Goal: Task Accomplishment & Management: Manage account settings

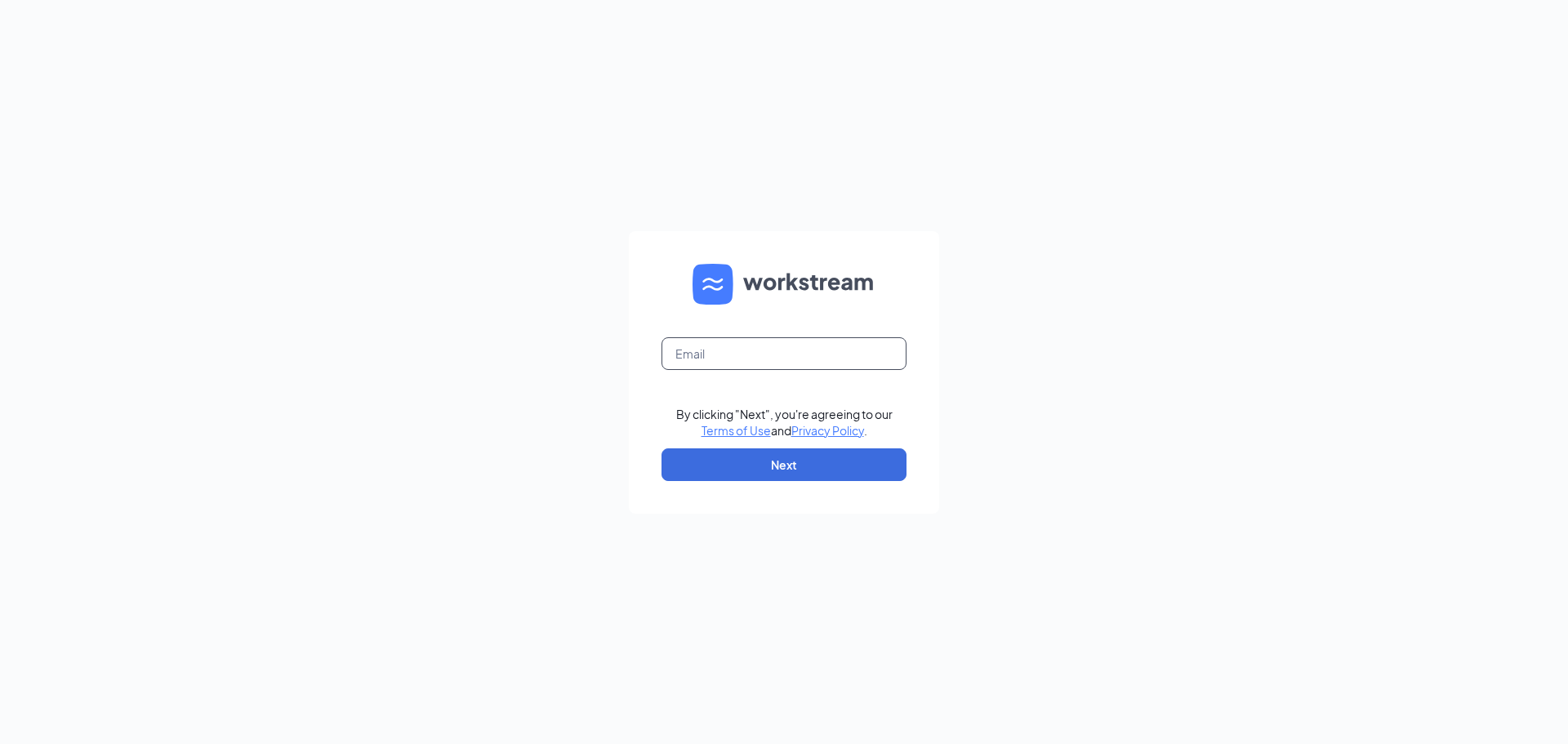
click at [762, 360] on input "text" at bounding box center [784, 353] width 245 height 33
type input "[EMAIL_ADDRESS][DEMOGRAPHIC_DATA][DOMAIN_NAME]"
click at [795, 452] on button "Next" at bounding box center [784, 464] width 245 height 33
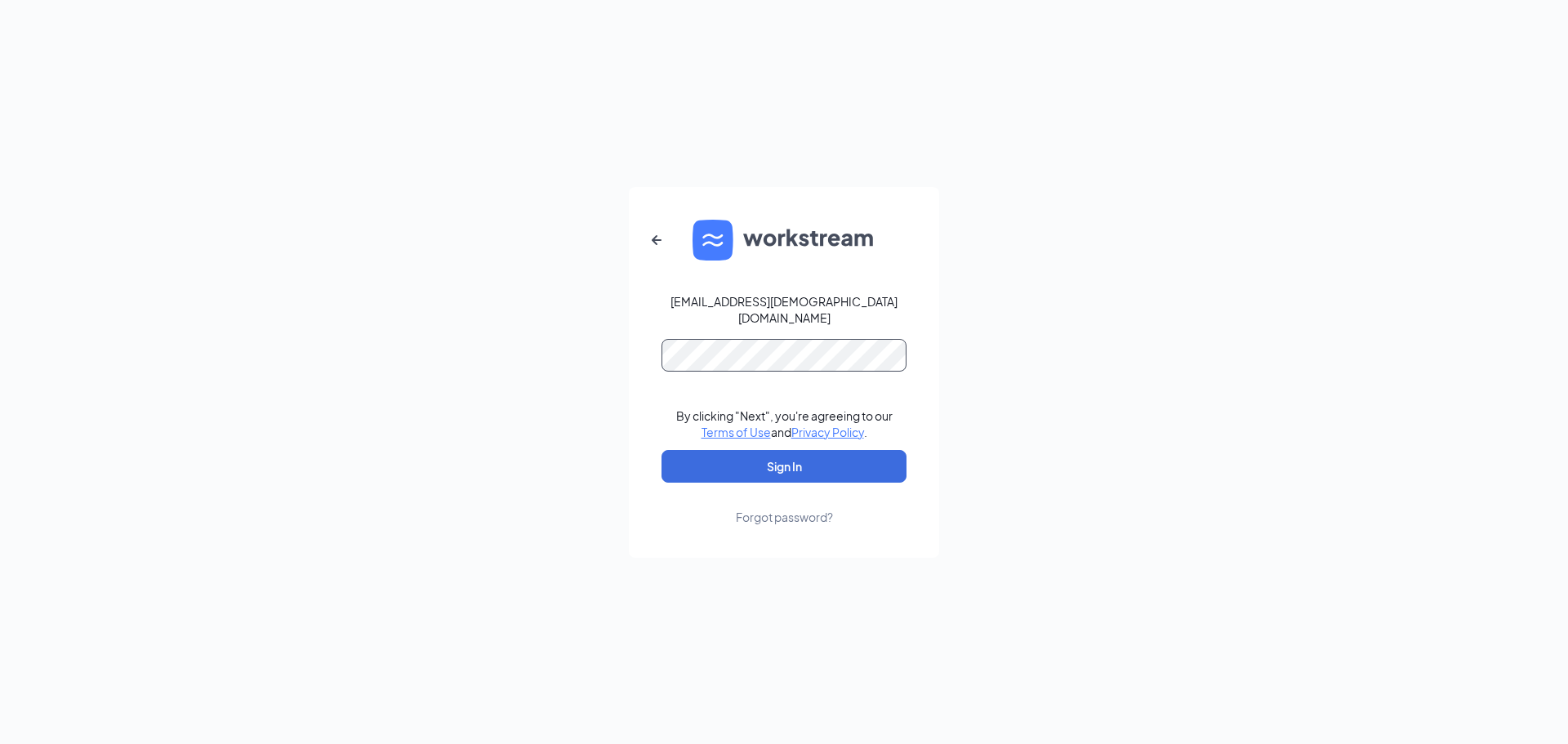
click at [661, 450] on button "Sign In" at bounding box center [784, 466] width 245 height 33
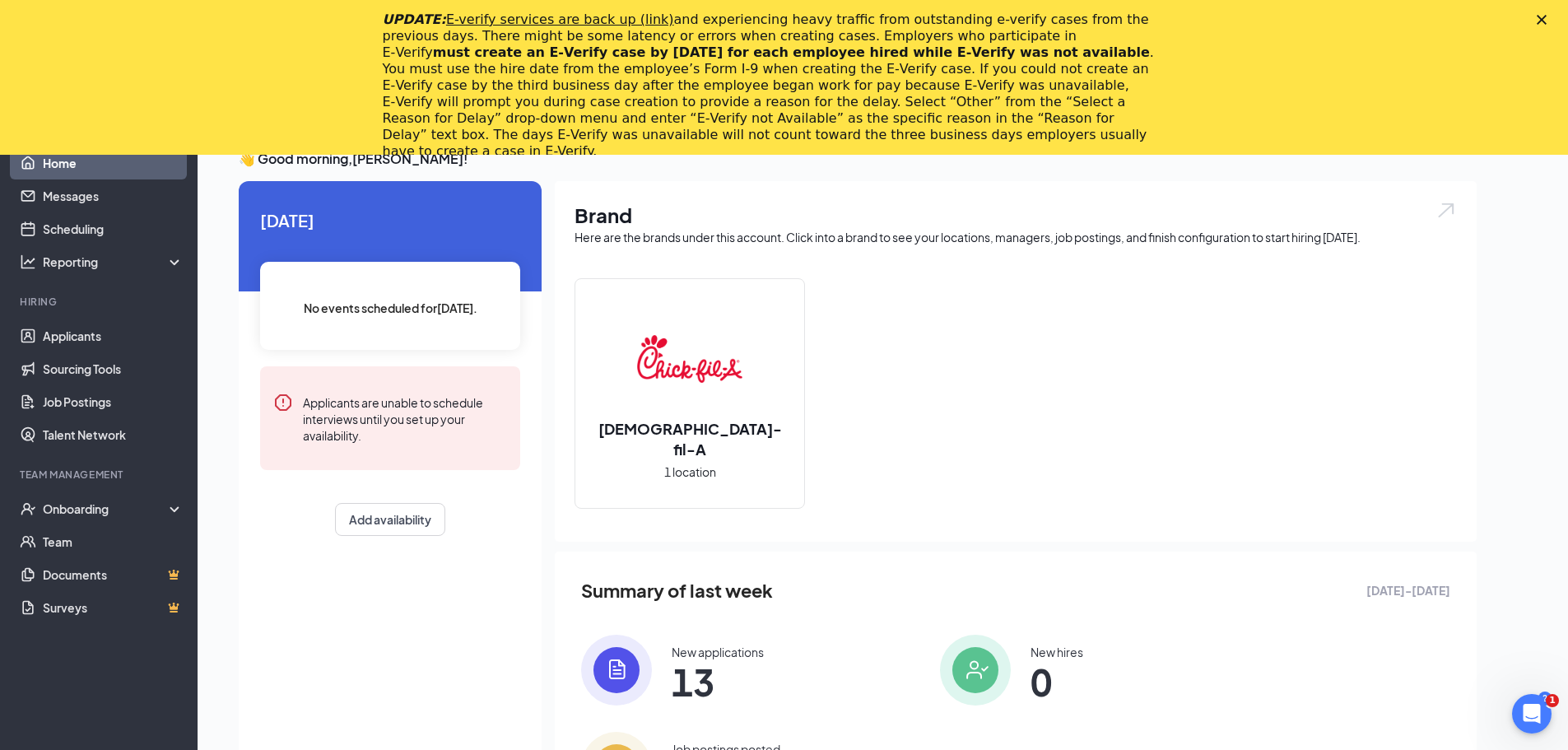
scroll to position [189, 0]
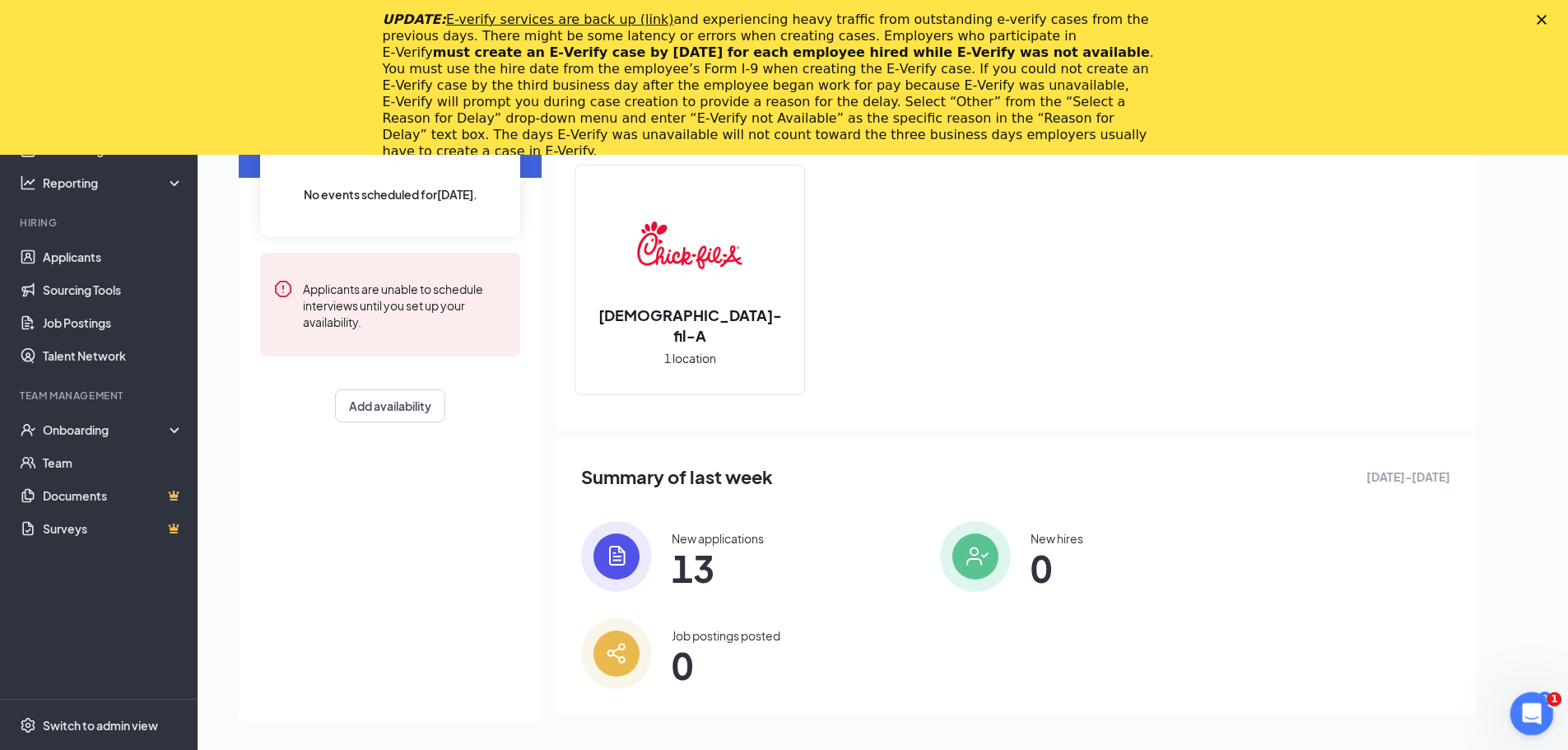
click at [1531, 703] on icon "Open Intercom Messenger" at bounding box center [1529, 711] width 28 height 28
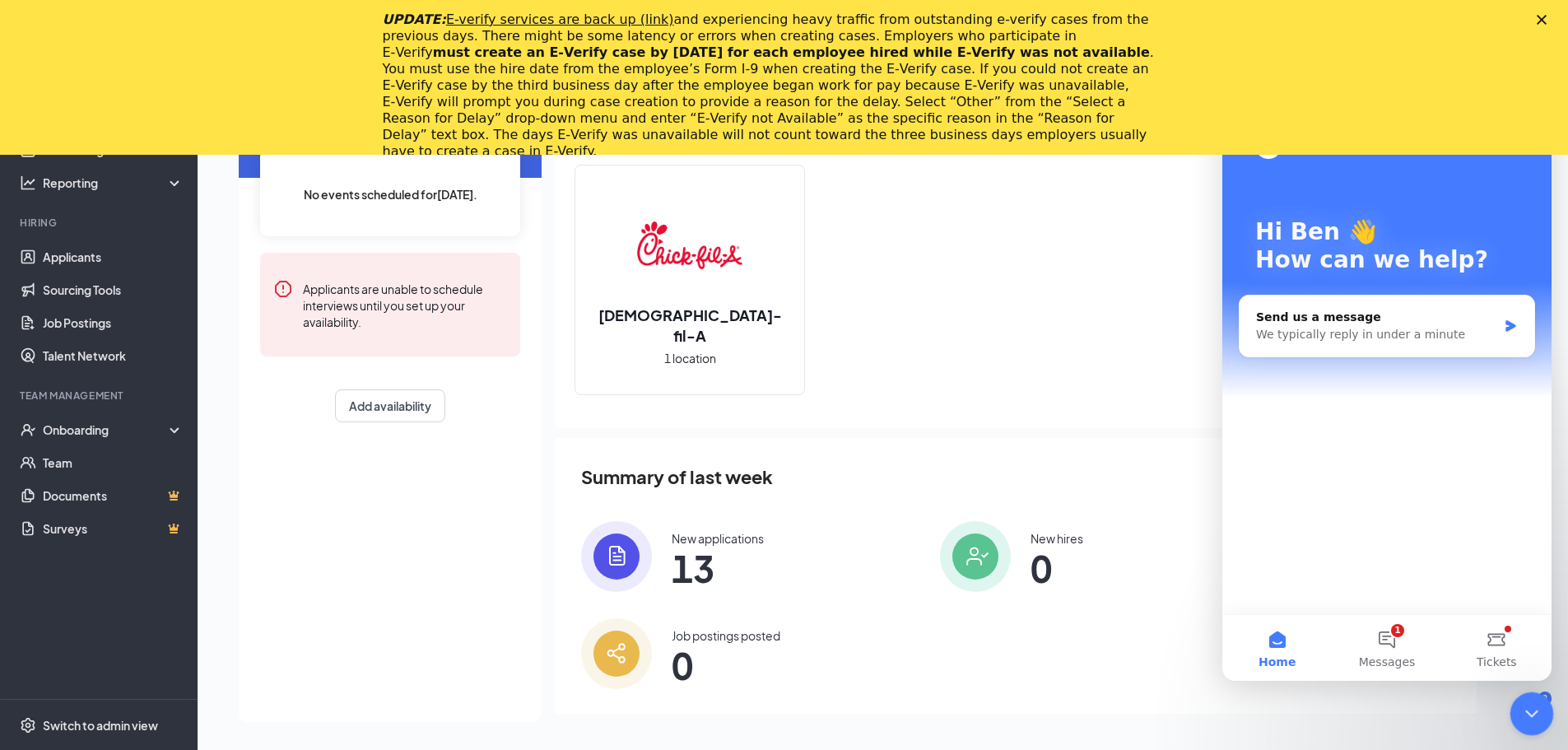
scroll to position [0, 0]
click at [1111, 327] on div "Chick-fil-A 1 location" at bounding box center [1016, 286] width 882 height 243
click at [1062, 670] on div "Brand Here are the brands under this account. Click into a brand to see your lo…" at bounding box center [1015, 395] width 921 height 656
click at [1532, 707] on icon "Close Intercom Messenger" at bounding box center [1529, 710] width 20 height 20
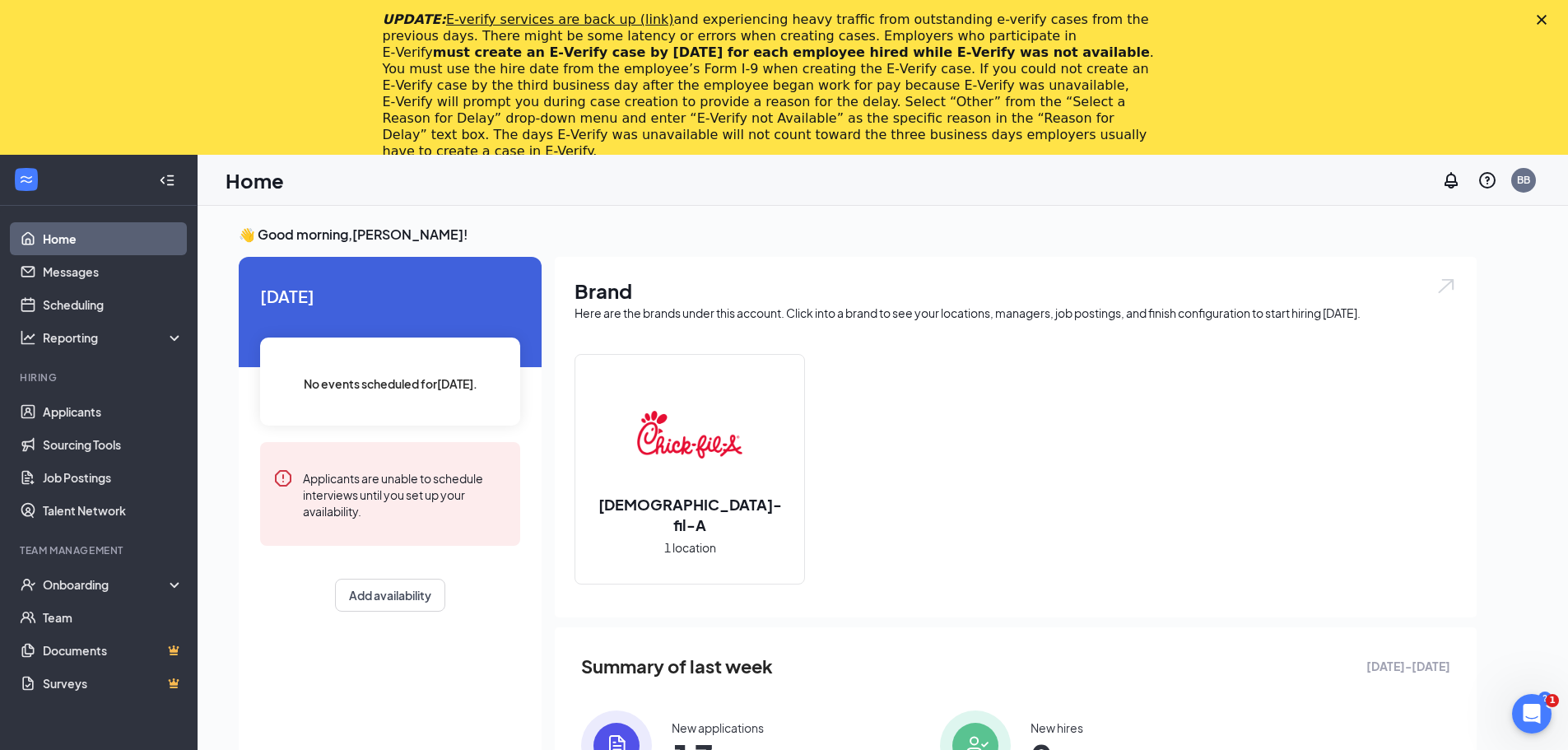
click at [1546, 21] on icon "Close" at bounding box center [1541, 20] width 10 height 10
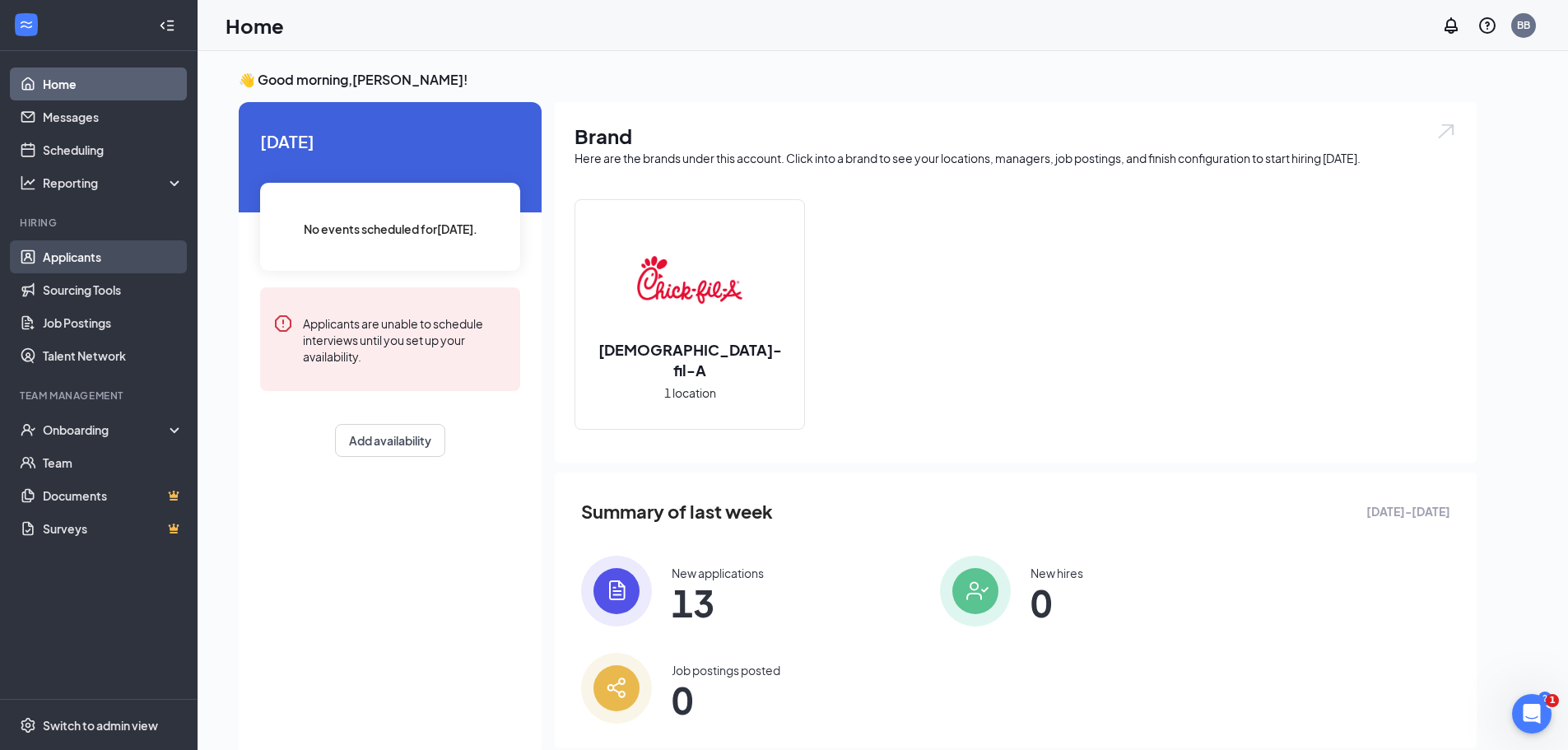
click at [68, 259] on link "Applicants" at bounding box center [113, 257] width 141 height 33
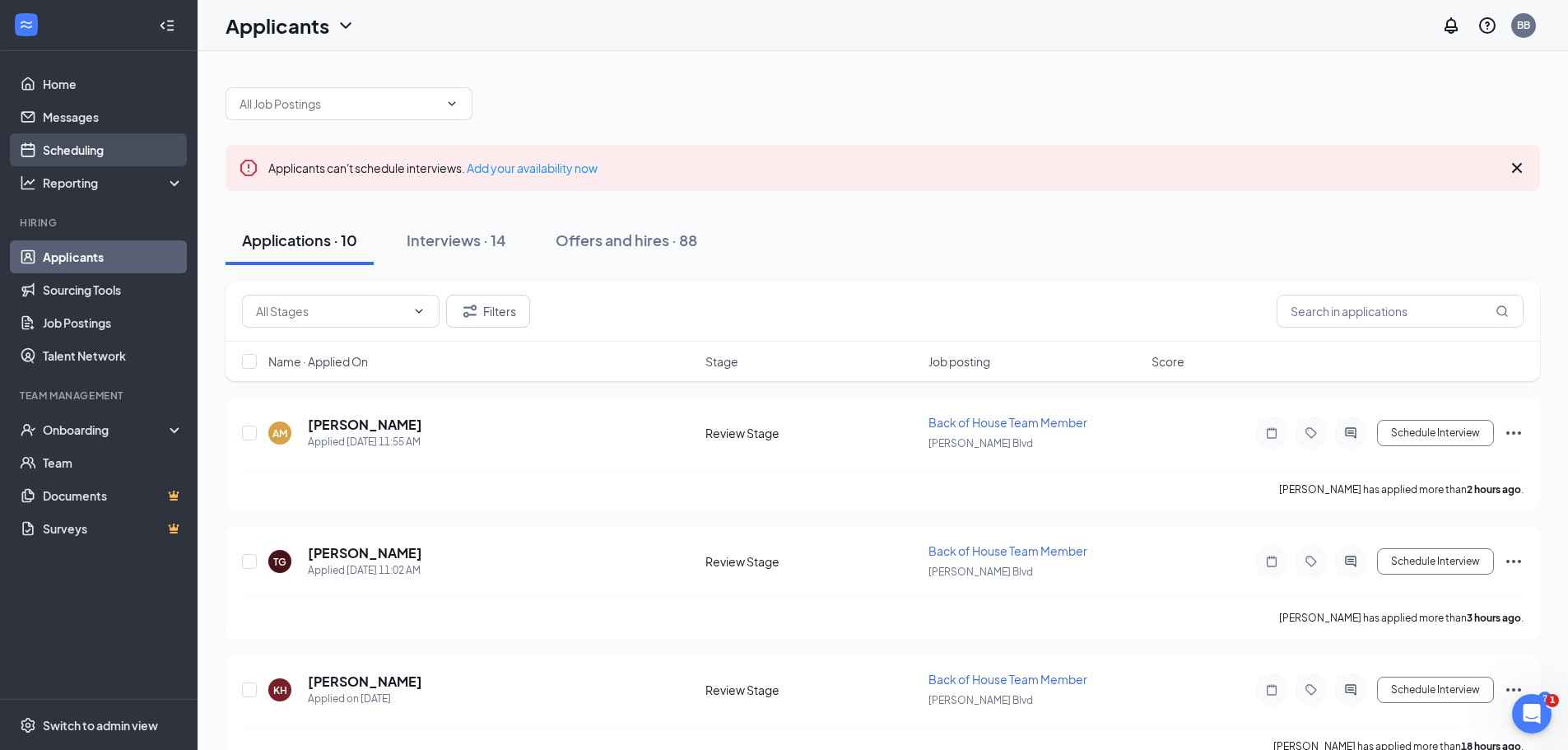
click at [68, 155] on link "Scheduling" at bounding box center [113, 149] width 141 height 33
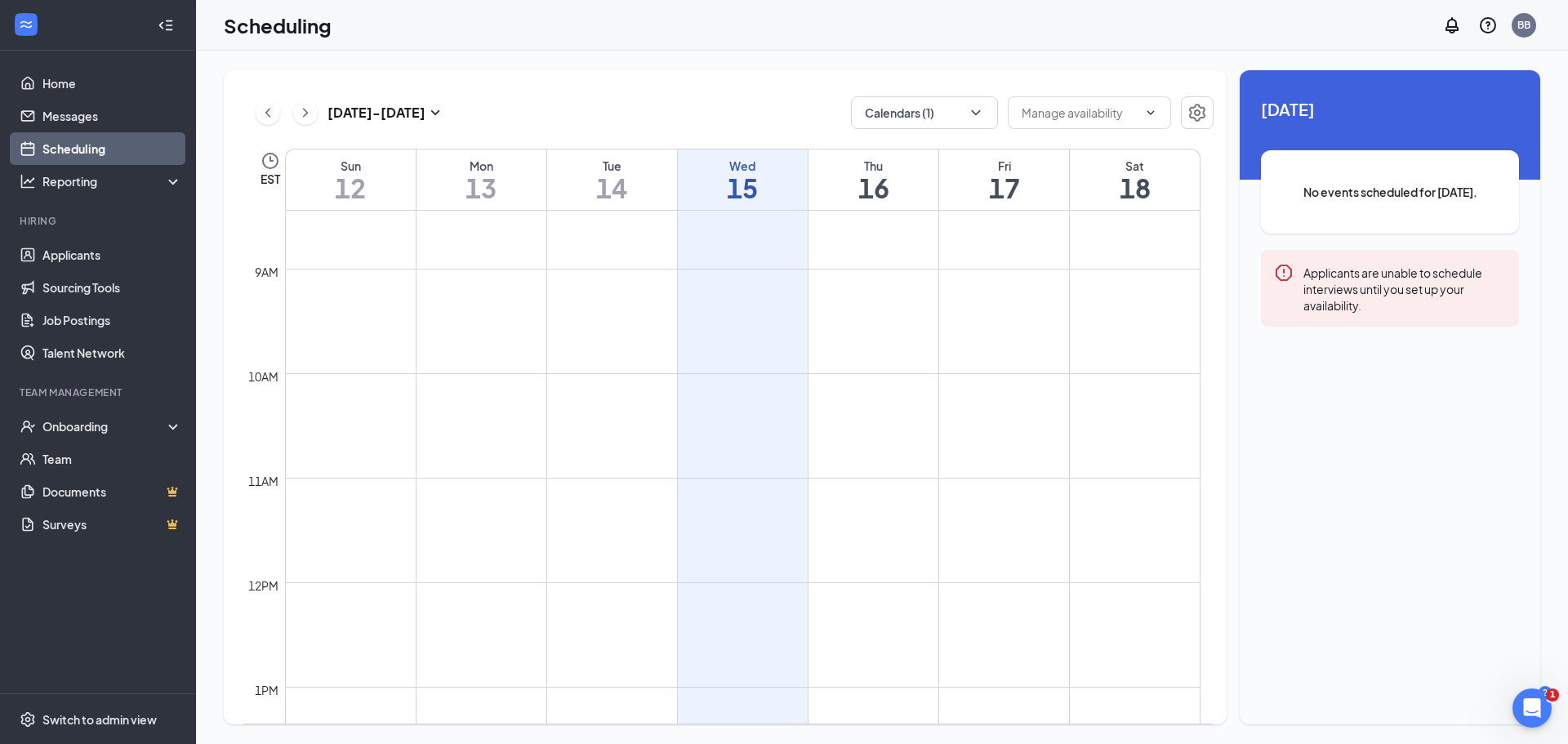
scroll to position [966, 0]
click at [983, 115] on icon "ChevronDown" at bounding box center [976, 112] width 16 height 16
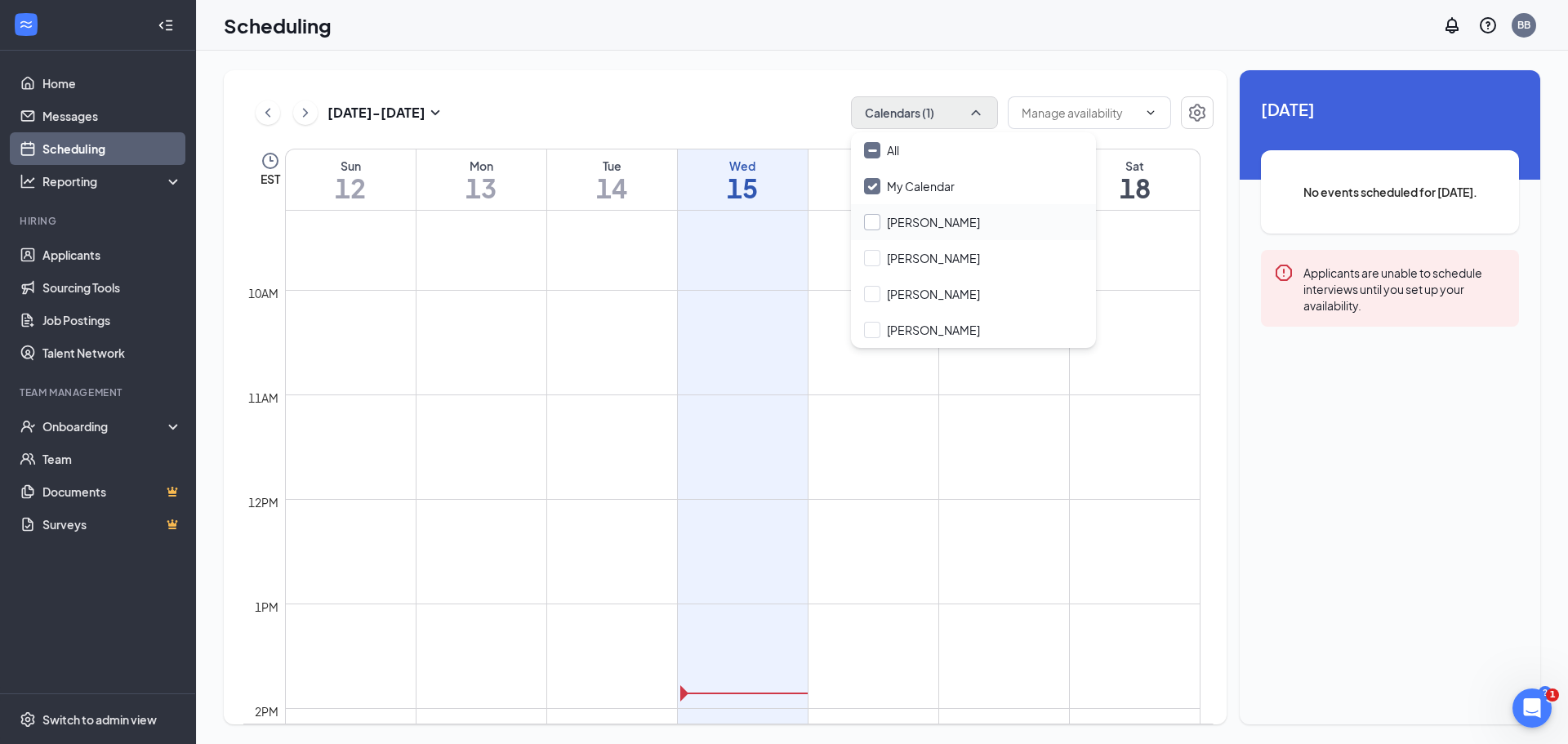
click at [878, 223] on input "[PERSON_NAME]" at bounding box center [922, 222] width 116 height 16
checkbox input "true"
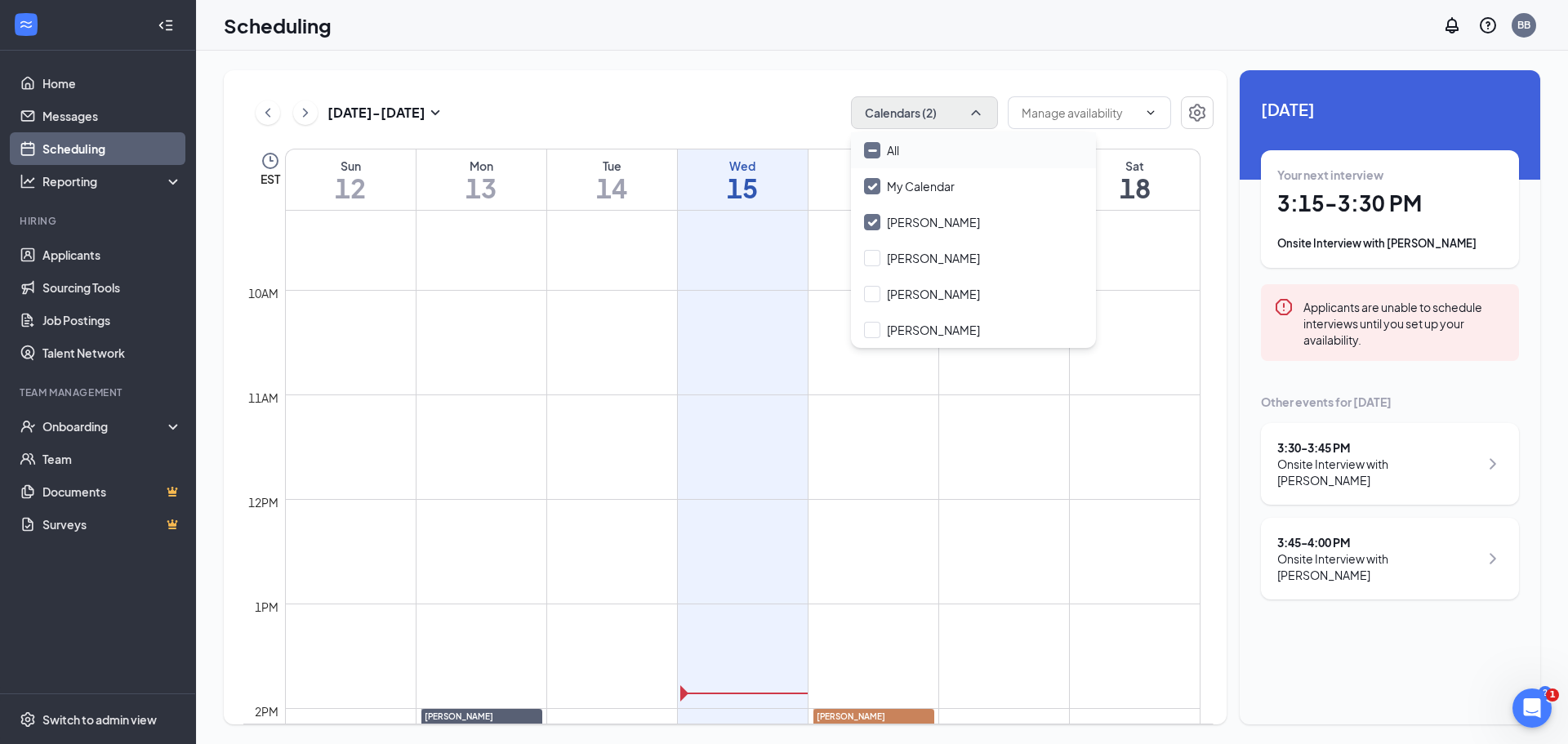
click at [877, 152] on input "All" at bounding box center [881, 150] width 35 height 16
checkbox input "true"
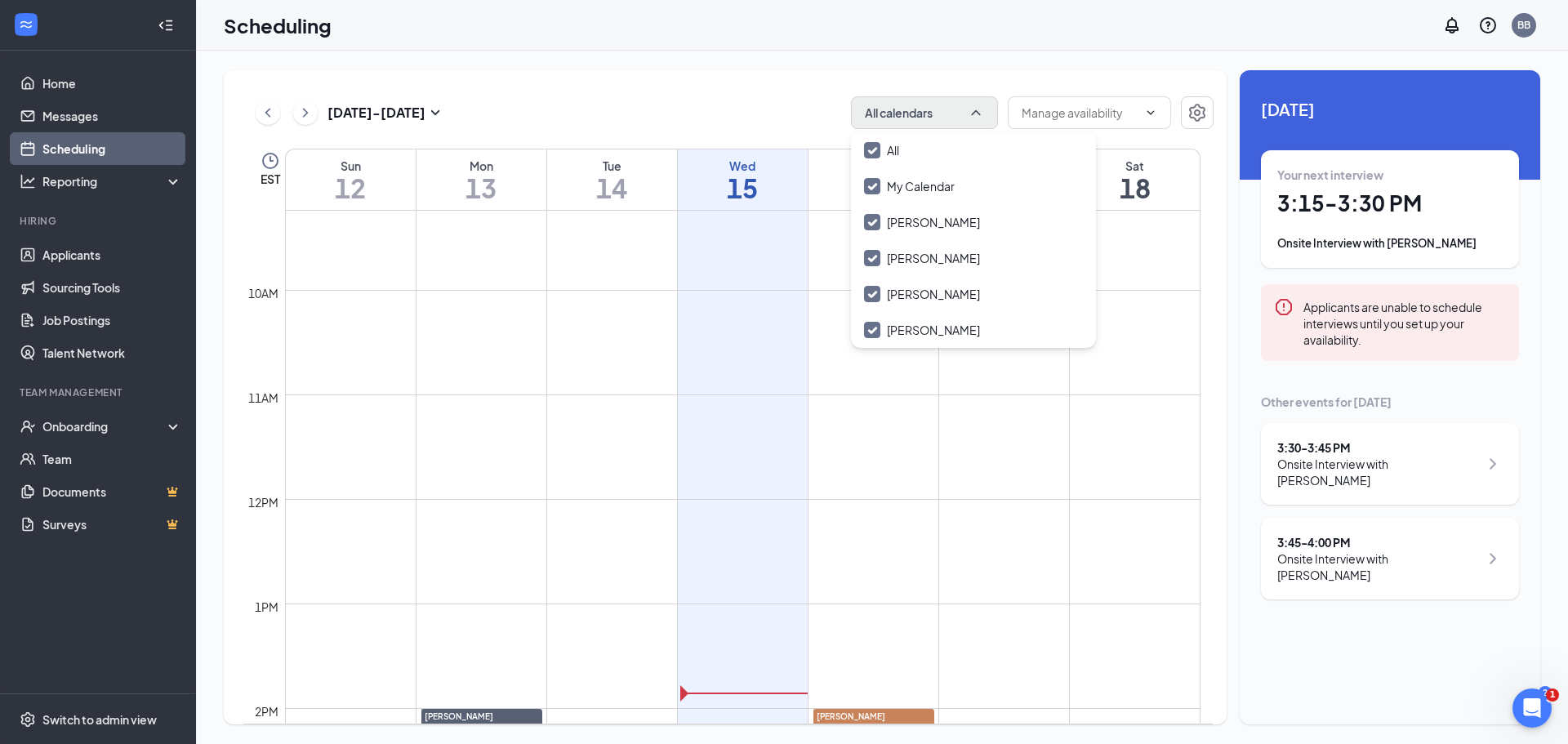
click at [742, 72] on div "Oct 12 - Oct 18 All calendars EST Sun 12 Mon 13 Tue 14 Wed 15 Thu 16 Fri 17 Sat…" at bounding box center [725, 396] width 1003 height 653
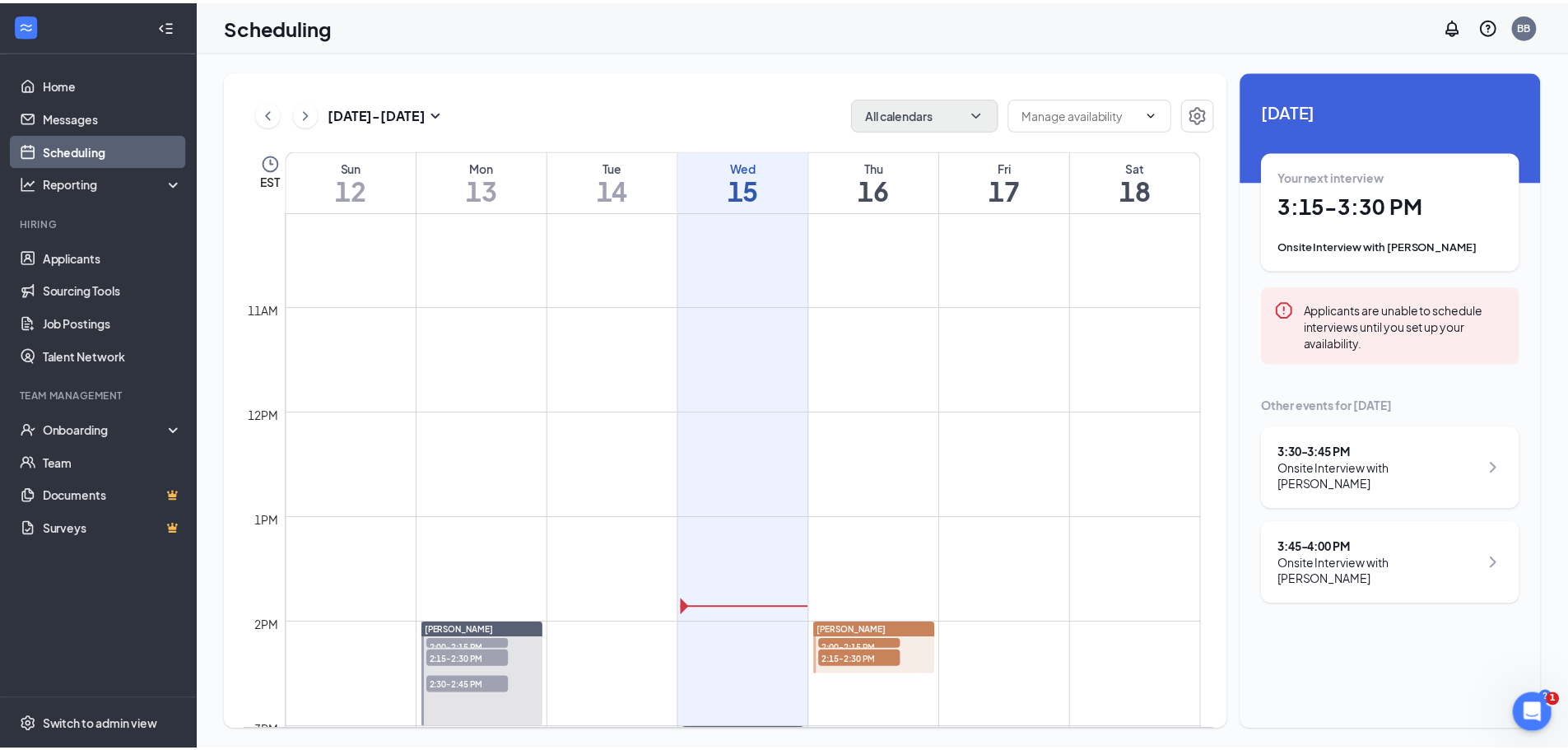
scroll to position [1302, 0]
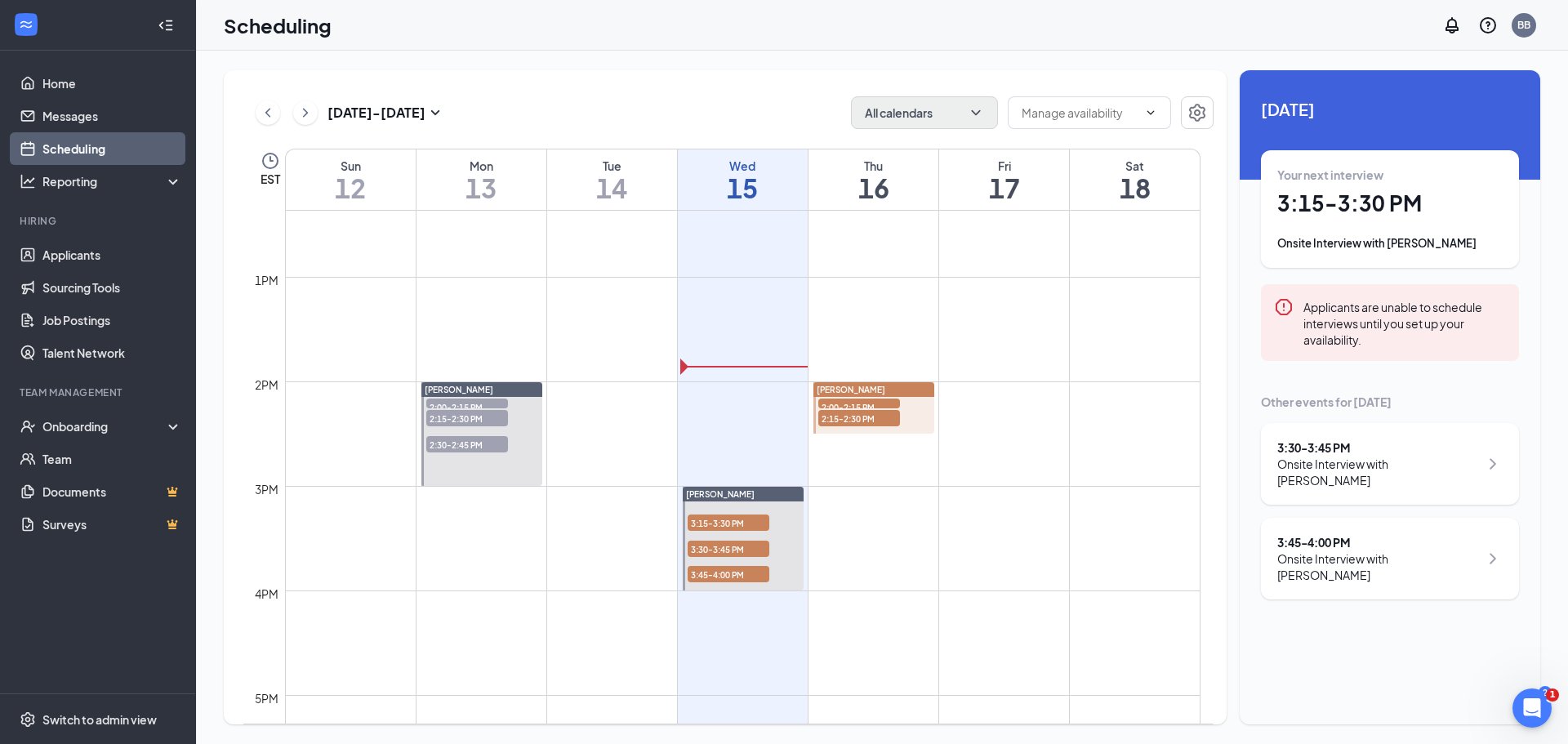
click at [864, 402] on span "2:00-2:15 PM" at bounding box center [859, 405] width 82 height 16
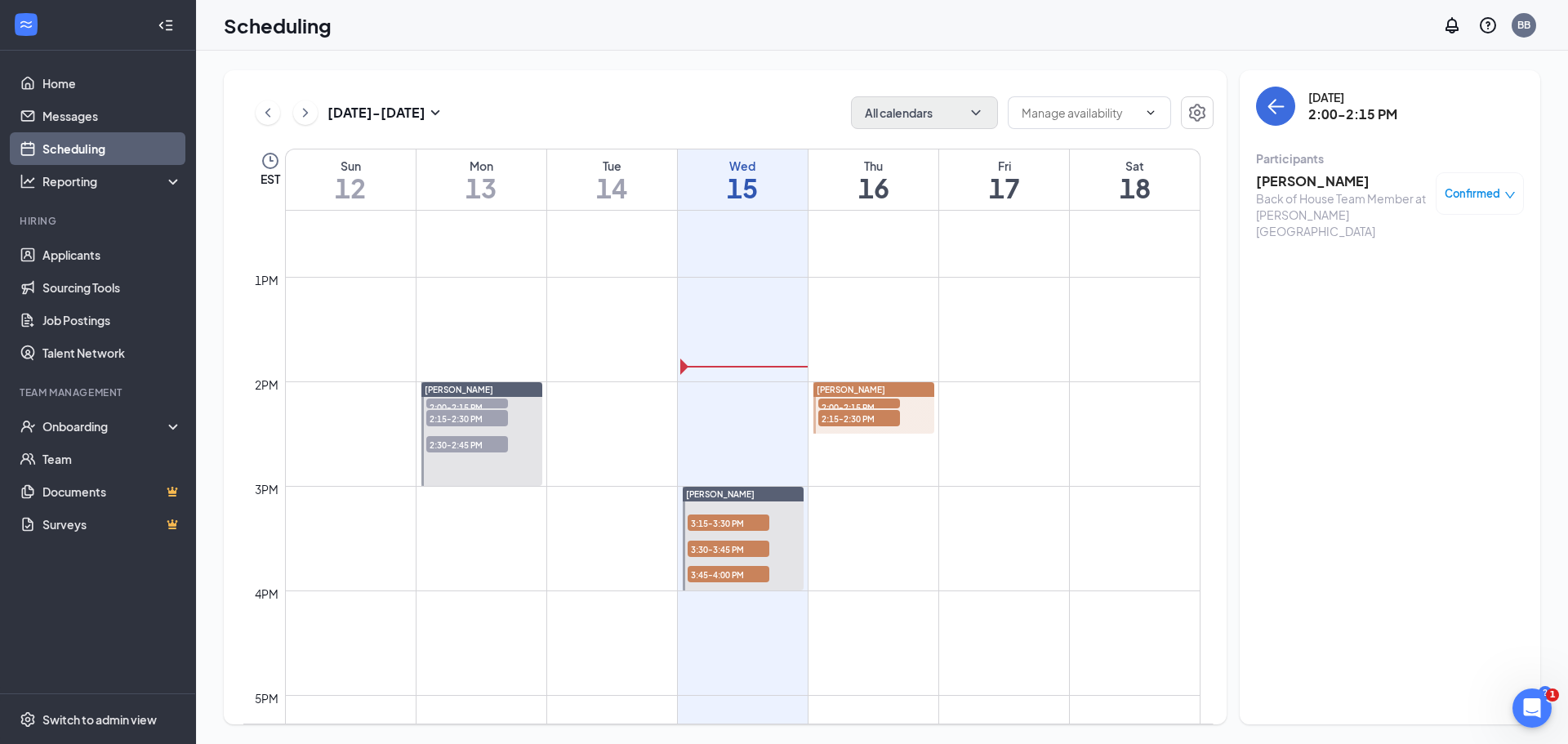
click at [862, 418] on span "2:15-2:30 PM" at bounding box center [859, 418] width 82 height 16
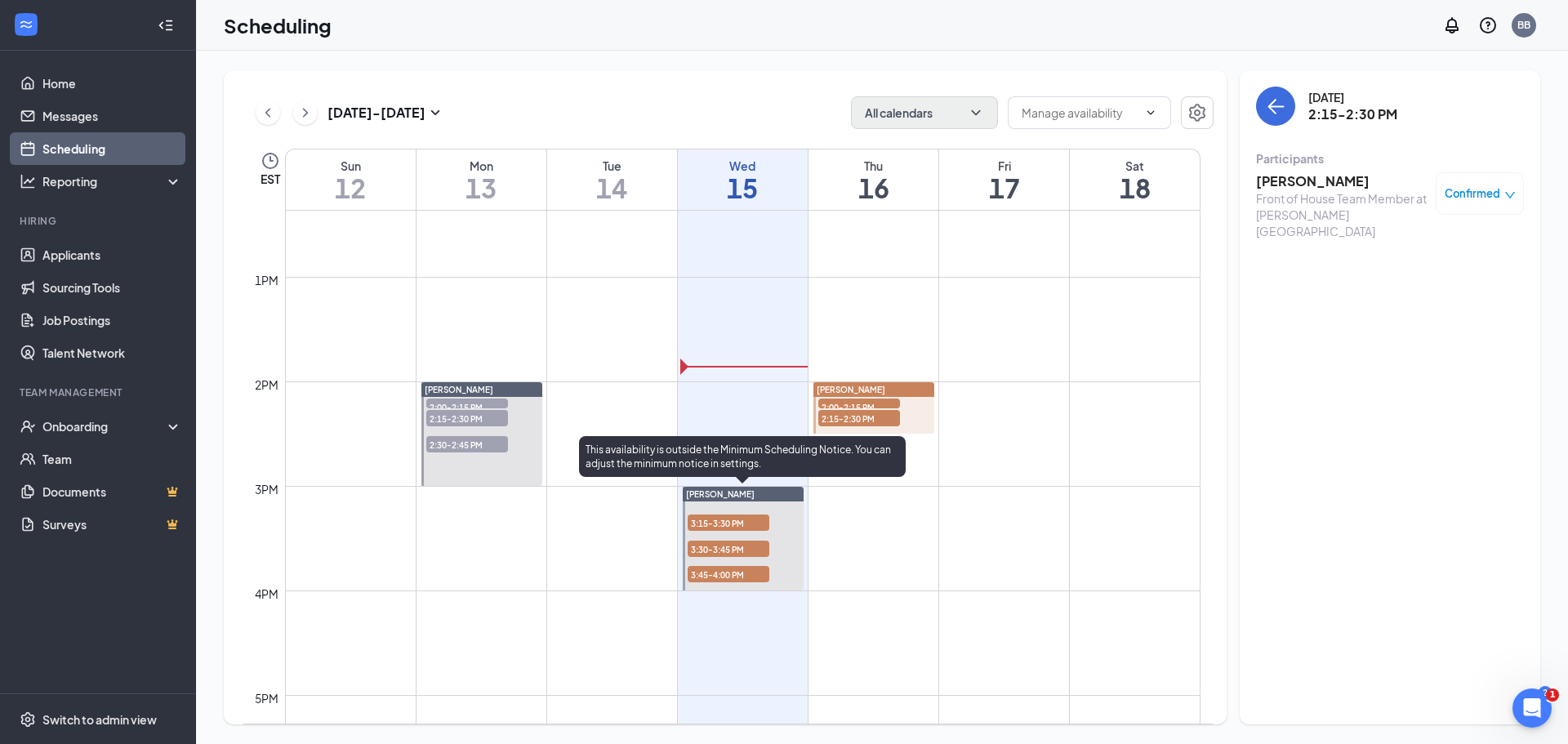
click at [724, 520] on span "3:15-3:30 PM" at bounding box center [728, 521] width 82 height 16
click at [728, 546] on span "3:30-3:45 PM" at bounding box center [728, 548] width 82 height 16
click at [729, 574] on span "3:45-4:00 PM" at bounding box center [728, 573] width 82 height 16
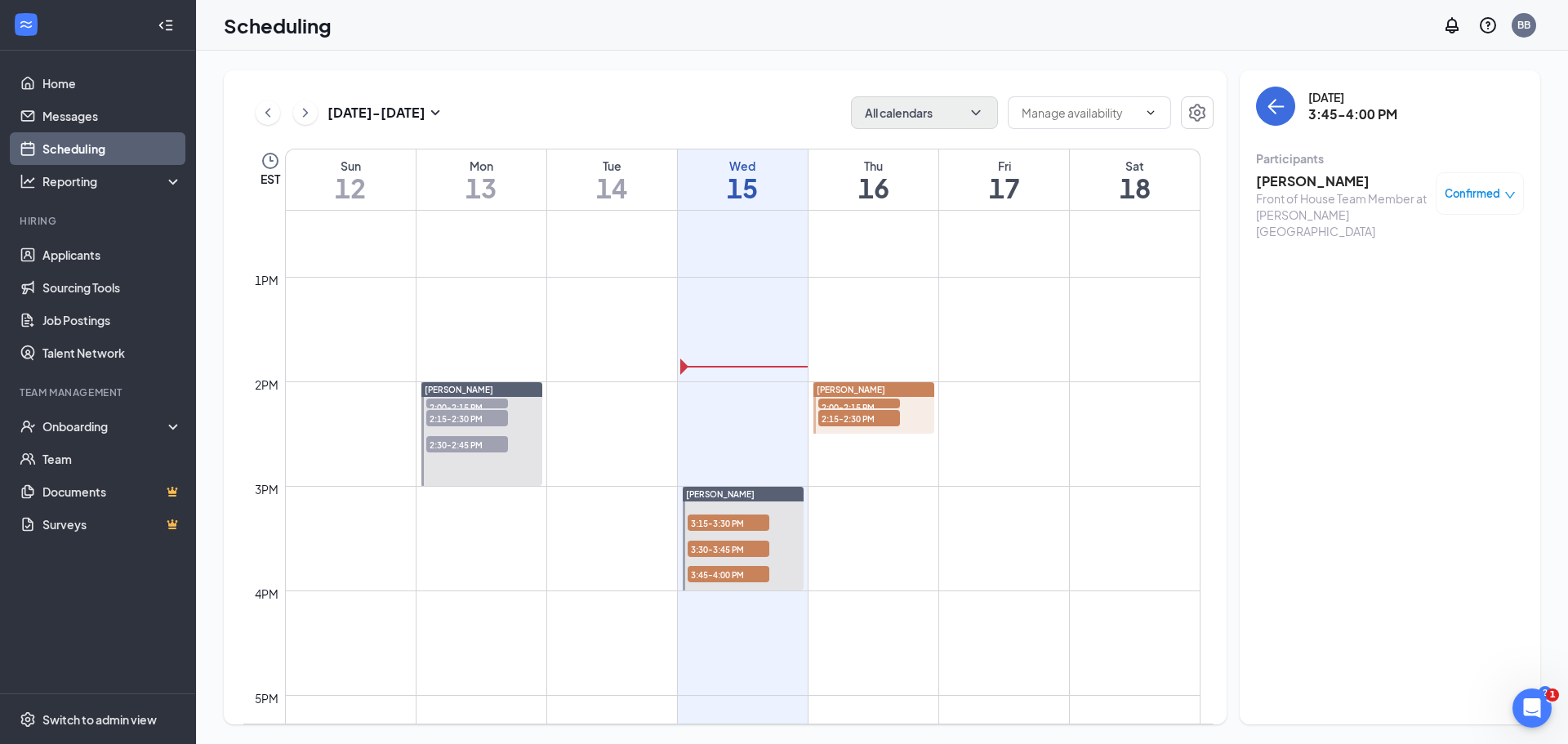
click at [485, 400] on span "2:00-2:15 PM" at bounding box center [467, 405] width 82 height 16
click at [485, 411] on span "2:15-2:30 PM" at bounding box center [467, 418] width 82 height 16
click at [479, 451] on span "2:30-2:45 PM" at bounding box center [467, 443] width 82 height 16
click at [1273, 119] on button "back-button" at bounding box center [1276, 107] width 40 height 40
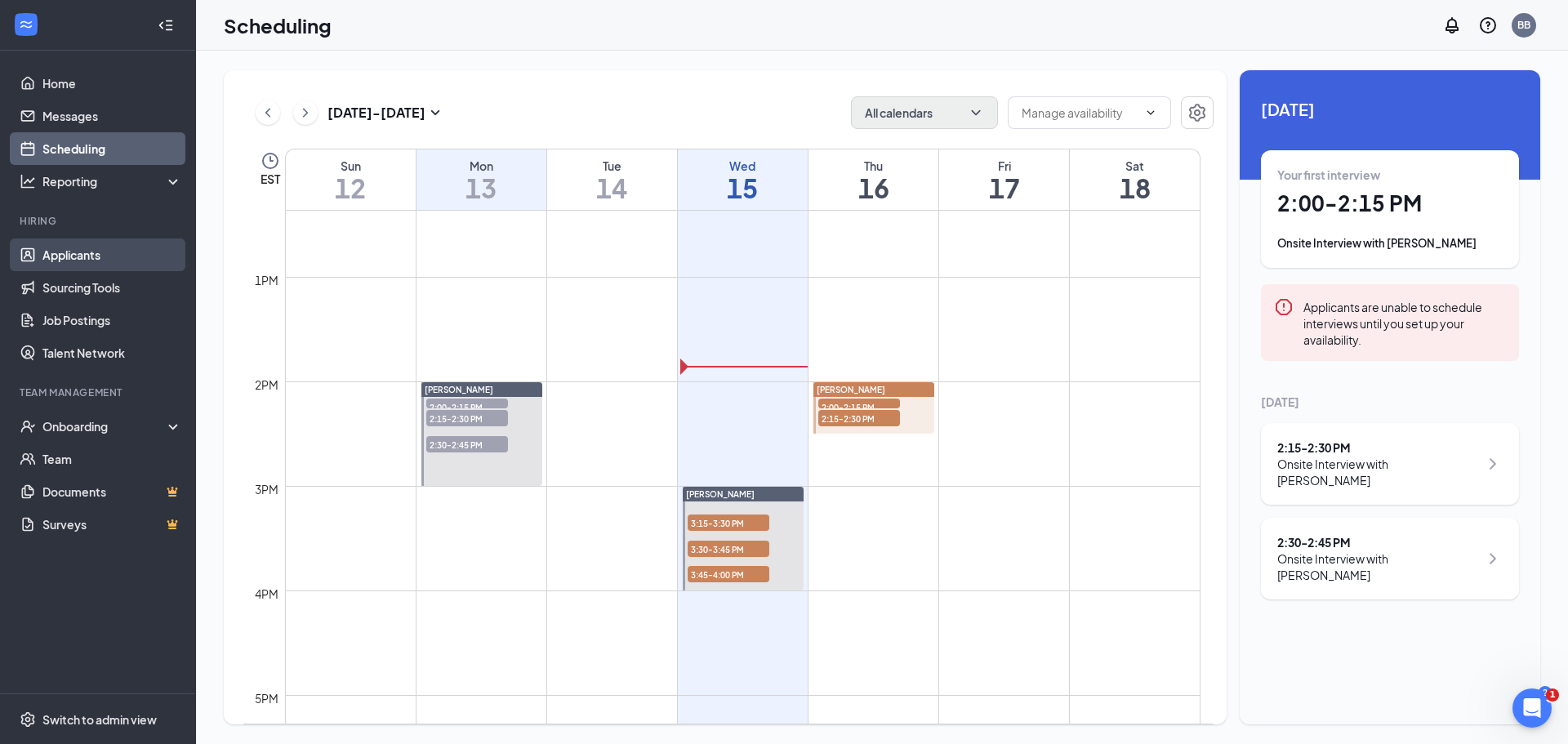
click at [96, 250] on link "Applicants" at bounding box center [112, 255] width 140 height 33
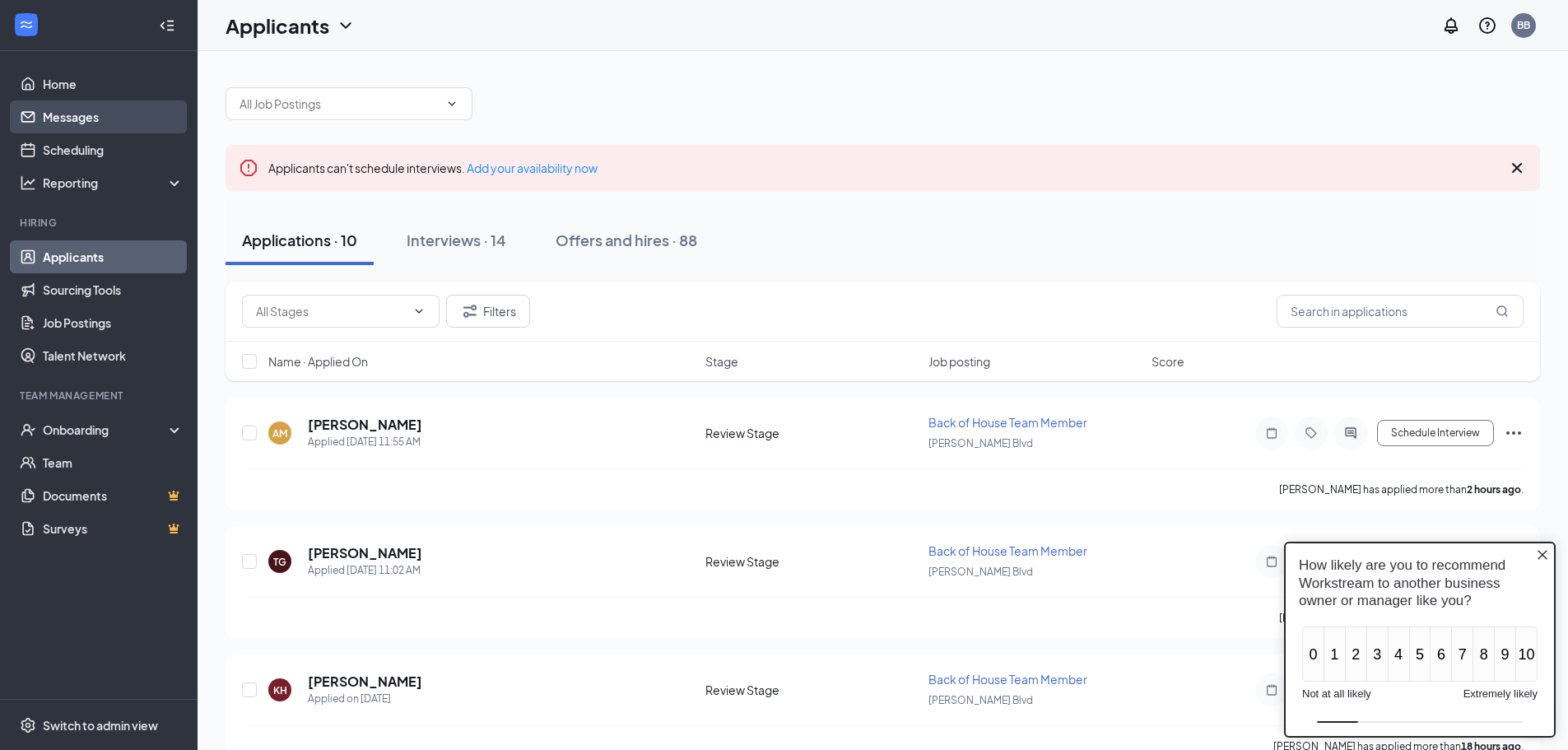
click at [107, 124] on link "Messages" at bounding box center [113, 117] width 141 height 33
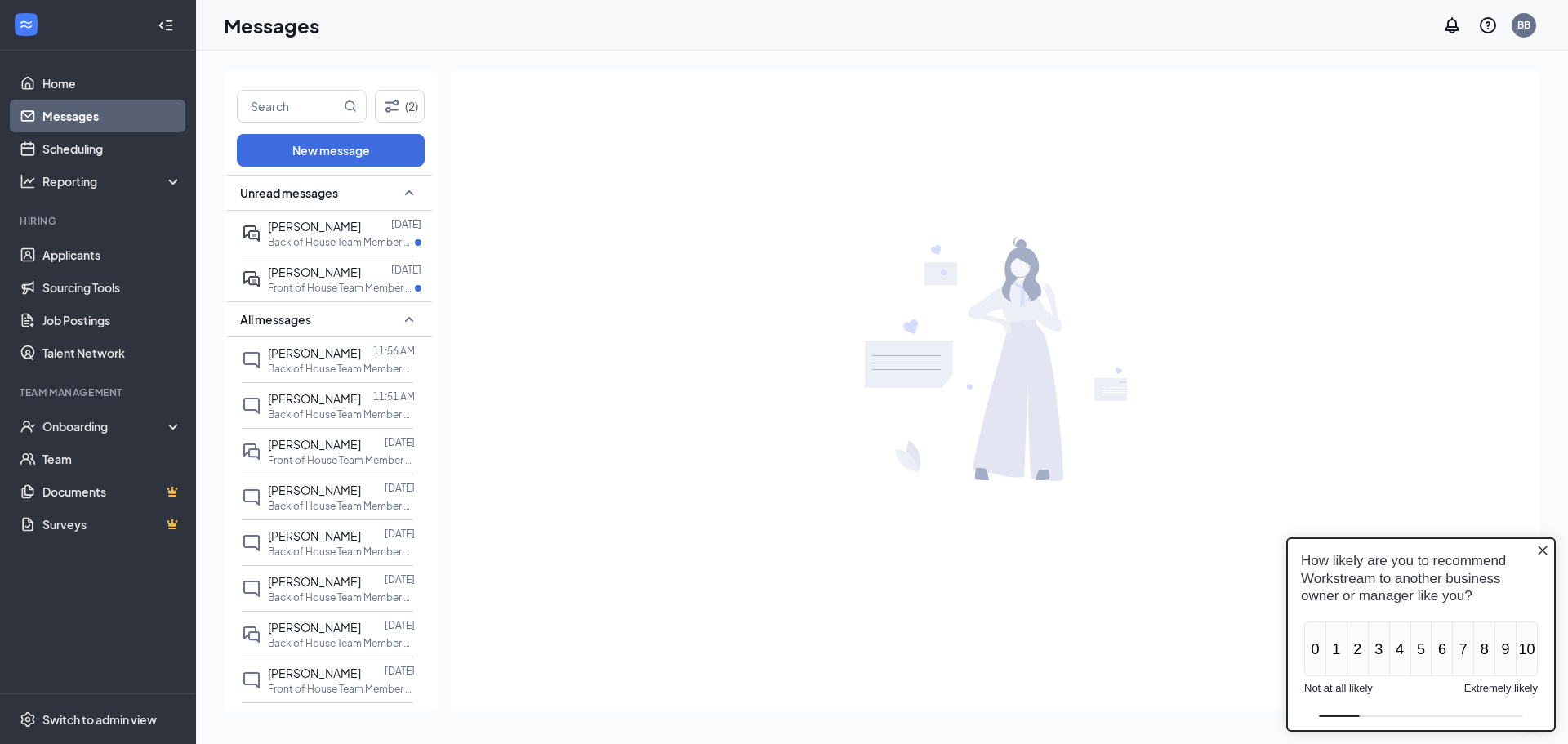
click at [1543, 552] on icon "Close button" at bounding box center [1543, 550] width 13 height 13
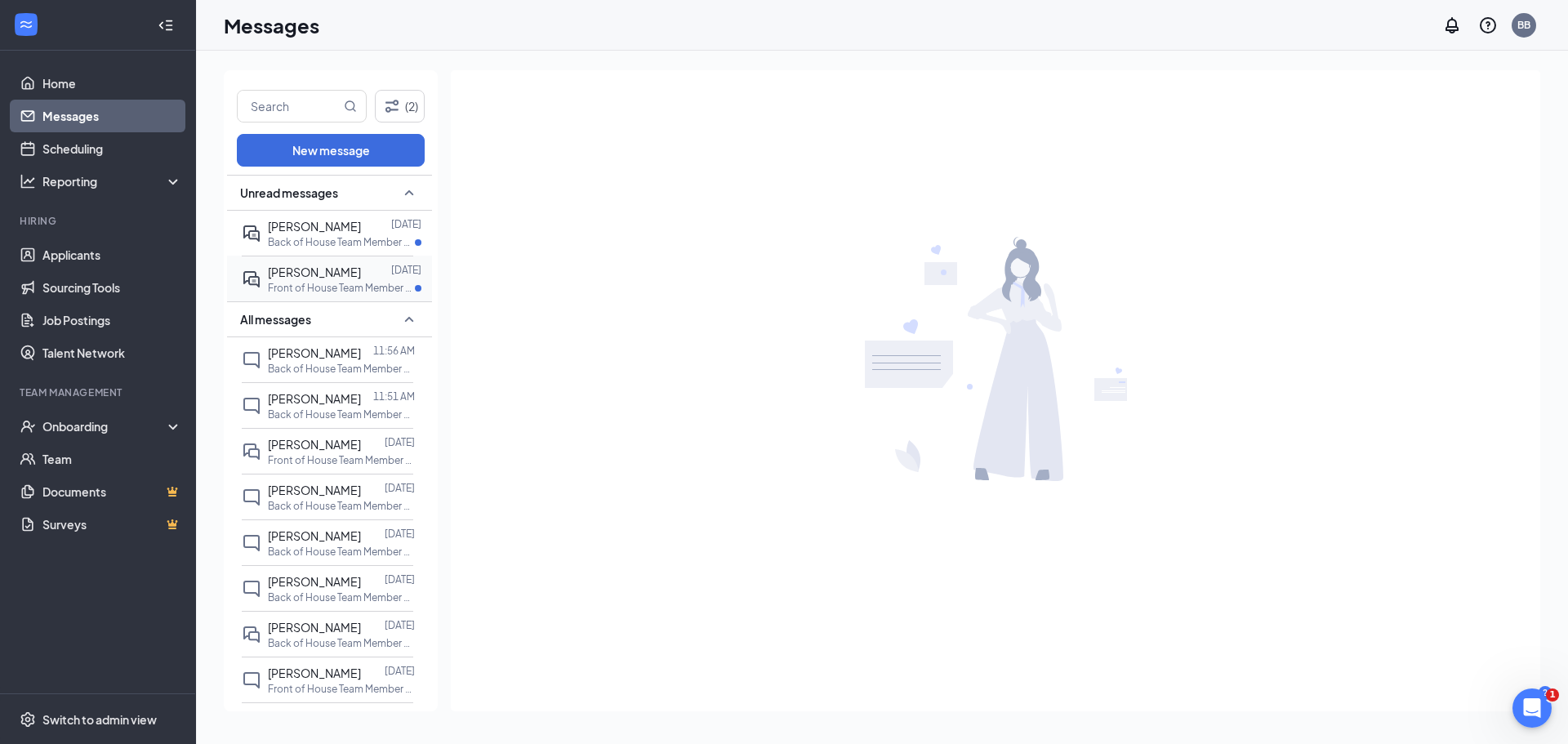
click at [325, 276] on span "[PERSON_NAME]" at bounding box center [314, 272] width 93 height 15
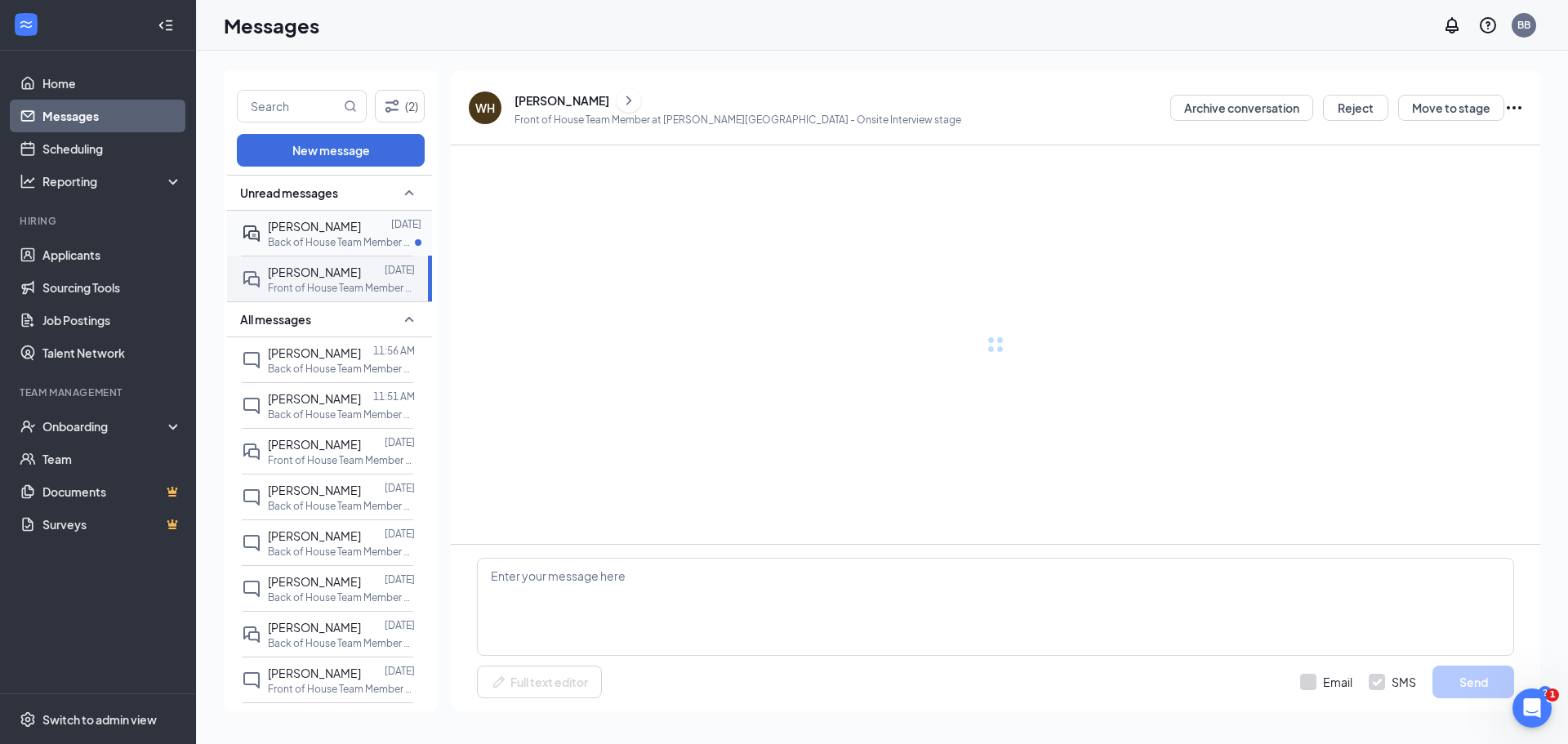
click at [313, 227] on span "[PERSON_NAME]" at bounding box center [314, 226] width 93 height 15
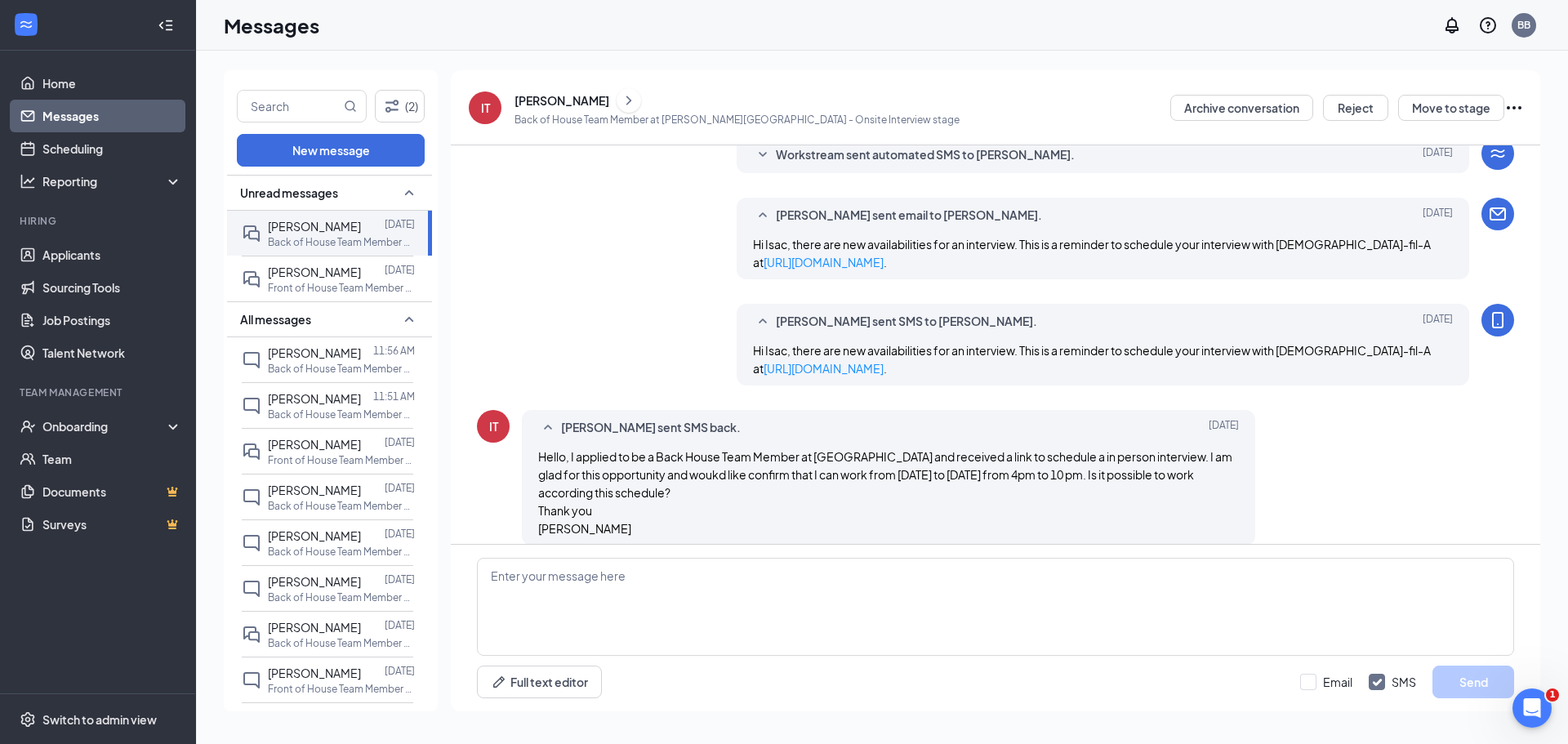
scroll to position [362, 0]
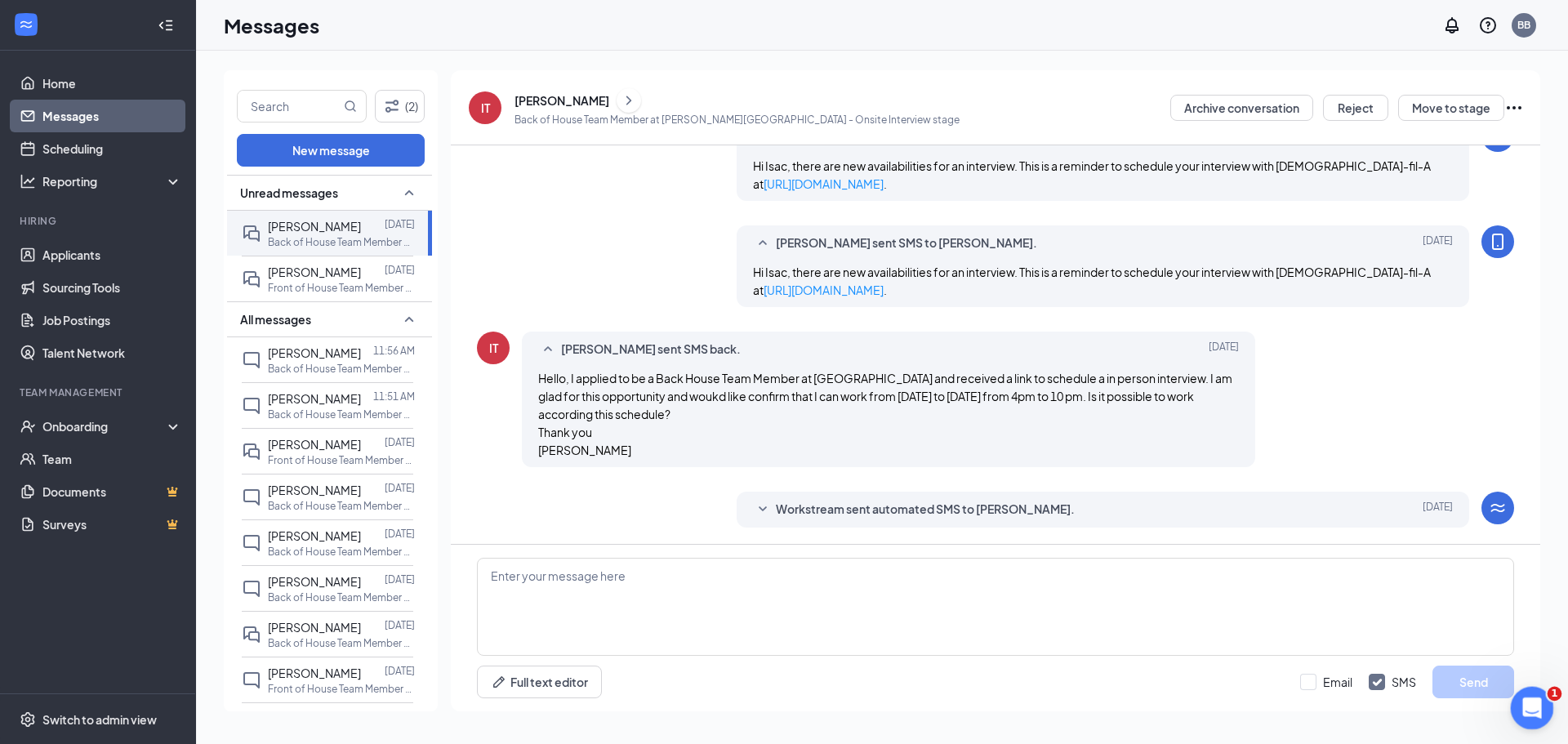
click at [1532, 707] on icon "Open Intercom Messenger" at bounding box center [1529, 705] width 27 height 27
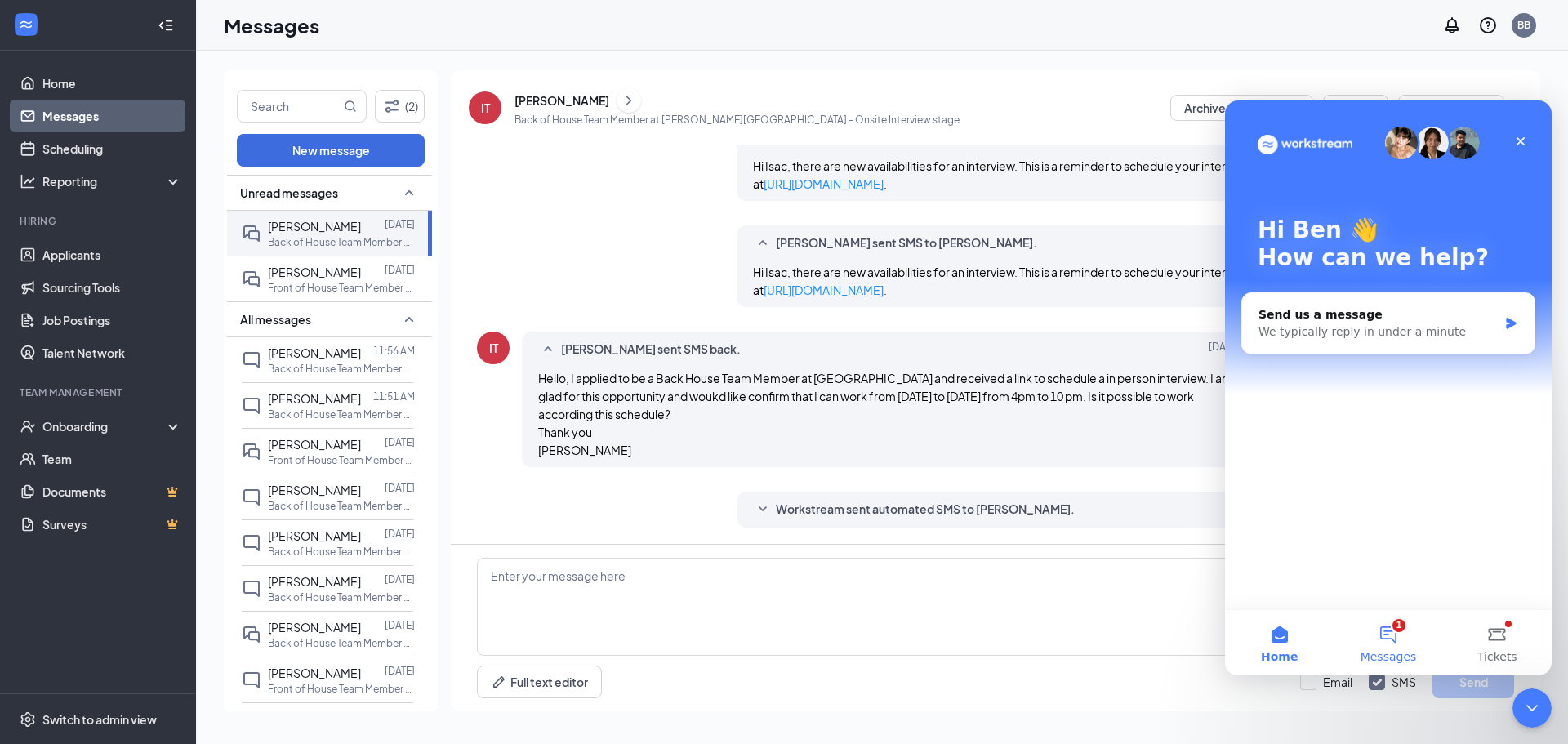
click at [1388, 636] on button "1 Messages" at bounding box center [1388, 642] width 108 height 65
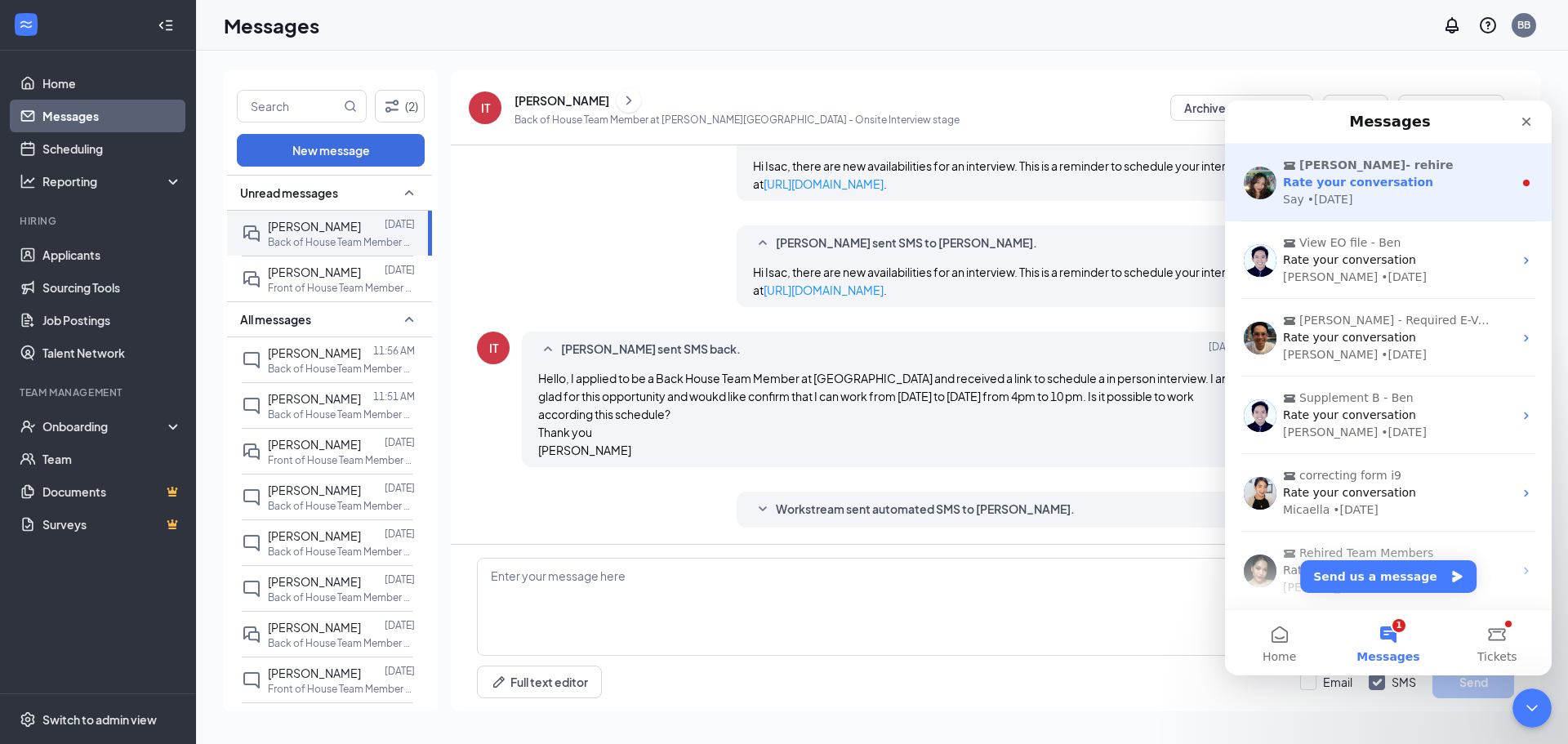
click at [1435, 190] on div "Rate your conversation" at bounding box center [1398, 182] width 230 height 17
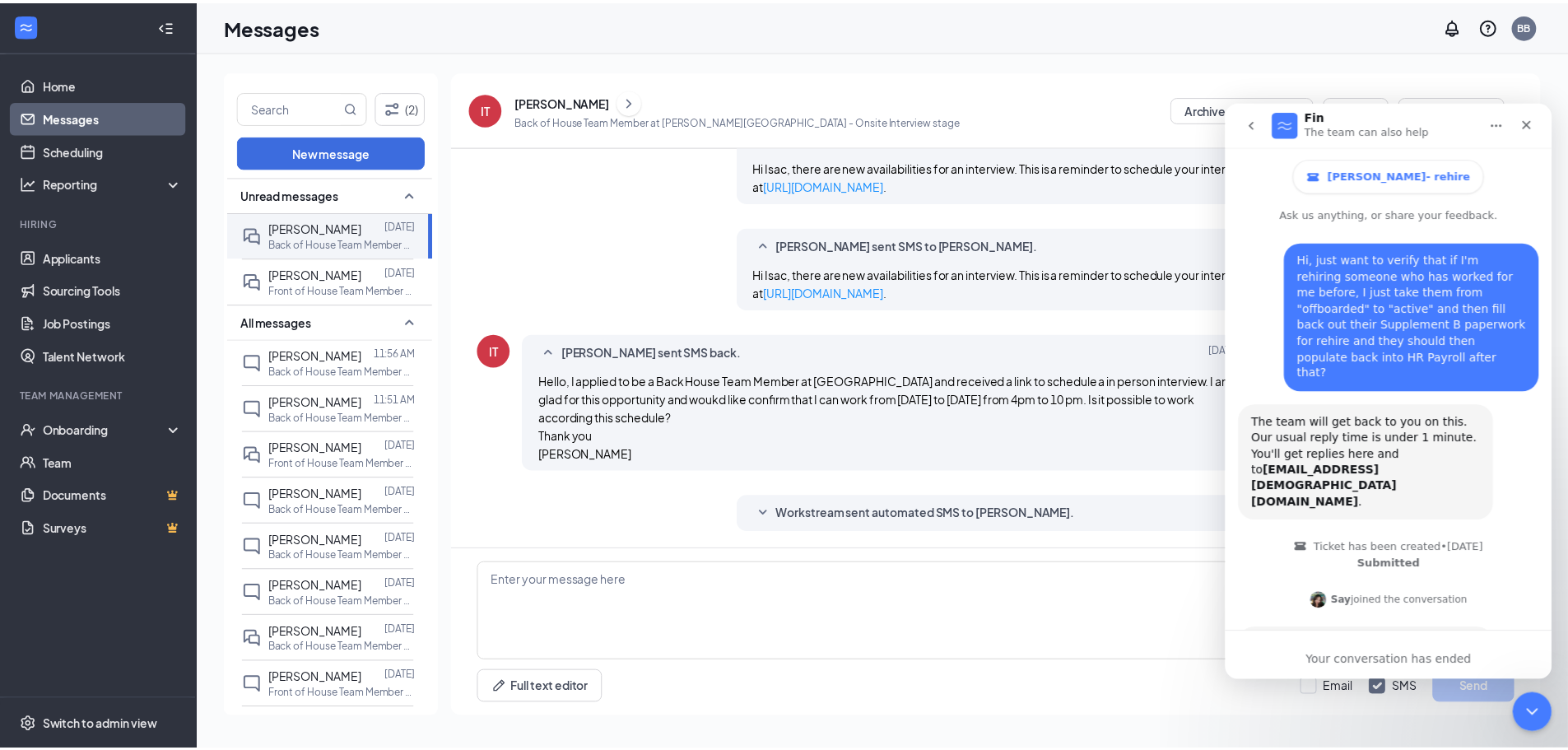
scroll to position [76, 0]
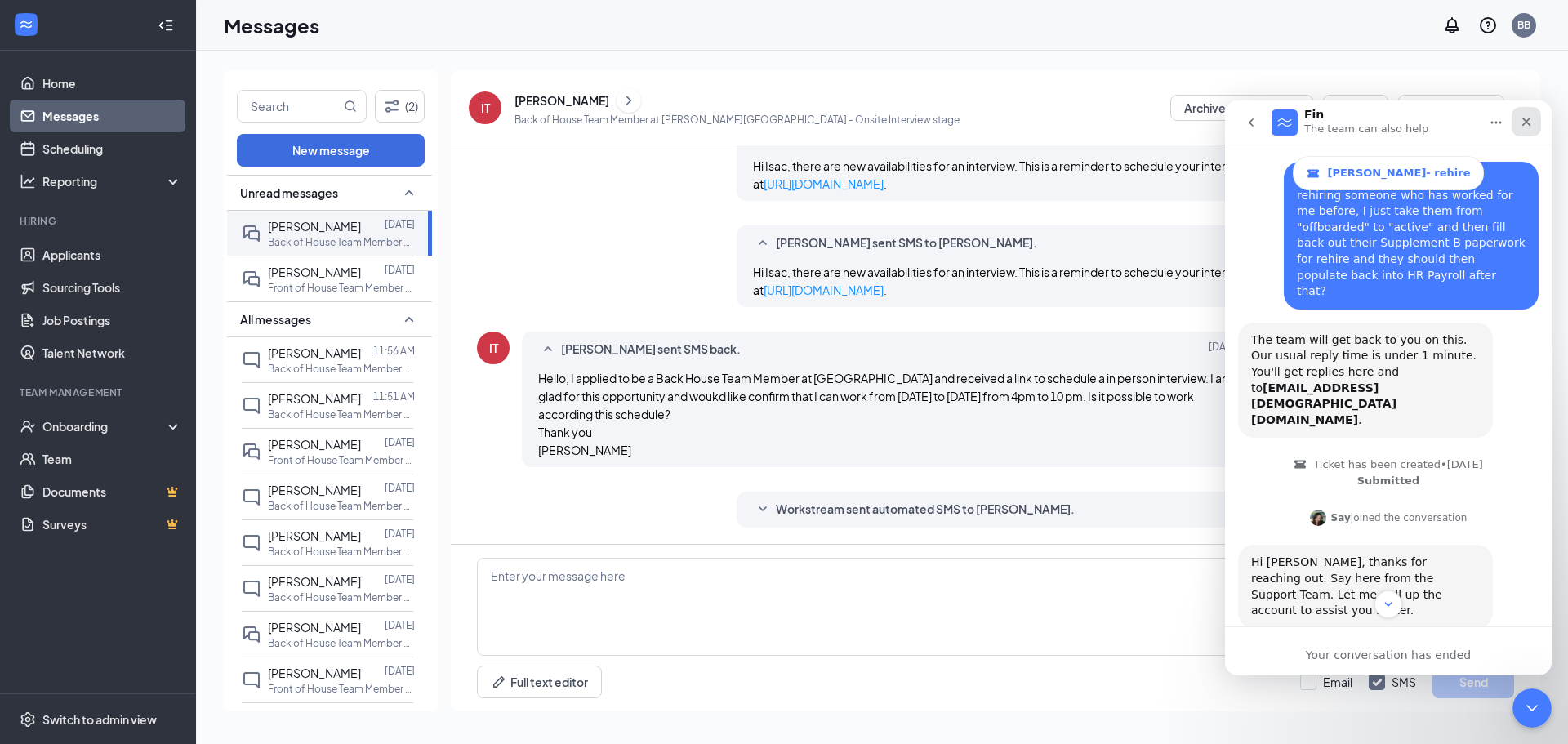
click at [1537, 120] on div "Close" at bounding box center [1526, 121] width 29 height 29
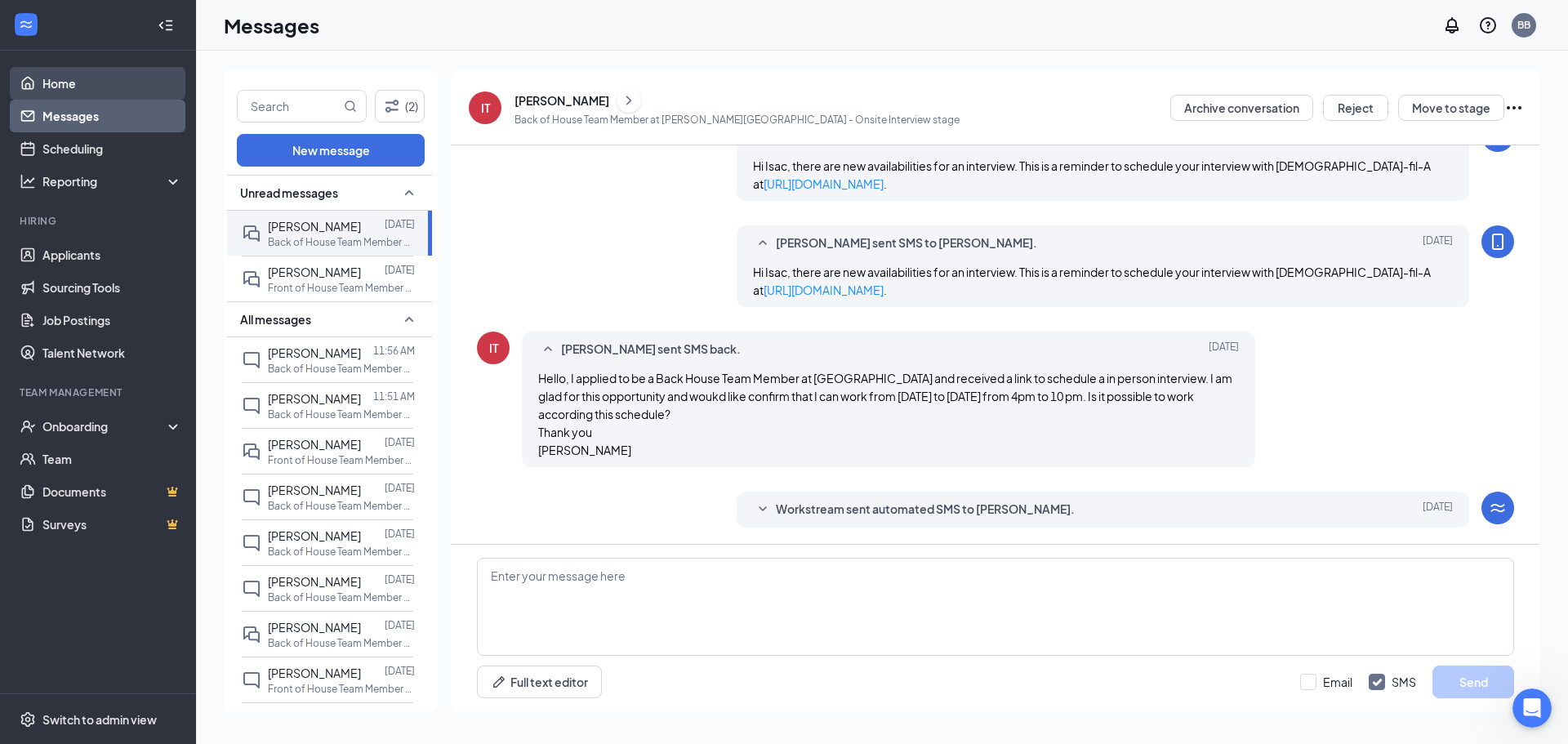
click at [58, 89] on link "Home" at bounding box center [112, 83] width 140 height 33
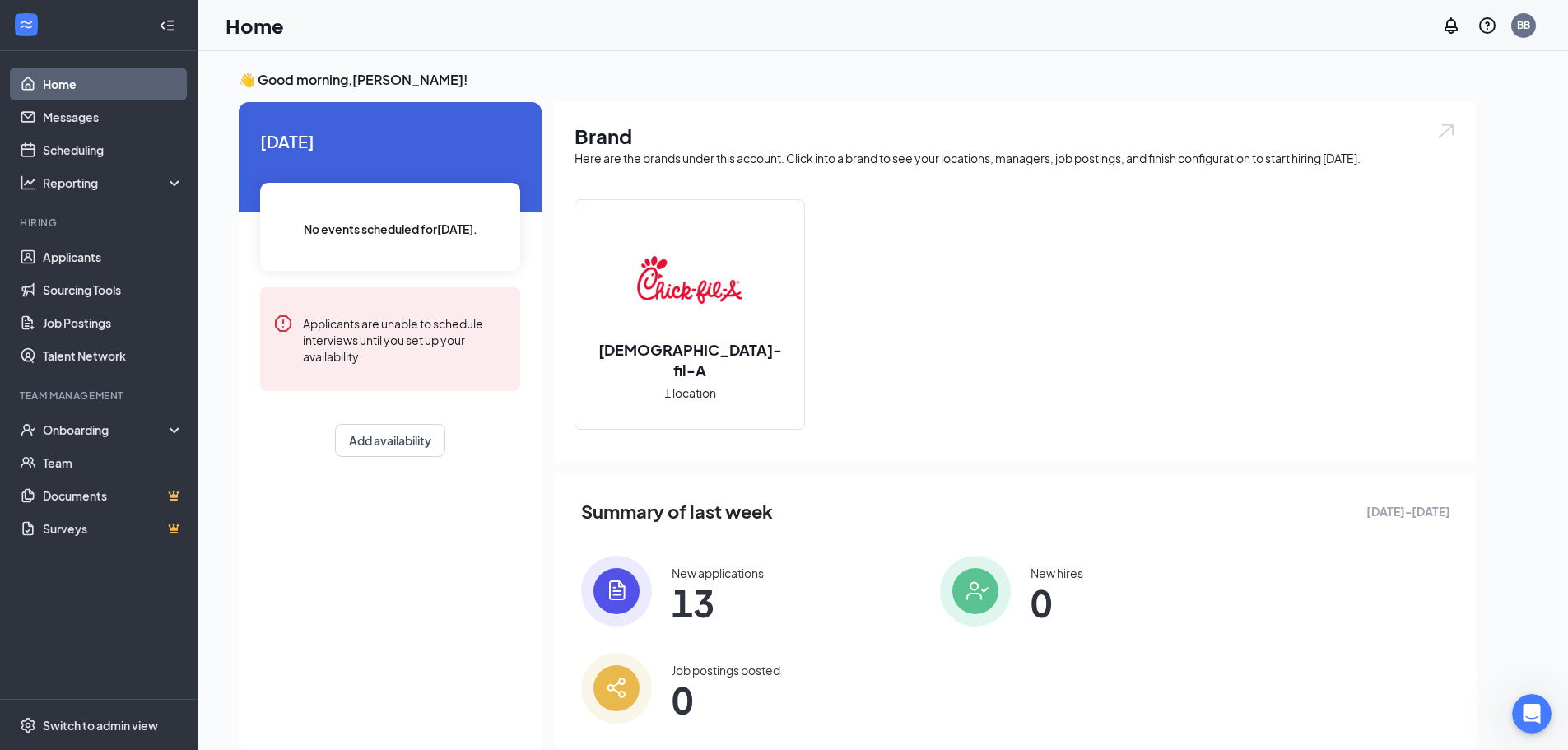
click at [614, 590] on img at bounding box center [616, 590] width 70 height 70
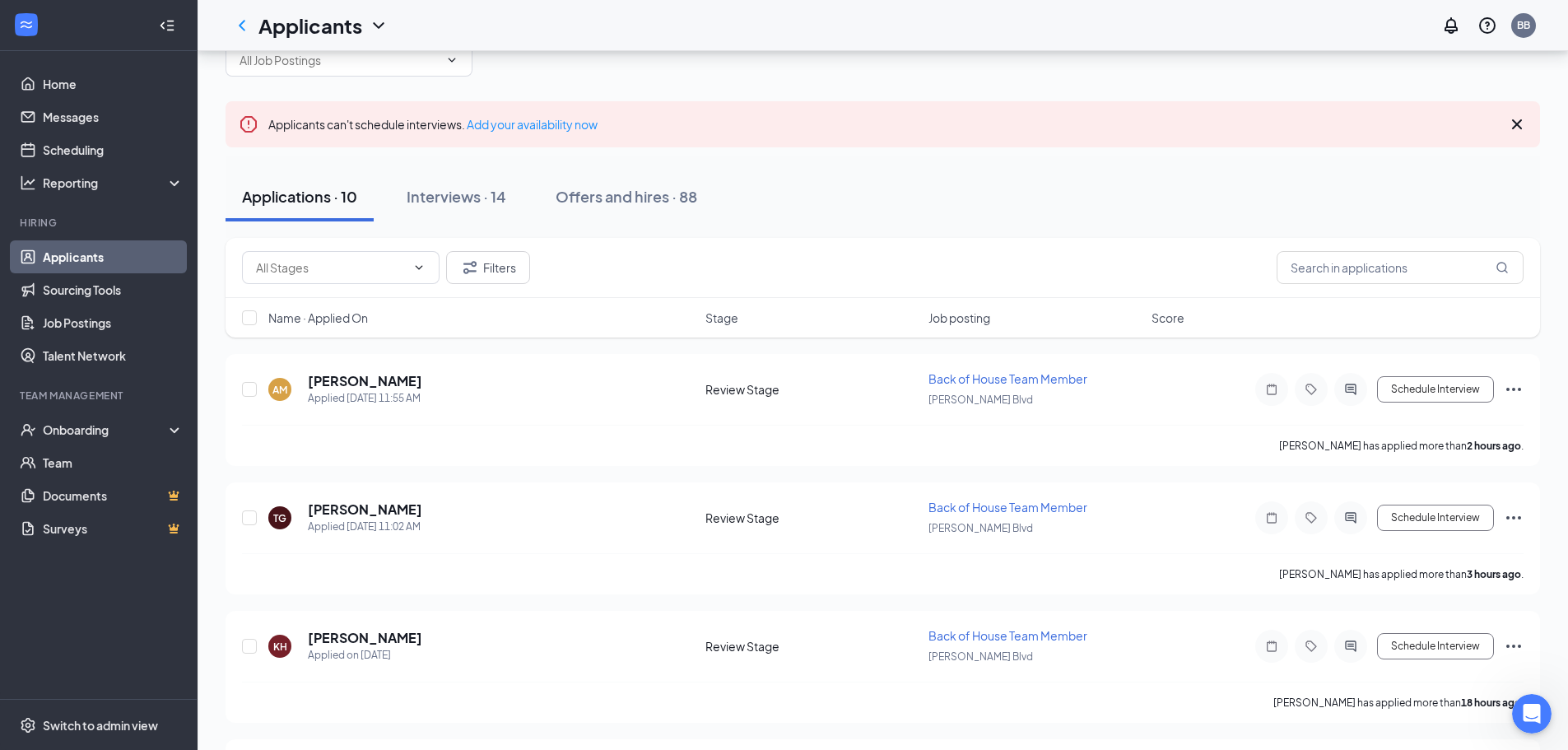
scroll to position [83, 0]
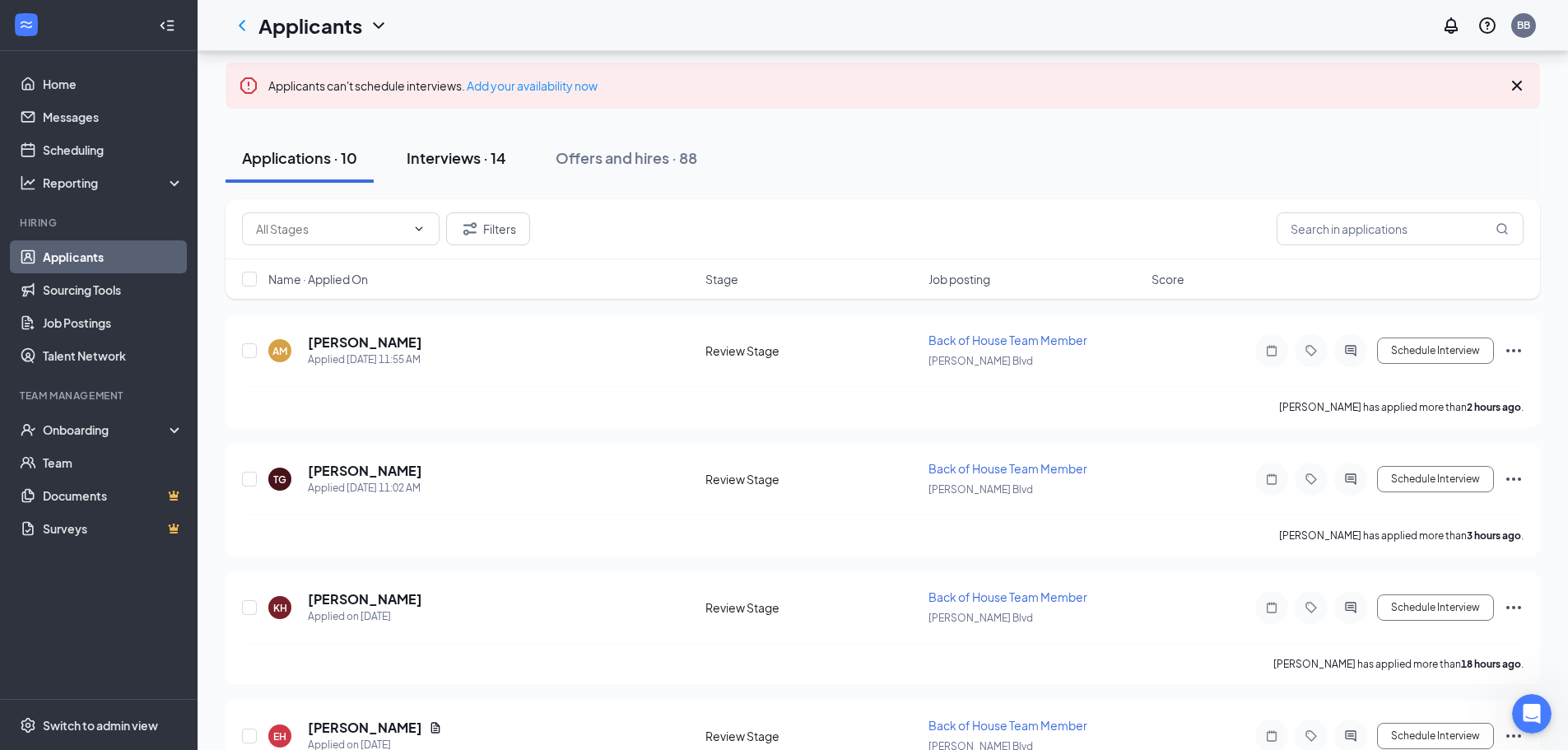
click at [450, 175] on button "Interviews · 14" at bounding box center [455, 158] width 132 height 49
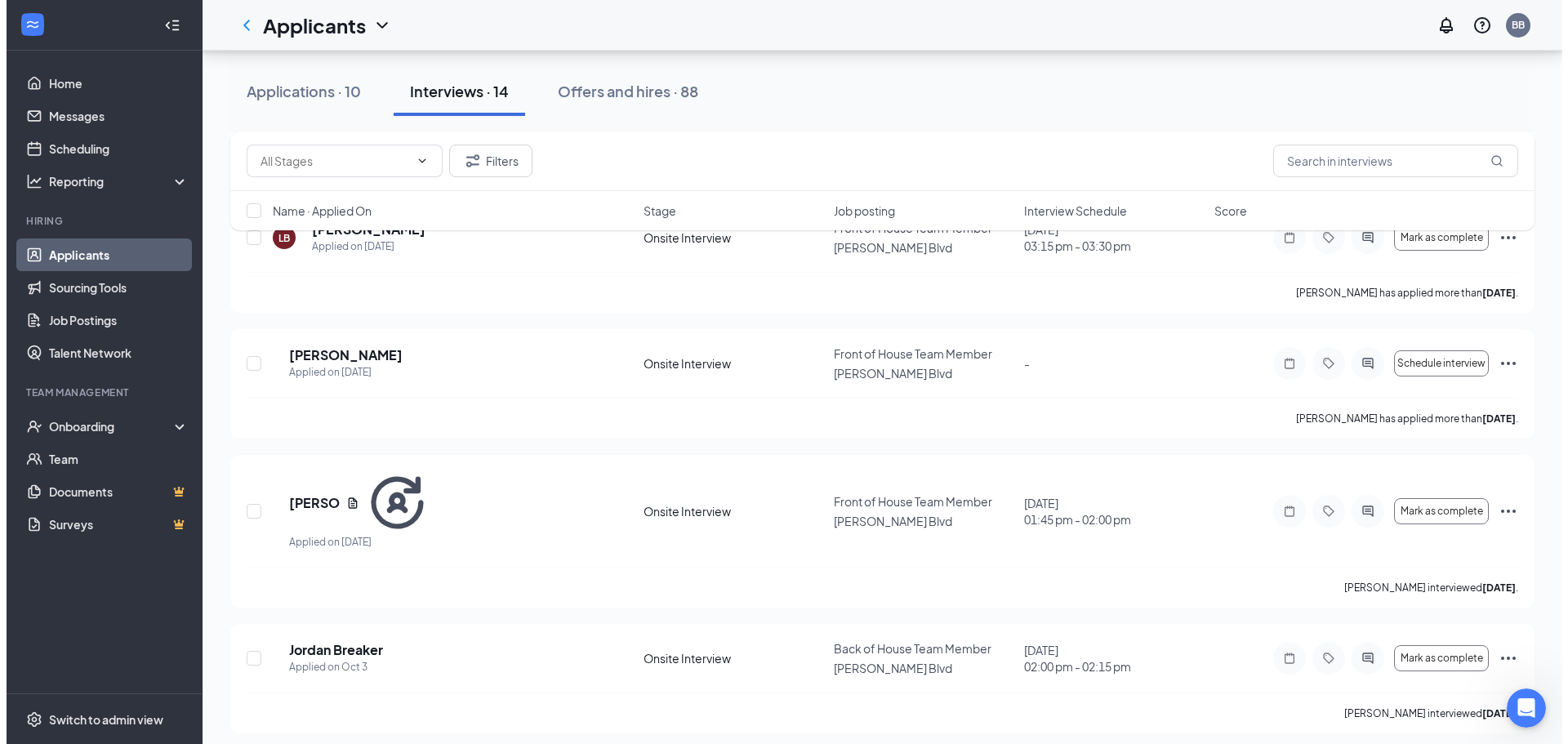
scroll to position [983, 0]
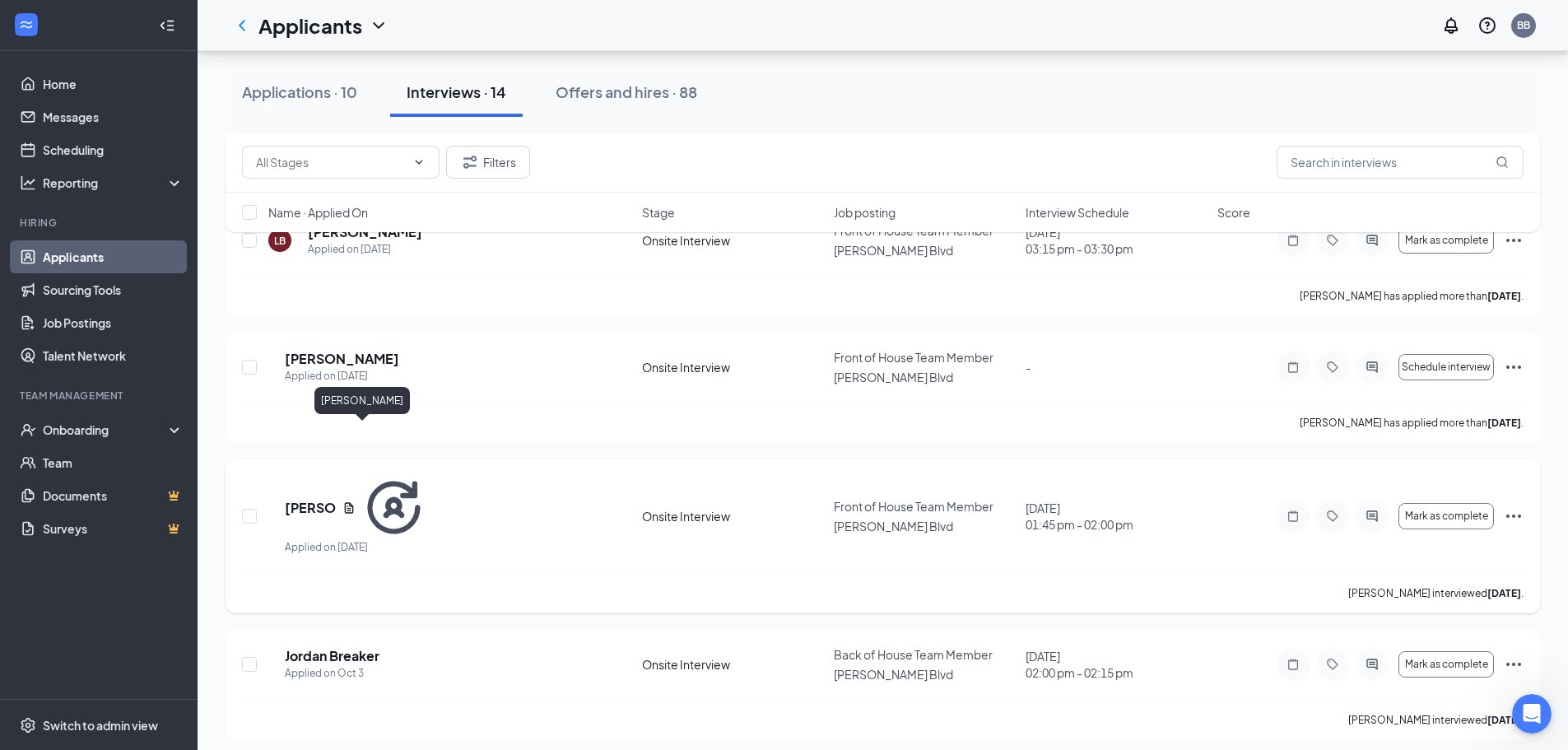
click at [336, 499] on h5 "[PERSON_NAME]" at bounding box center [310, 508] width 51 height 18
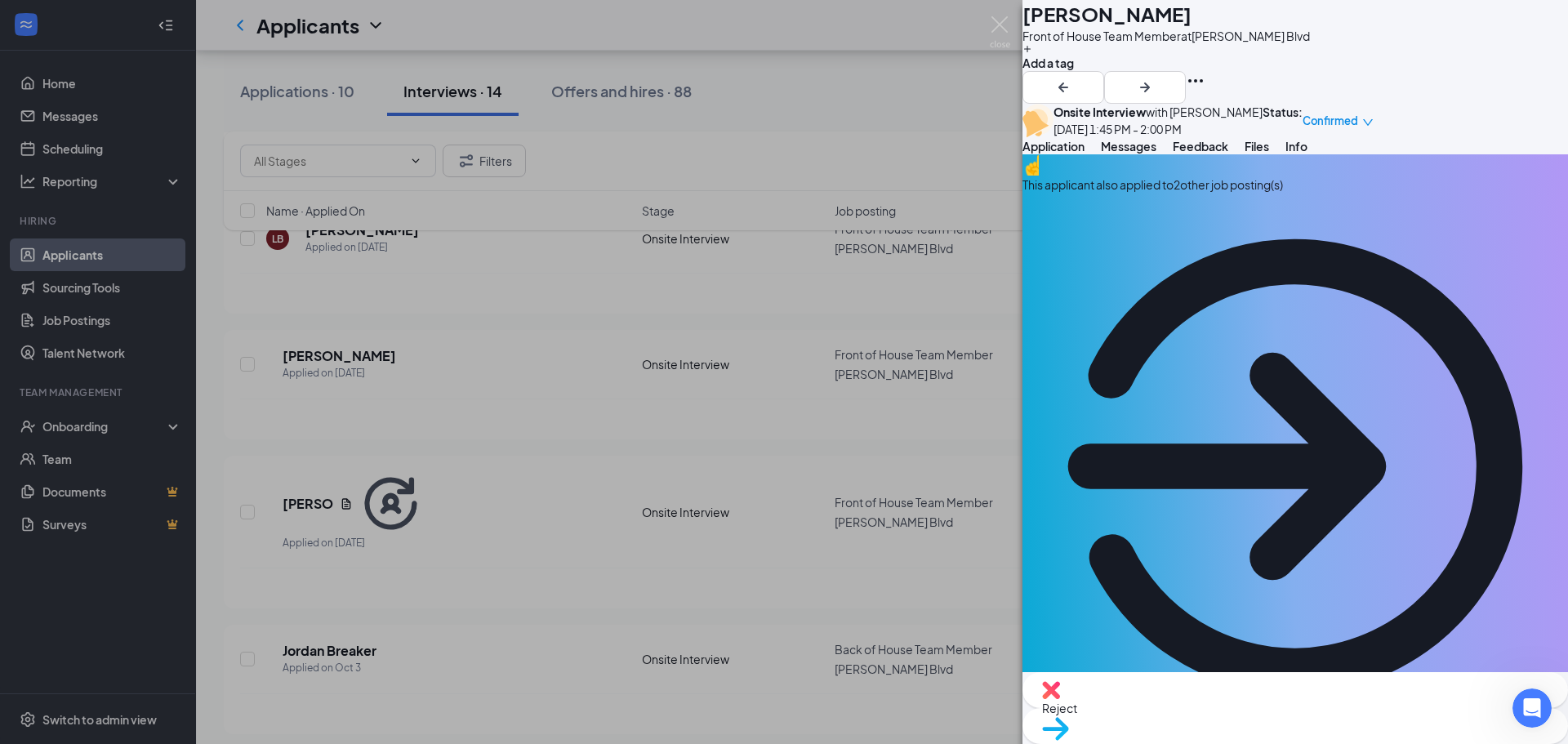
click at [1157, 154] on span "Messages" at bounding box center [1128, 146] width 56 height 15
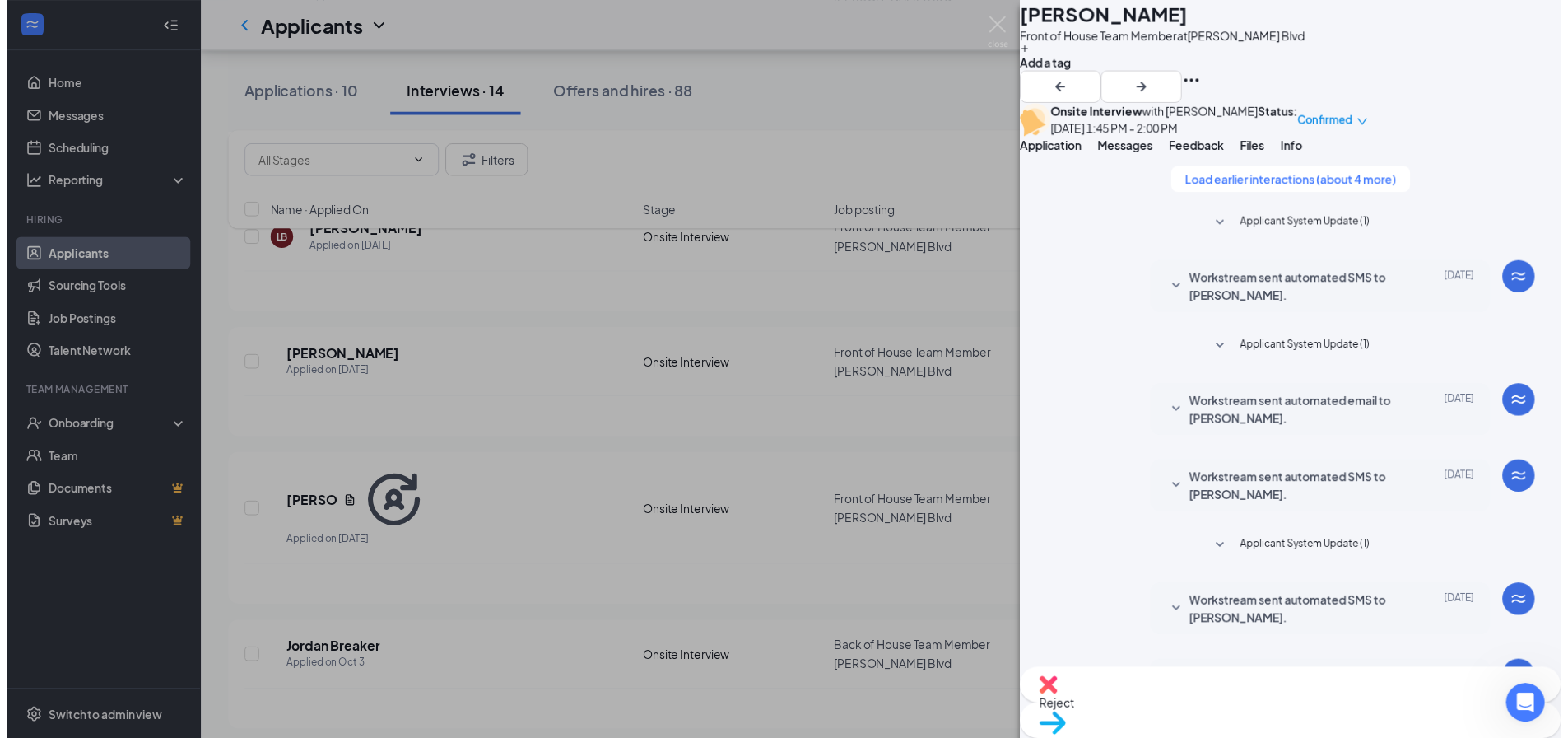
scroll to position [628, 0]
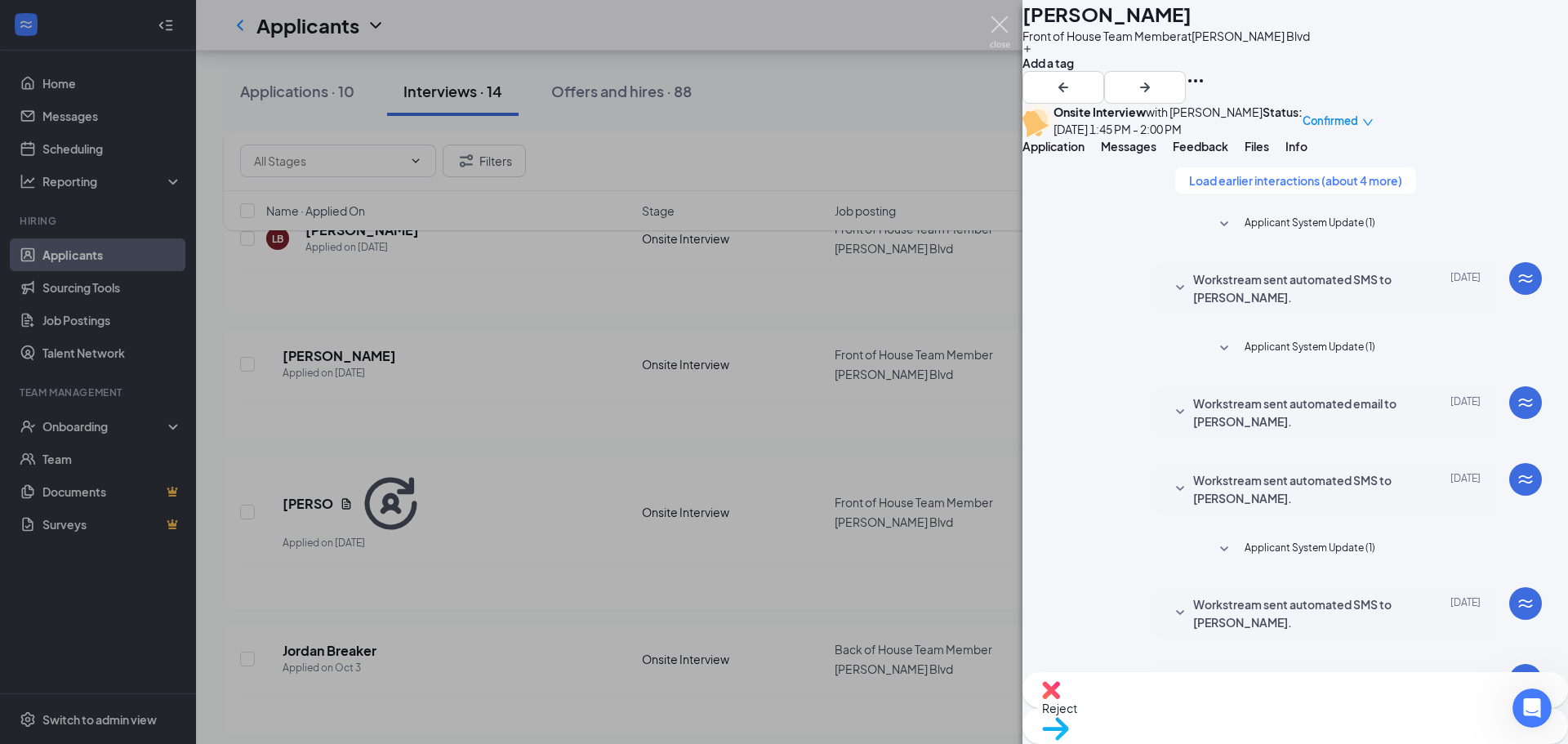
click at [997, 27] on img at bounding box center [1000, 32] width 21 height 32
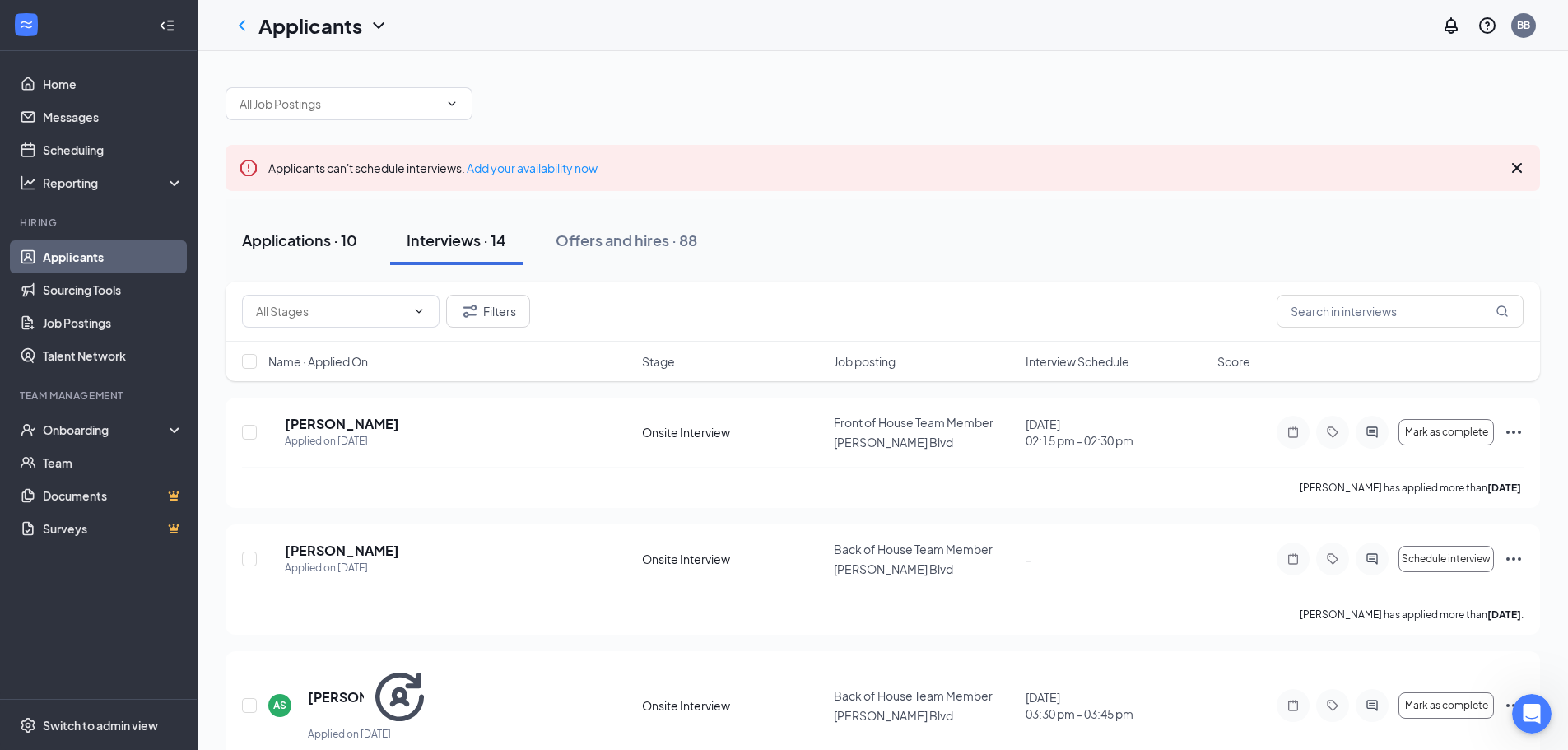
click at [291, 230] on div "Applications · 10" at bounding box center [299, 240] width 115 height 21
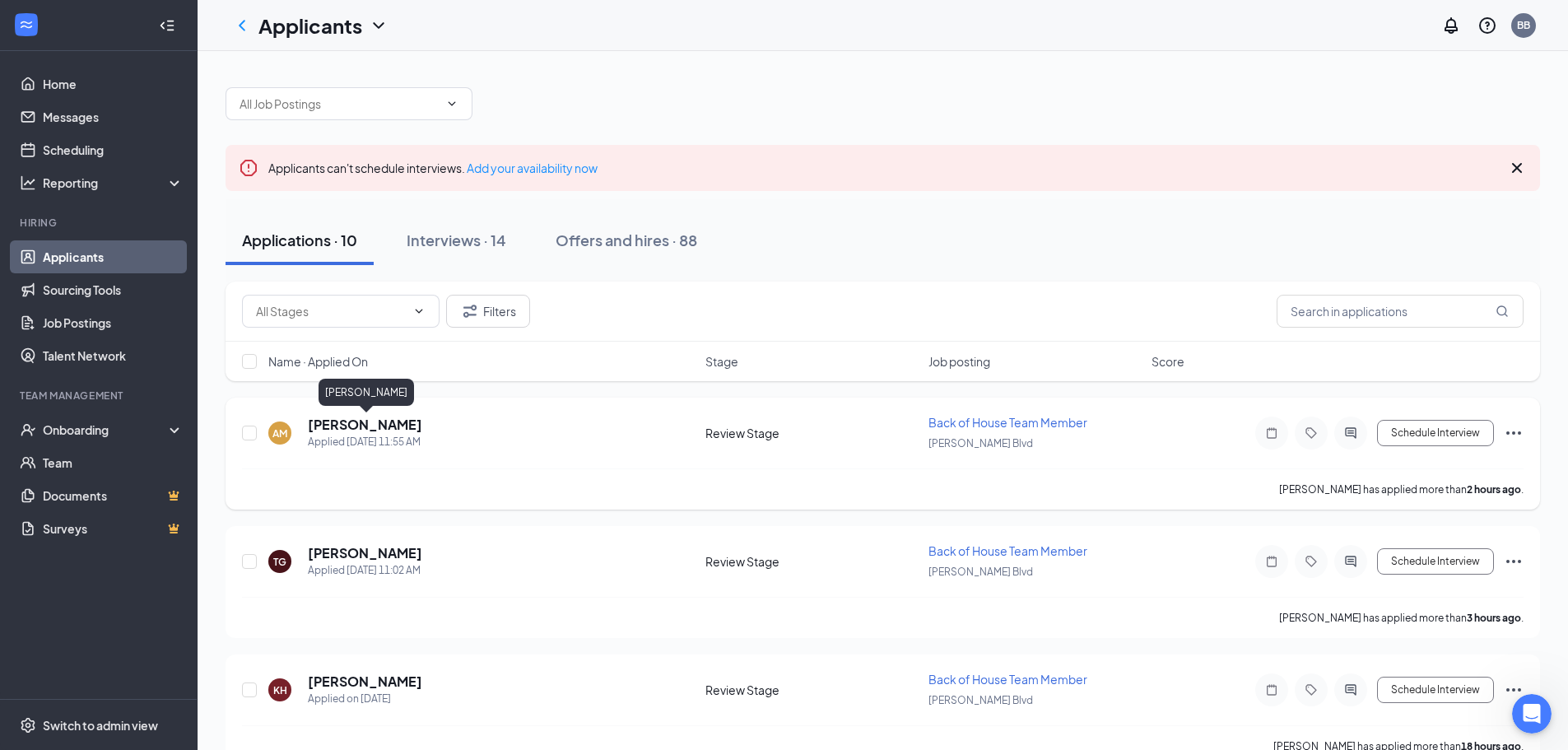
click at [396, 422] on h5 "[PERSON_NAME]" at bounding box center [365, 424] width 114 height 18
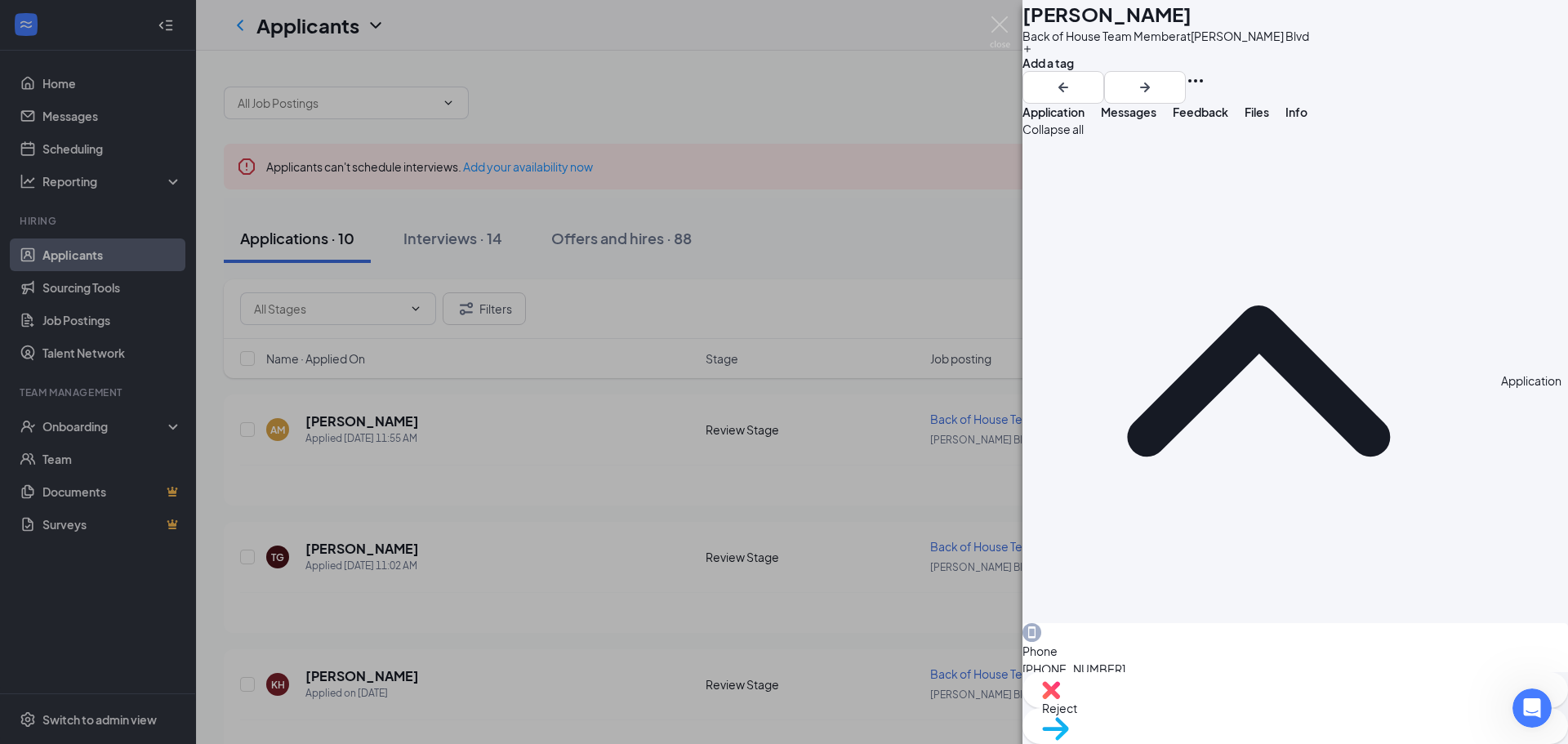
click at [1016, 25] on div "AM Aneiya Muhammad Back of House Team Member at Butler Blvd Add a tag Applicati…" at bounding box center [784, 372] width 1568 height 744
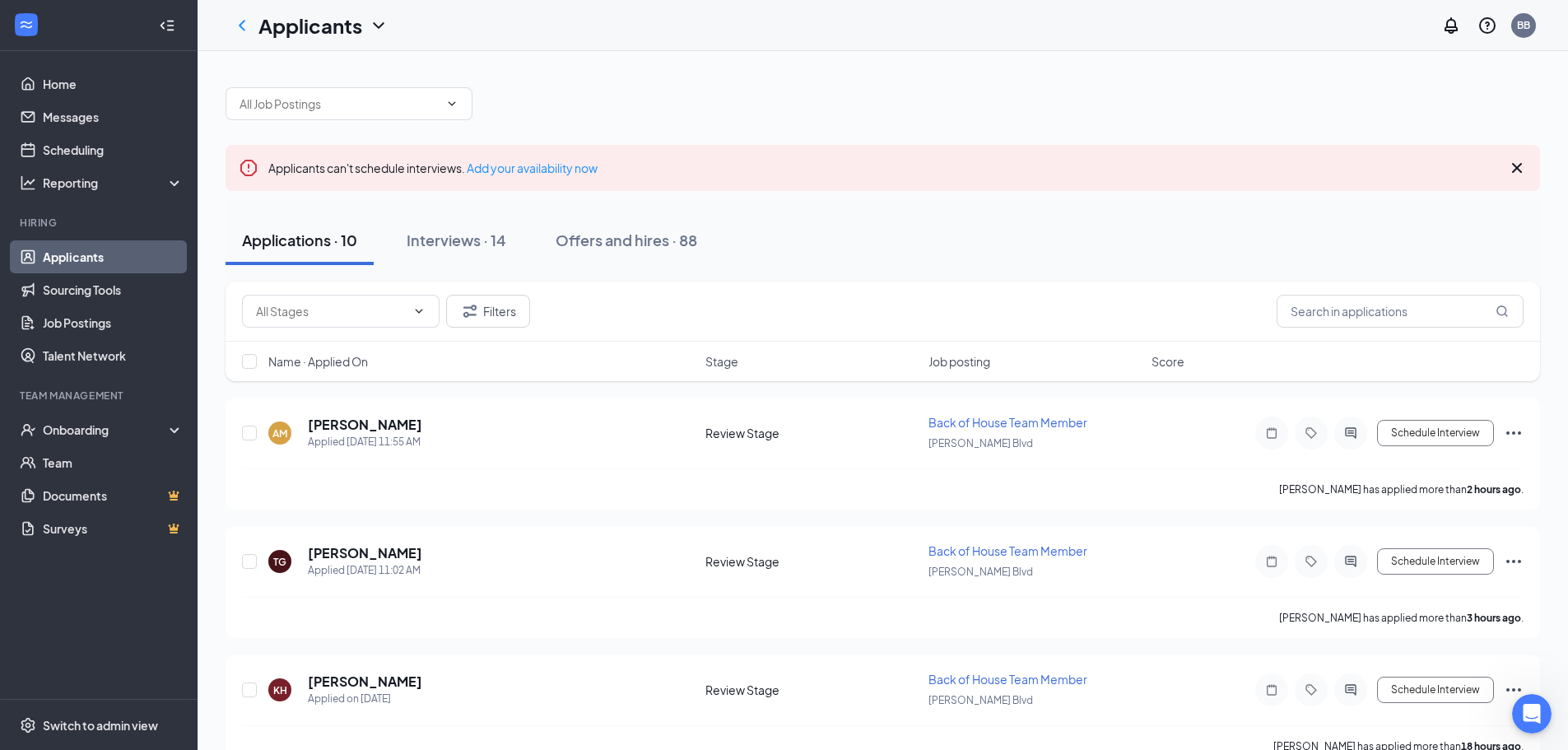
click at [1018, 29] on div "Applicants BB" at bounding box center [882, 26] width 1370 height 51
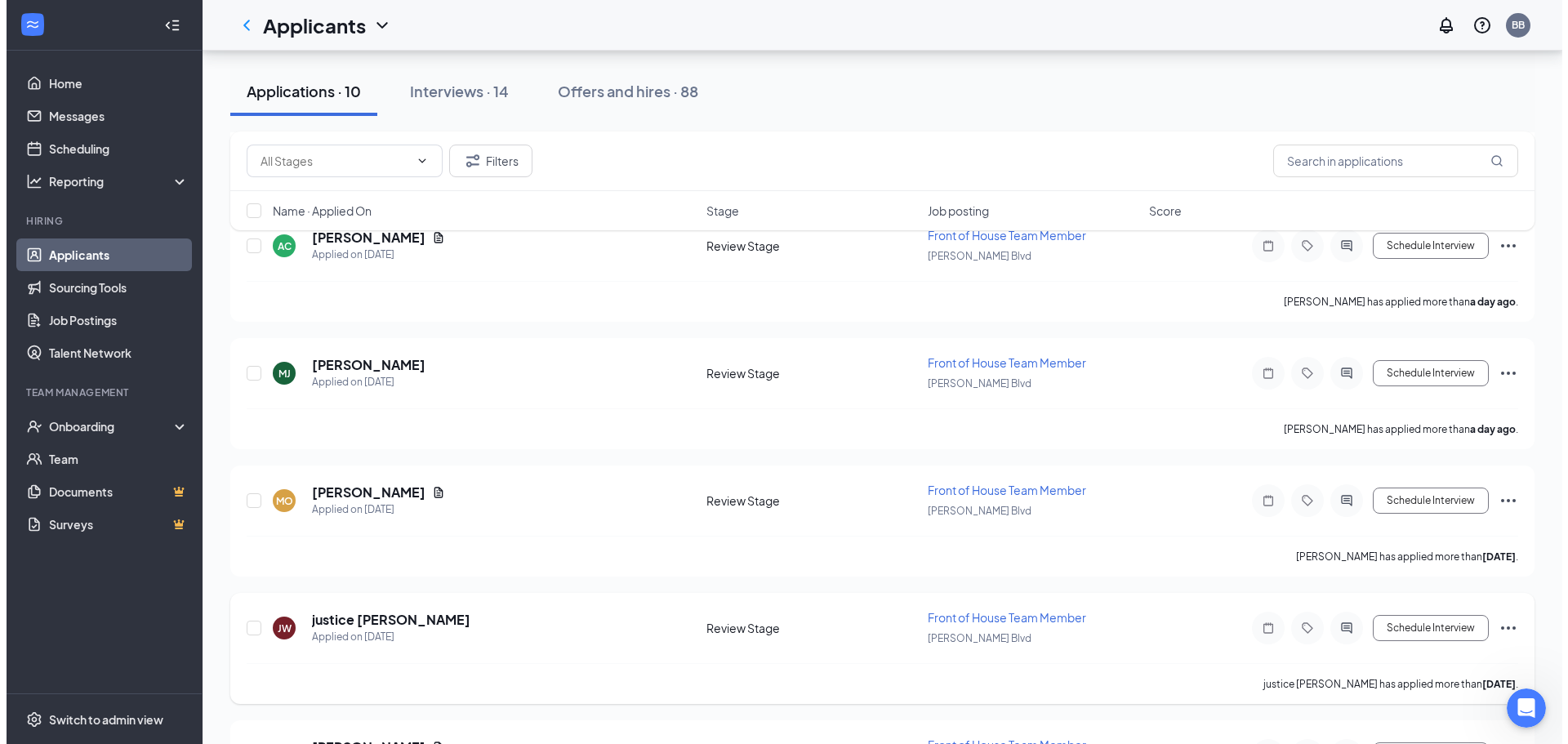
scroll to position [930, 0]
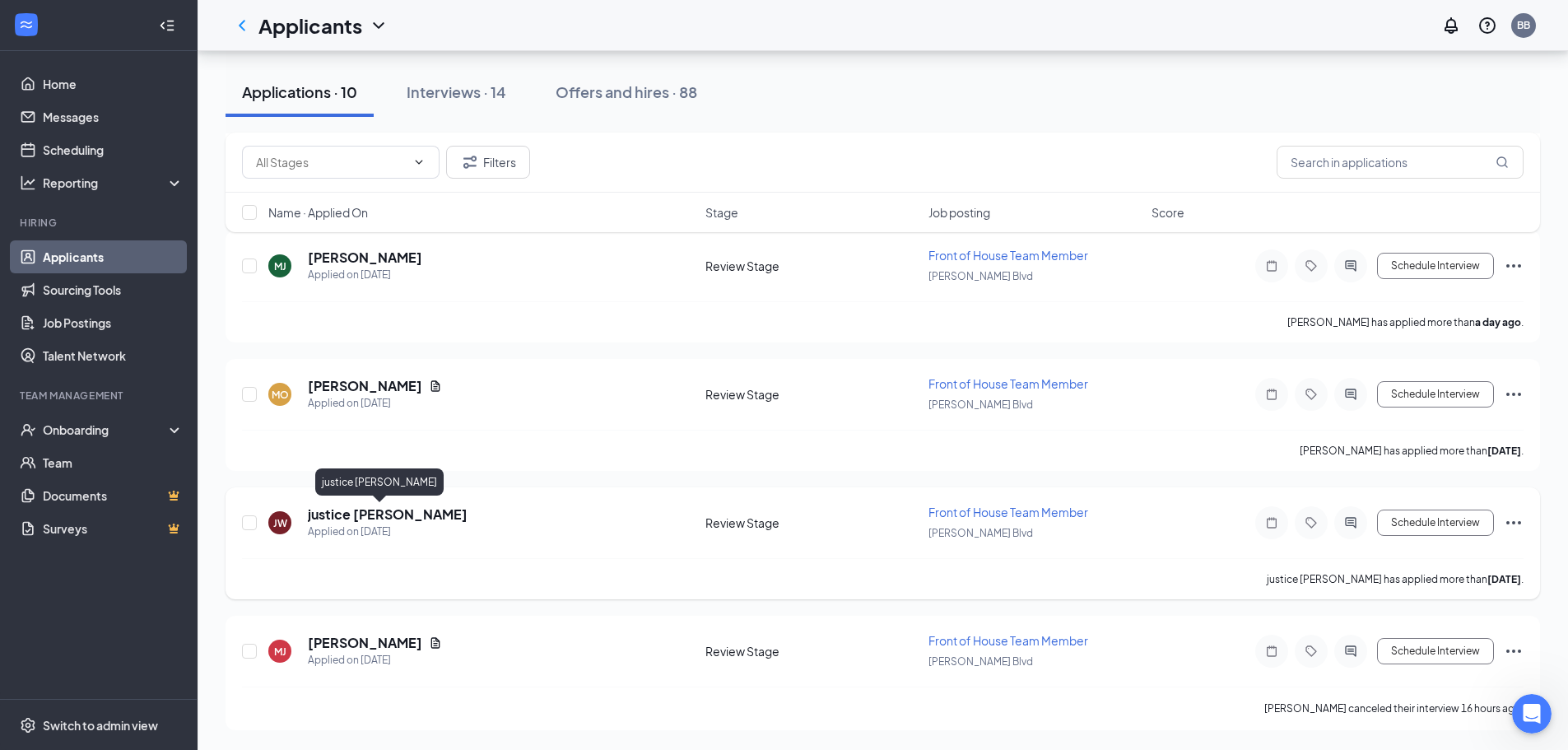
click at [356, 518] on h5 "justice [PERSON_NAME]" at bounding box center [388, 513] width 160 height 18
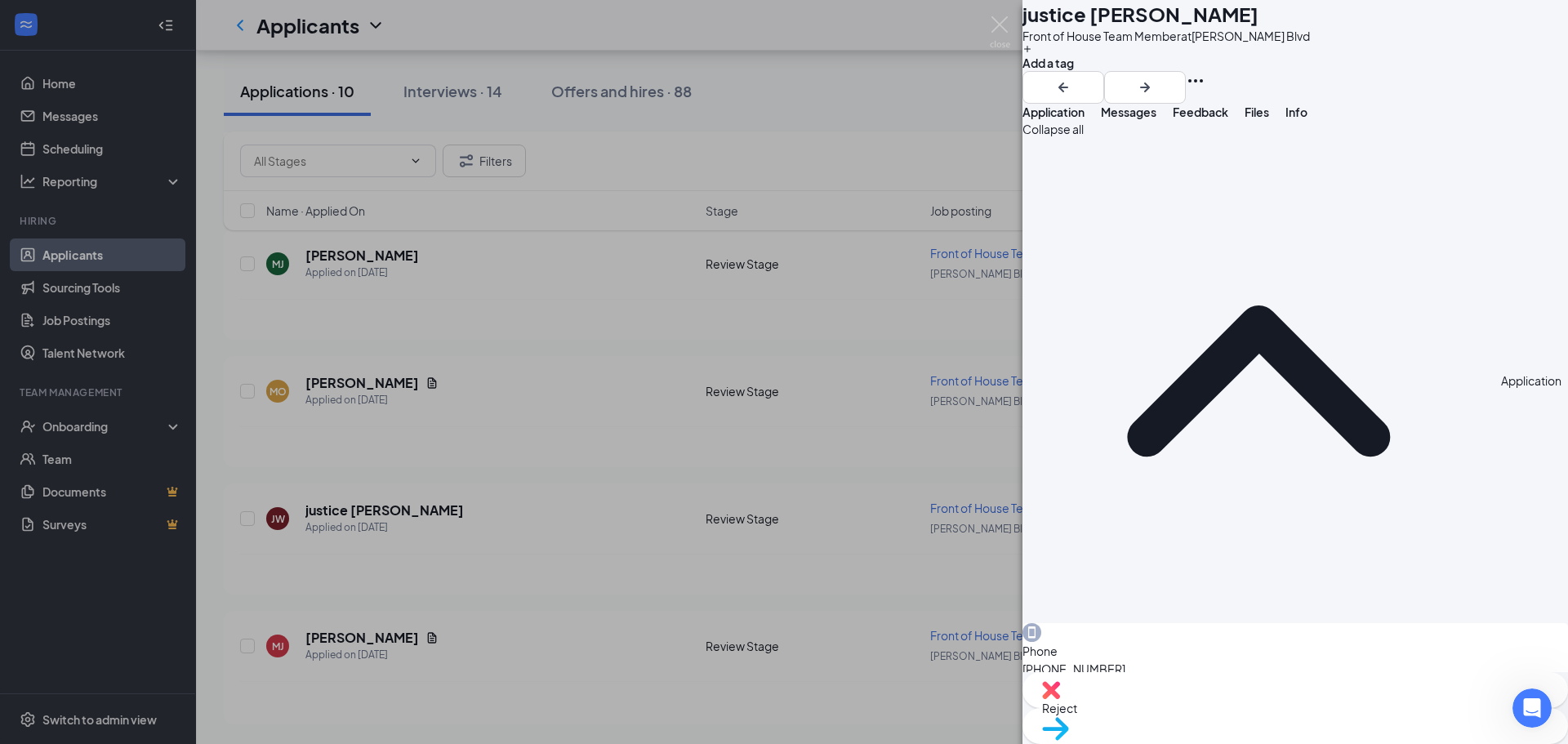
click at [1229, 707] on div "Reject" at bounding box center [1295, 689] width 545 height 36
checkbox input "true"
click at [994, 27] on img at bounding box center [1000, 32] width 21 height 32
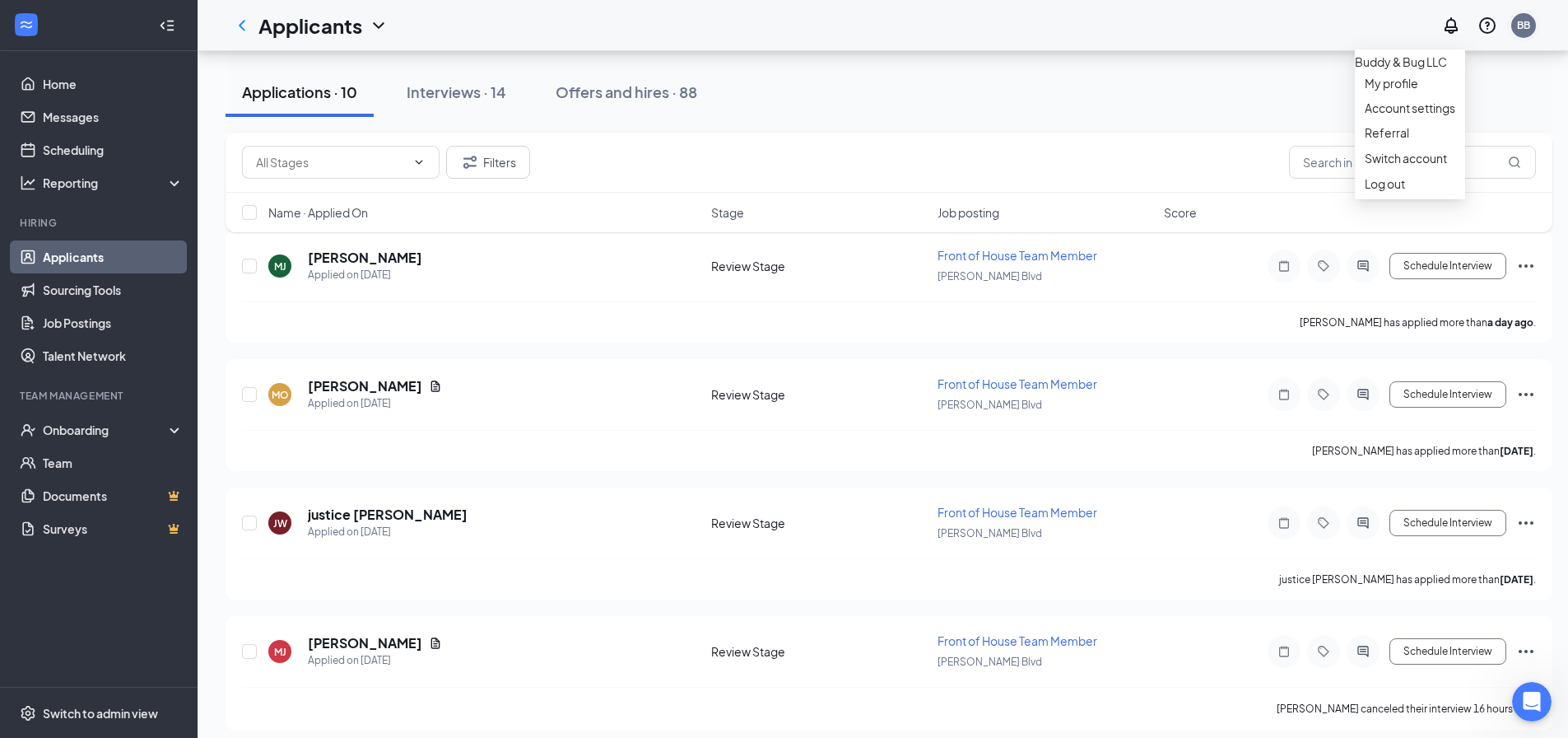
click at [1528, 35] on div "BB" at bounding box center [1523, 26] width 25 height 25
click at [1430, 192] on div "Log out" at bounding box center [1409, 183] width 90 height 16
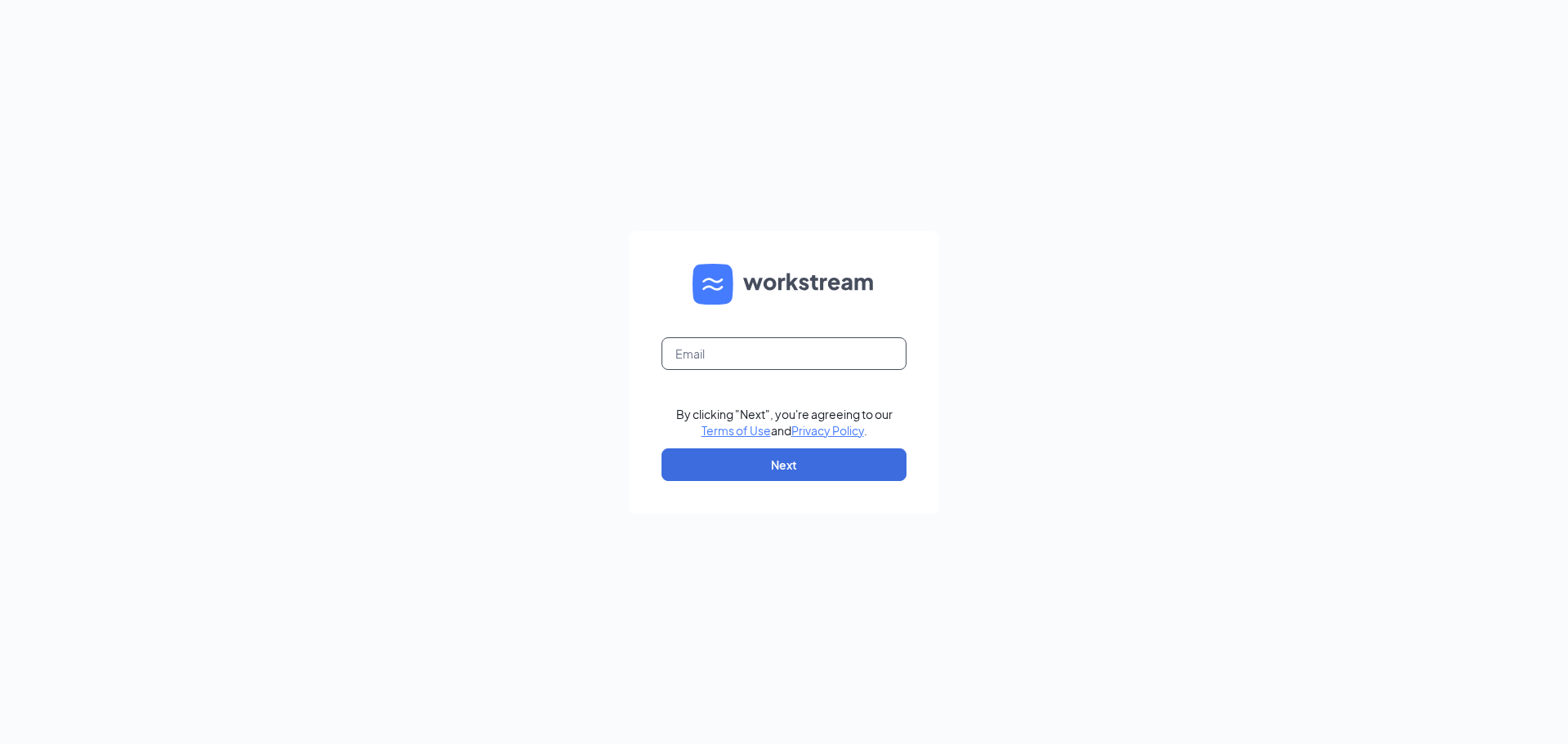
click at [739, 369] on input "text" at bounding box center [784, 353] width 245 height 33
type input "courtney.harriscfa@gmail.com"
click at [742, 458] on button "Next" at bounding box center [784, 464] width 245 height 33
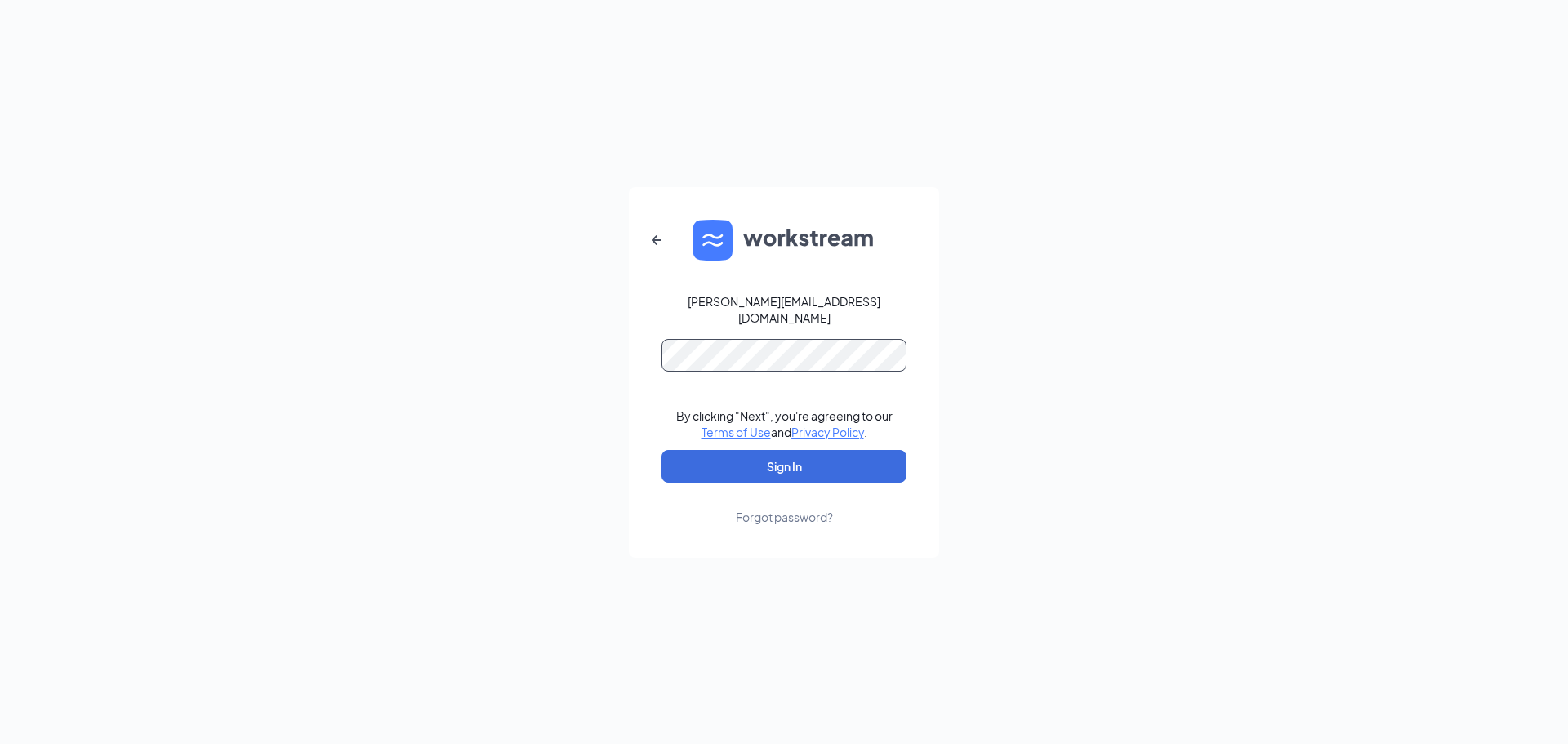
click at [661, 450] on button "Sign In" at bounding box center [784, 466] width 245 height 33
click at [841, 450] on button "Sign In" at bounding box center [784, 466] width 245 height 33
click at [331, 349] on div "courtney.harriscfa@gmail.com Credential mismatches. By clicking "Next", you're …" at bounding box center [784, 372] width 1568 height 744
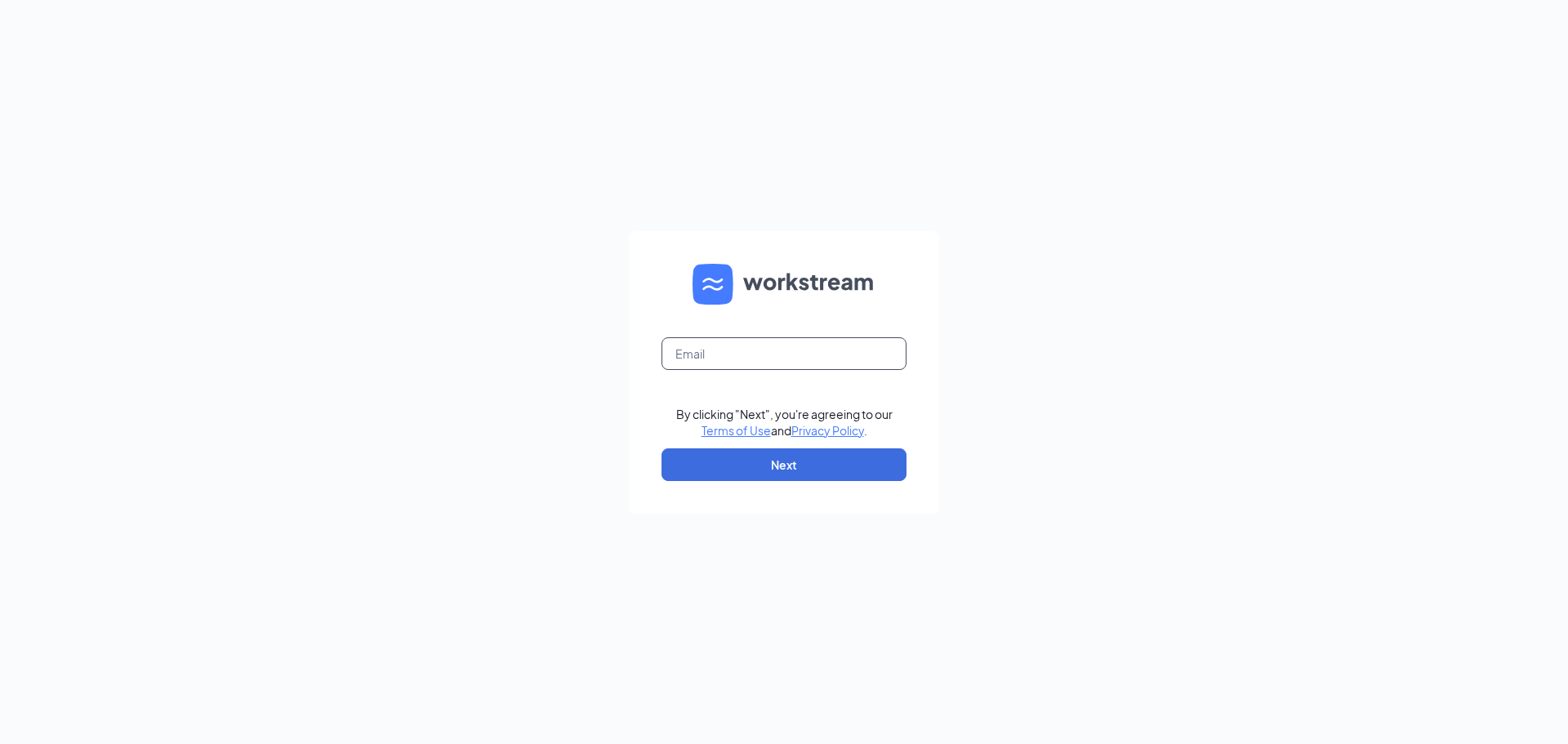
click at [819, 364] on input "text" at bounding box center [784, 353] width 245 height 33
type input "[EMAIL_ADDRESS][DEMOGRAPHIC_DATA][DOMAIN_NAME]"
click at [826, 466] on button "Next" at bounding box center [784, 464] width 245 height 33
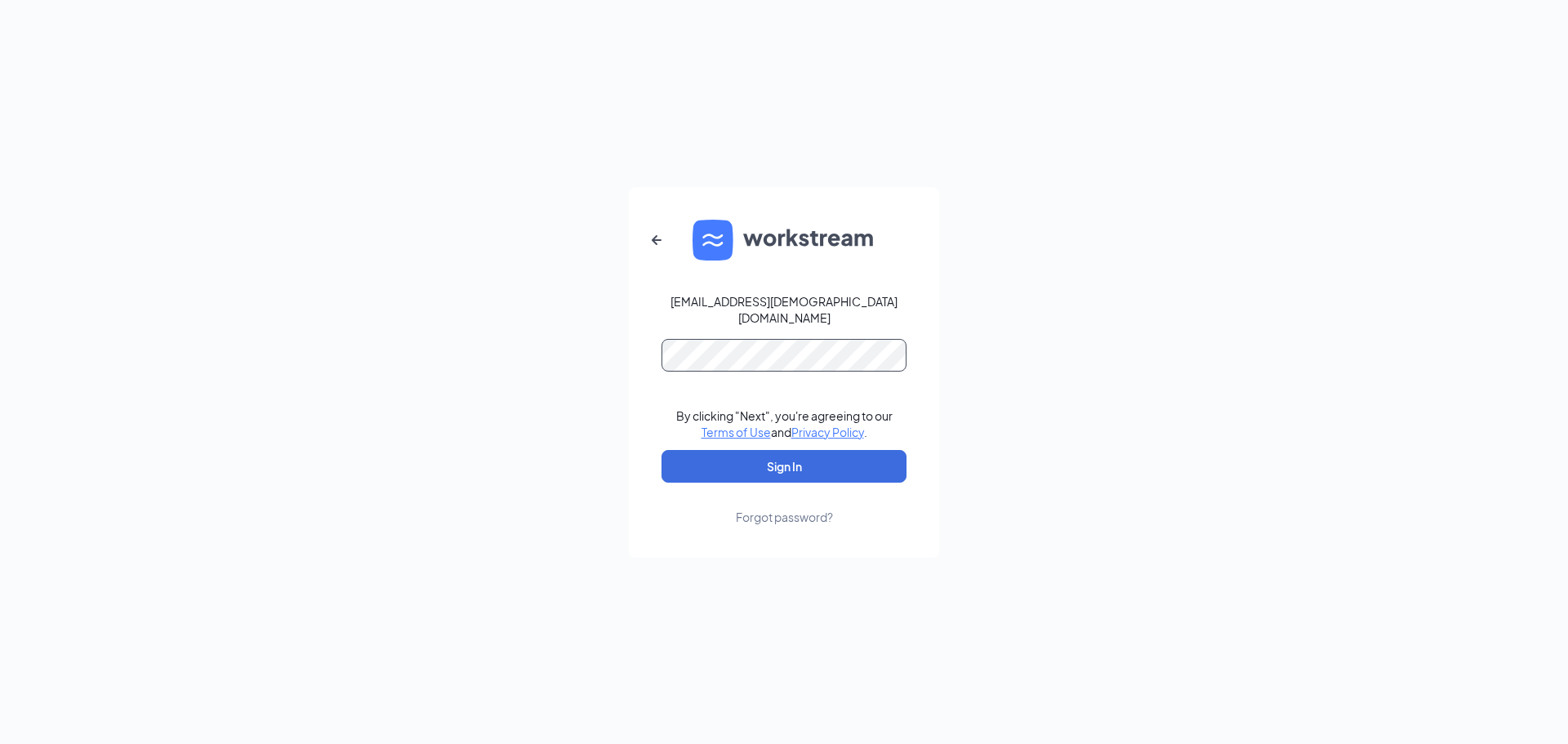
click at [661, 450] on button "Sign In" at bounding box center [784, 466] width 245 height 33
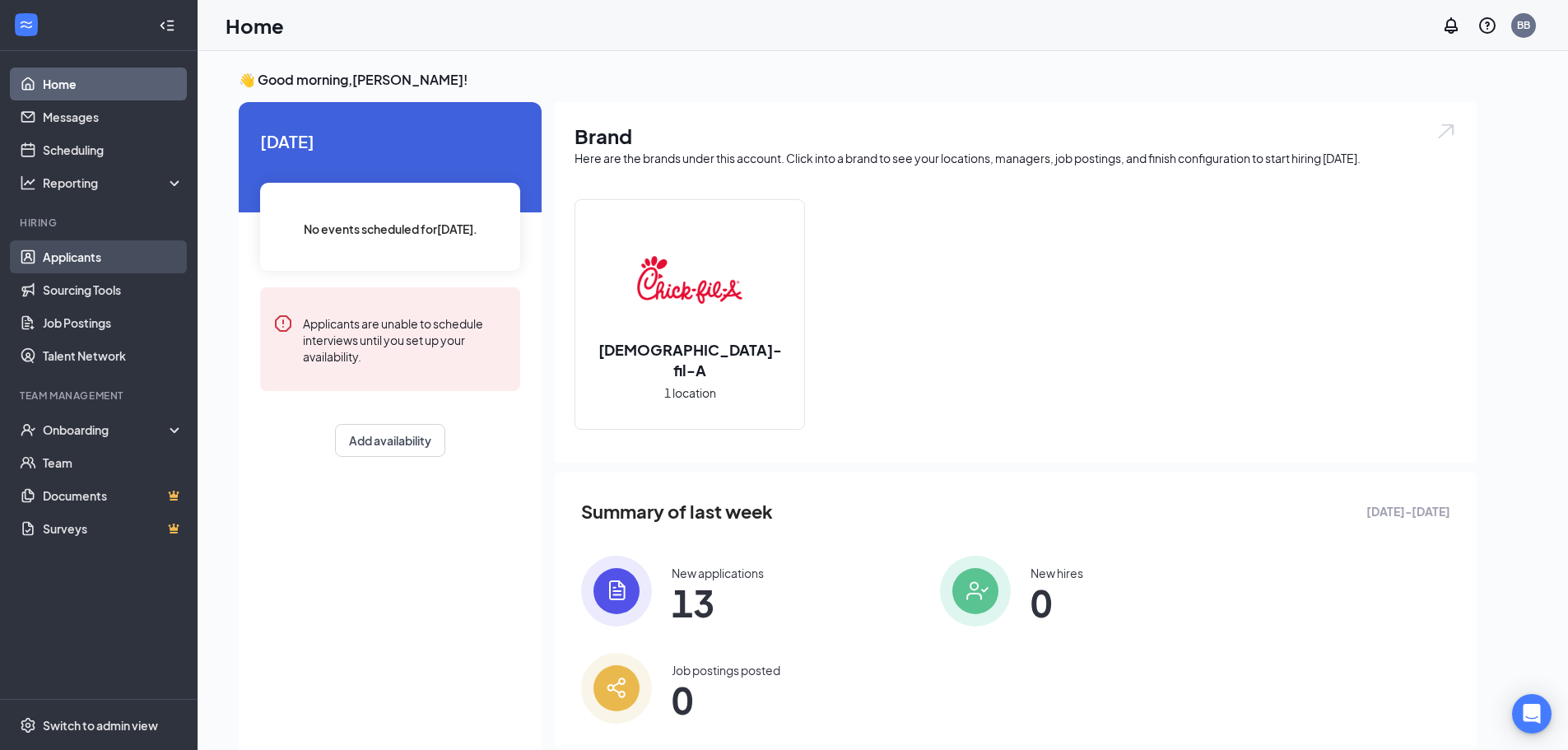
click at [67, 251] on link "Applicants" at bounding box center [113, 257] width 141 height 33
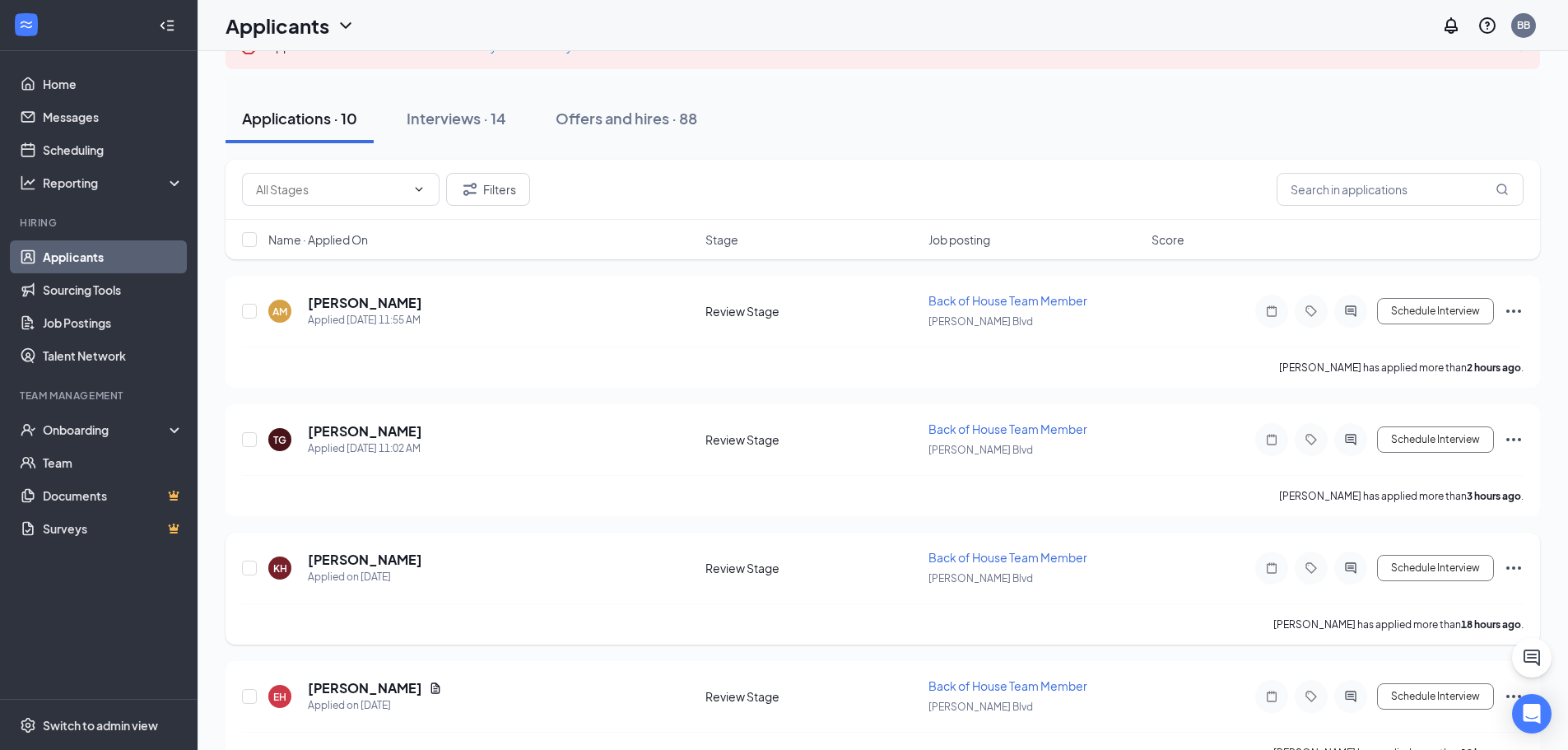
scroll to position [247, 0]
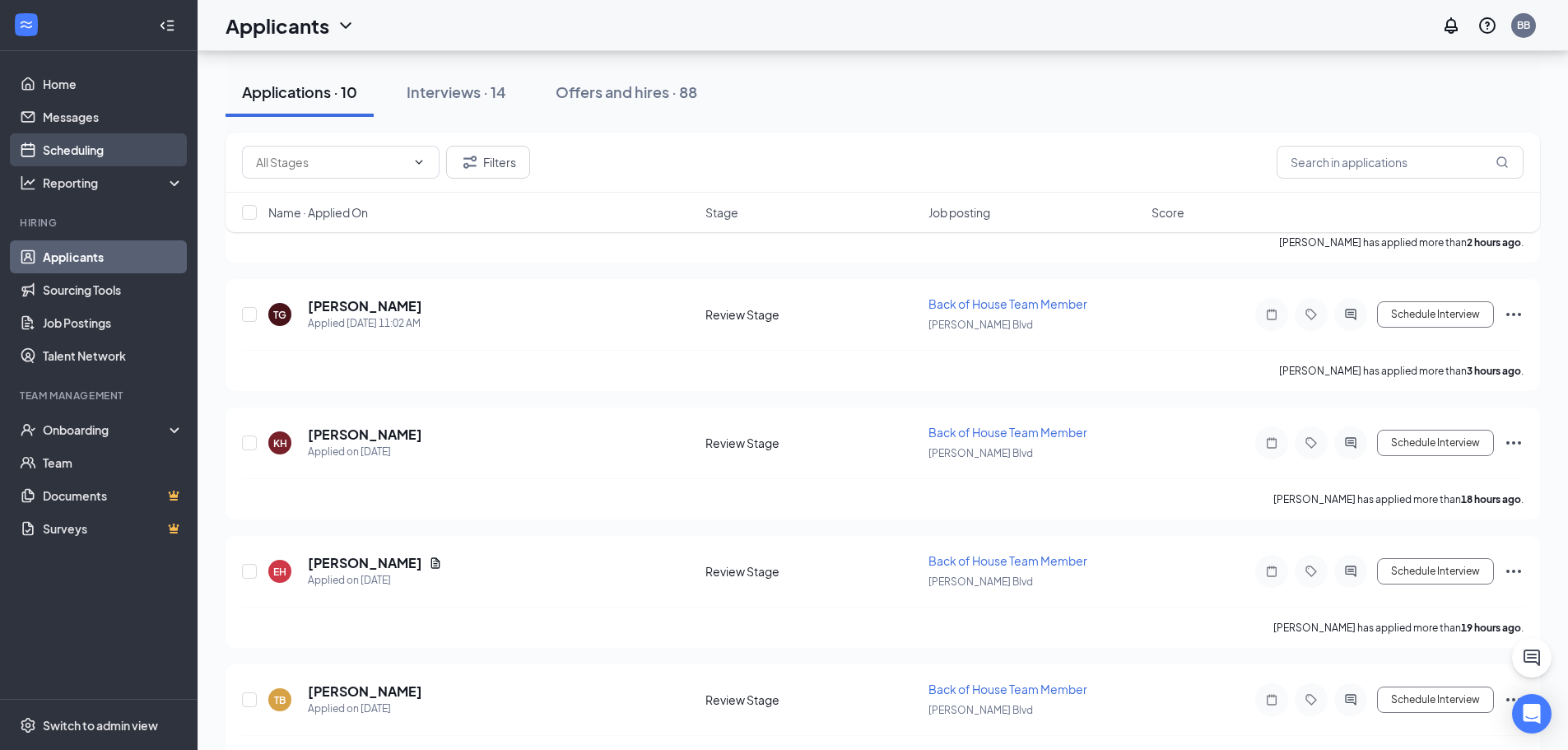
click at [127, 155] on link "Scheduling" at bounding box center [113, 149] width 141 height 33
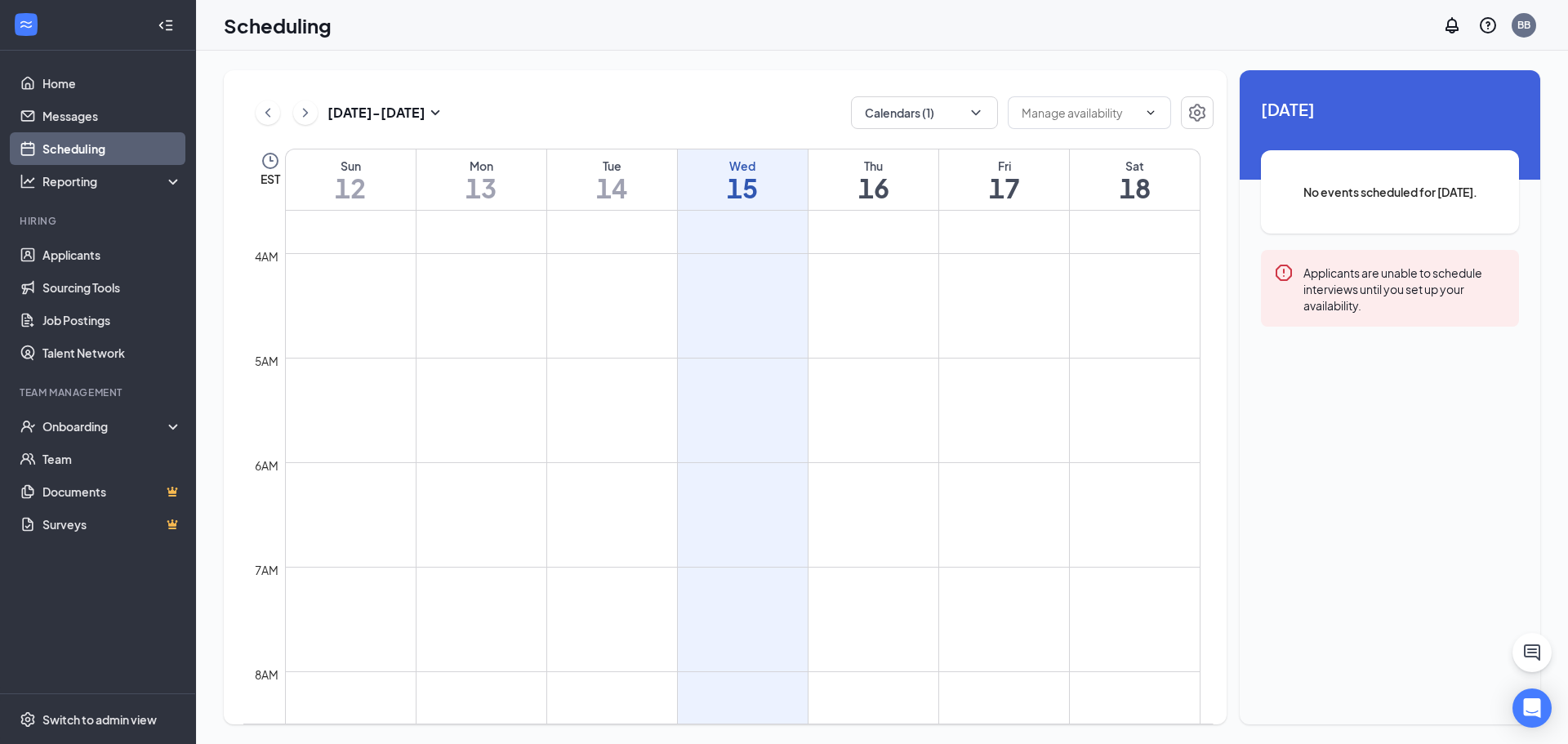
scroll to position [36, 0]
click at [945, 112] on button "Calendars (1)" at bounding box center [925, 112] width 147 height 33
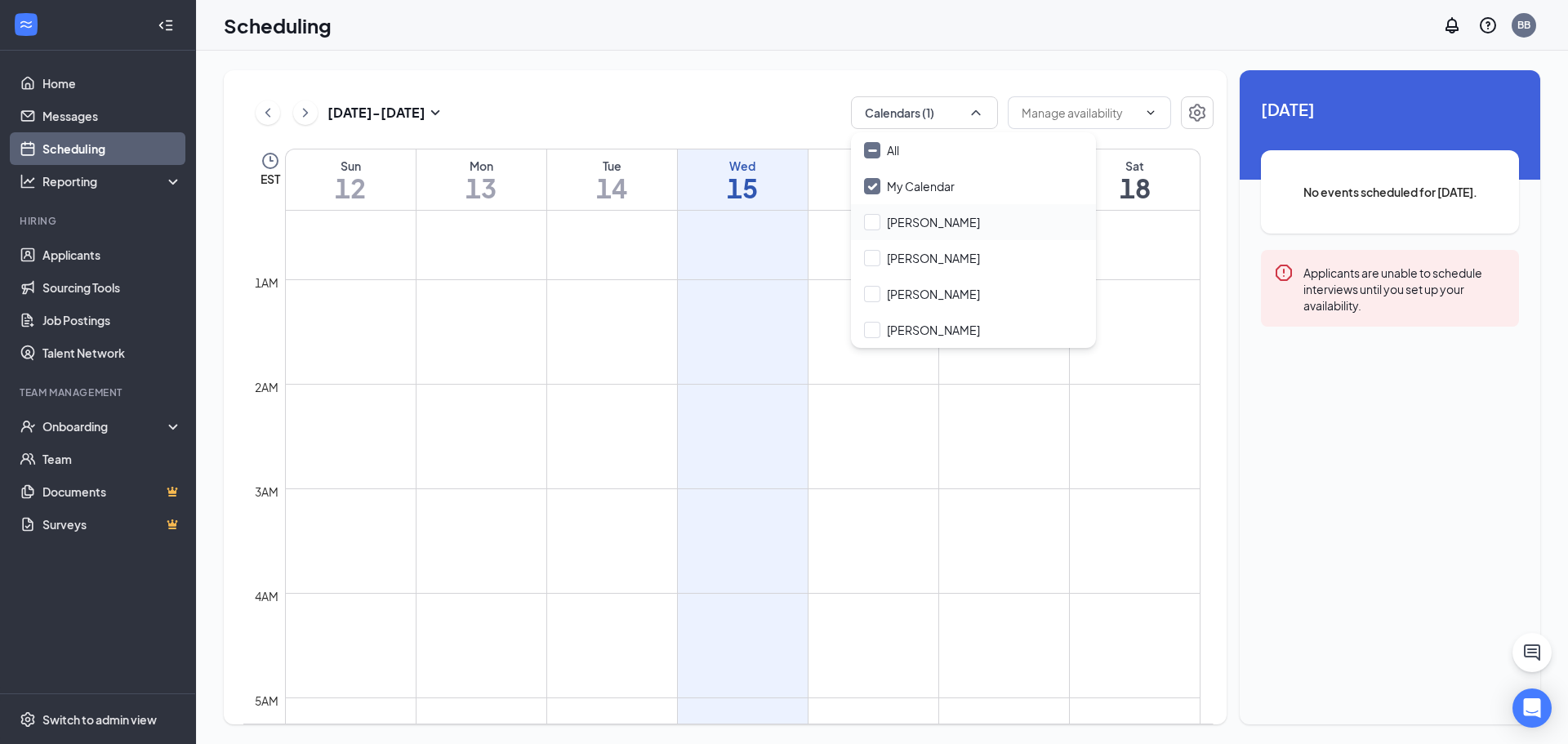
click at [880, 213] on div "[PERSON_NAME]" at bounding box center [974, 222] width 245 height 36
checkbox input "true"
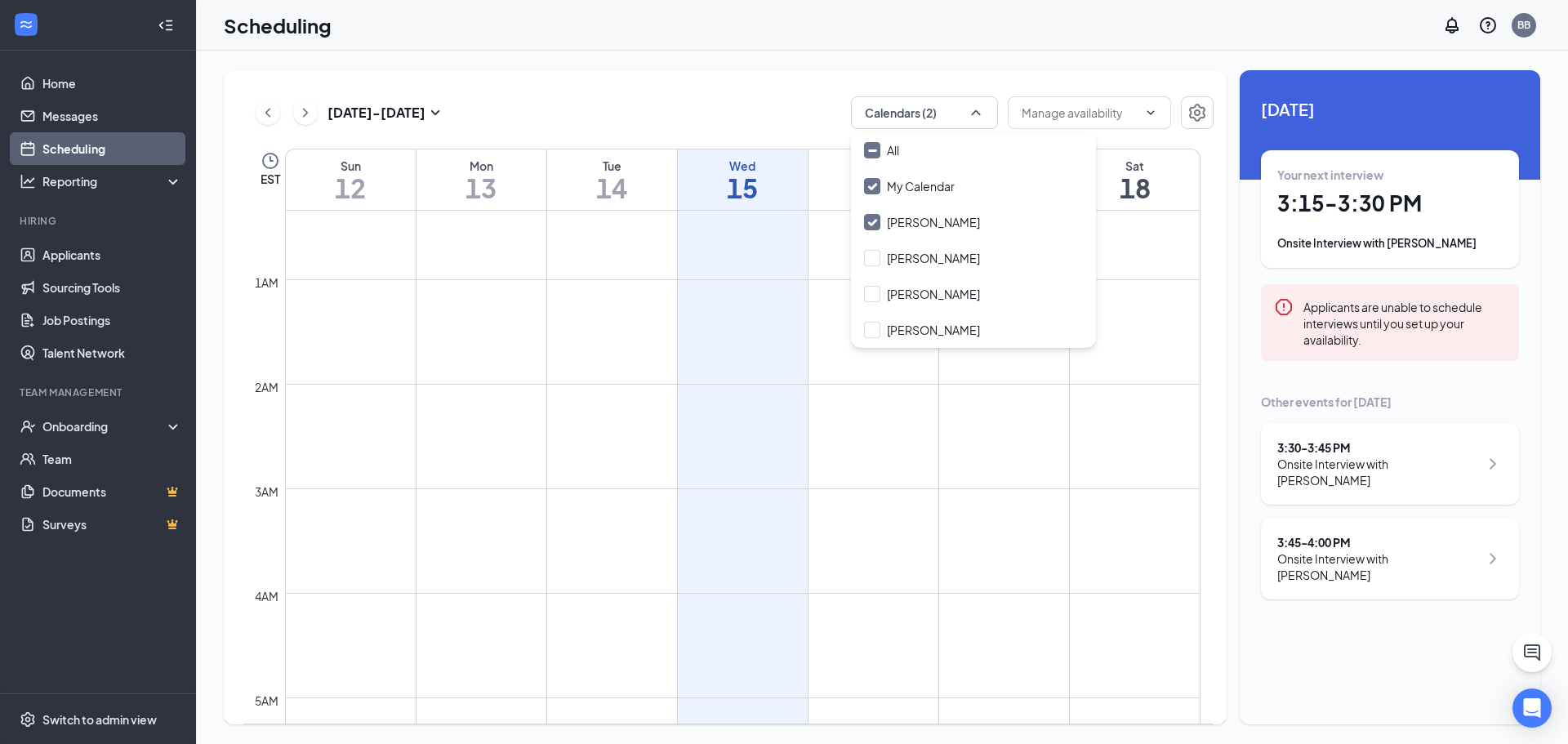
click at [986, 416] on td at bounding box center [742, 423] width 915 height 26
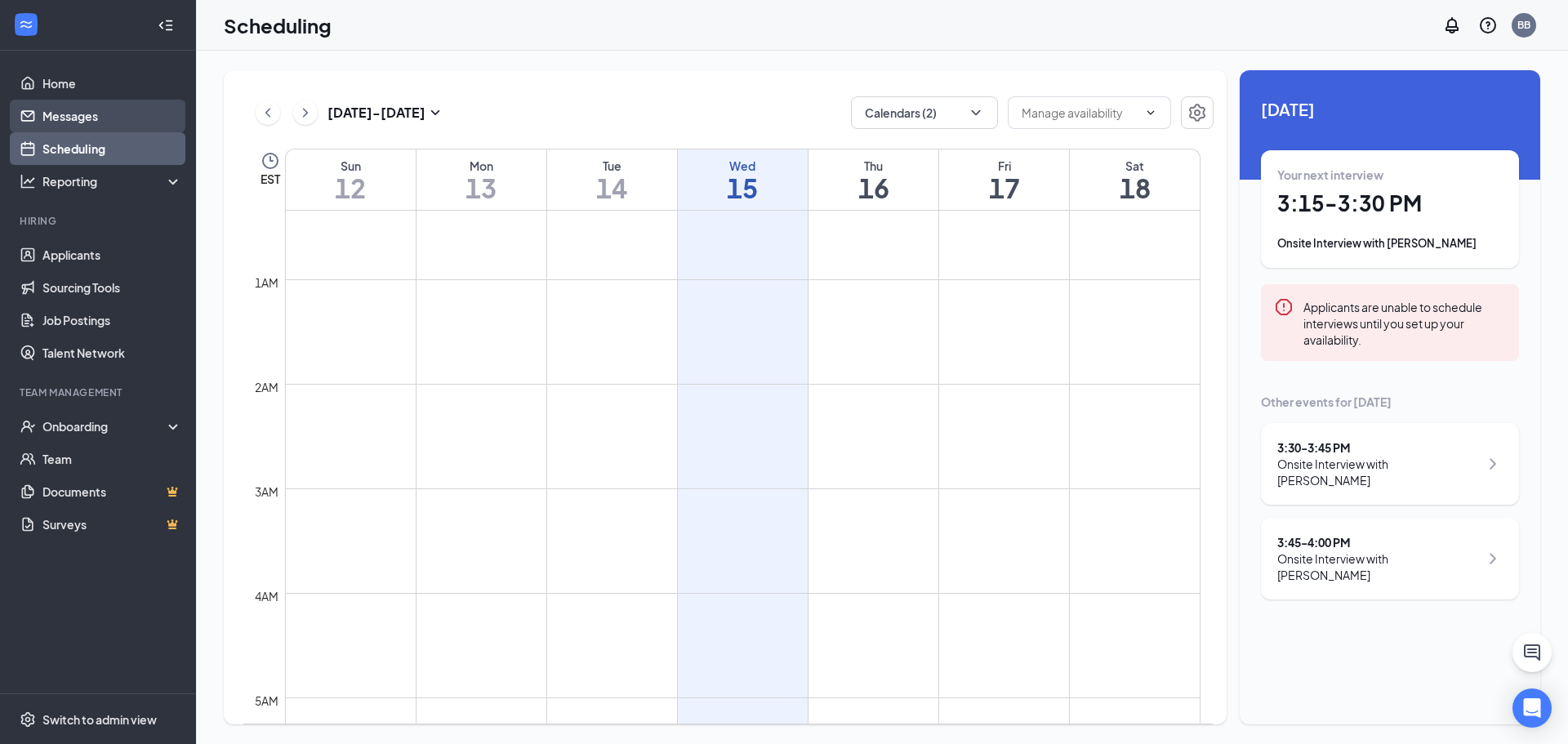
click at [70, 119] on link "Messages" at bounding box center [112, 116] width 140 height 33
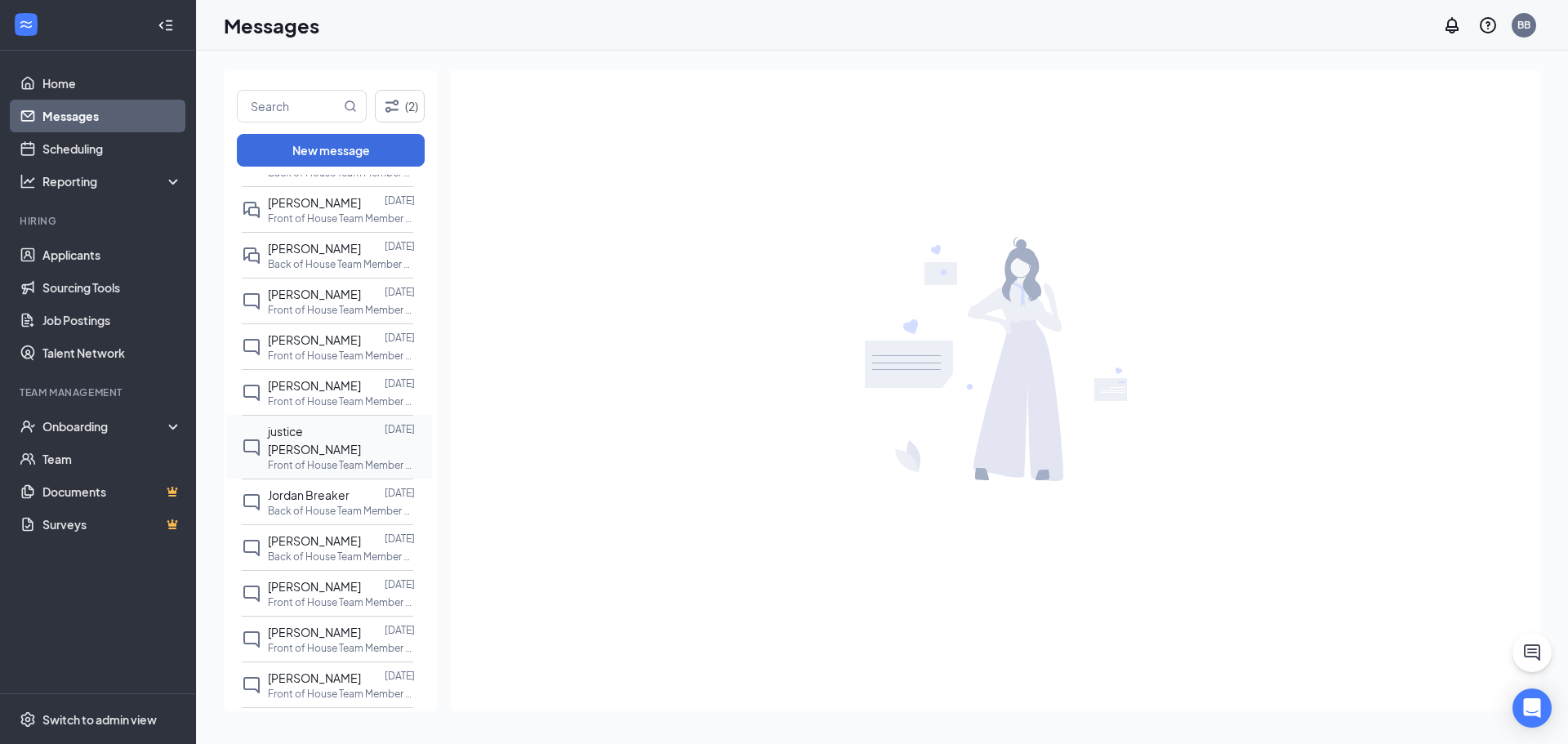
scroll to position [653, 0]
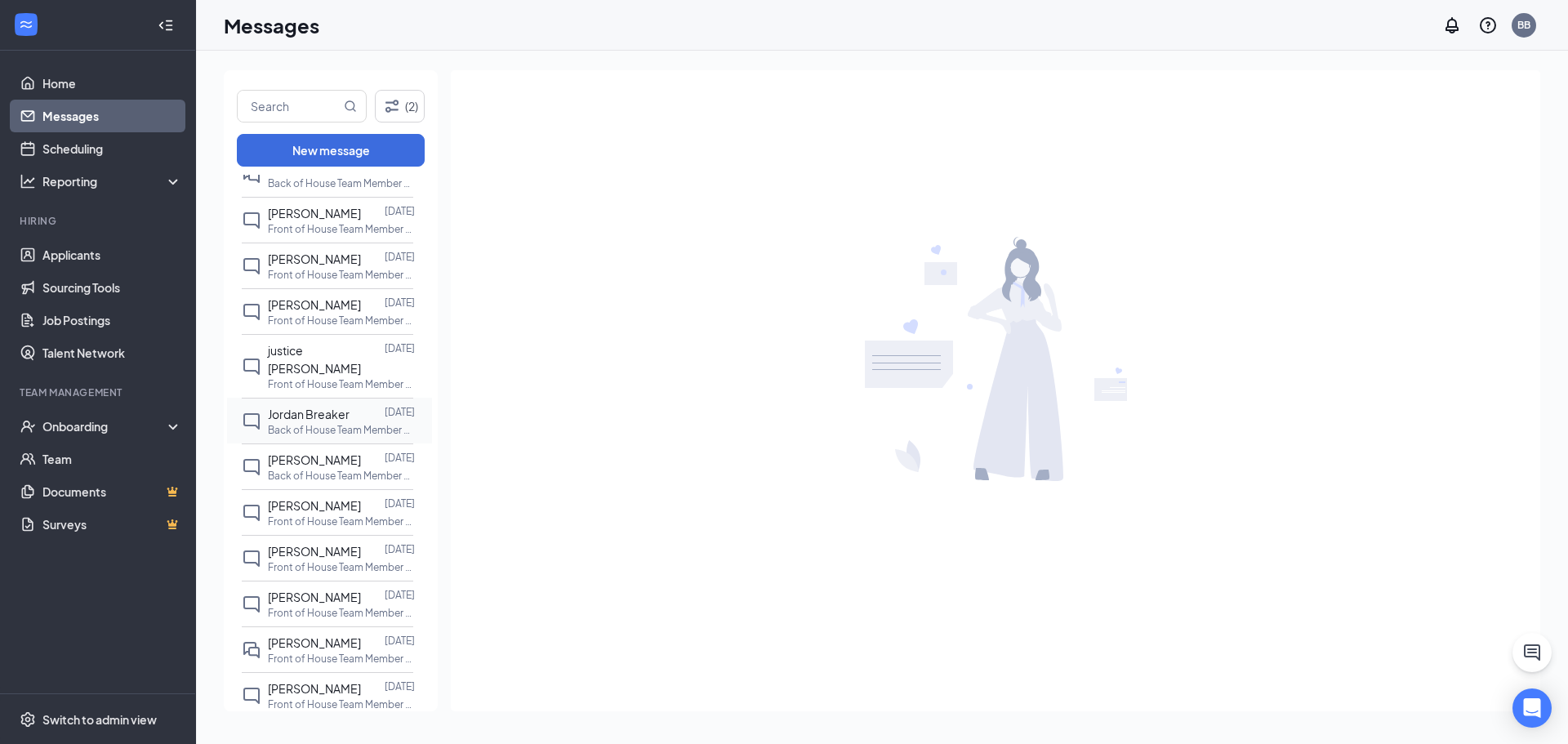
click at [324, 415] on span "Jordan Breaker" at bounding box center [309, 414] width 82 height 15
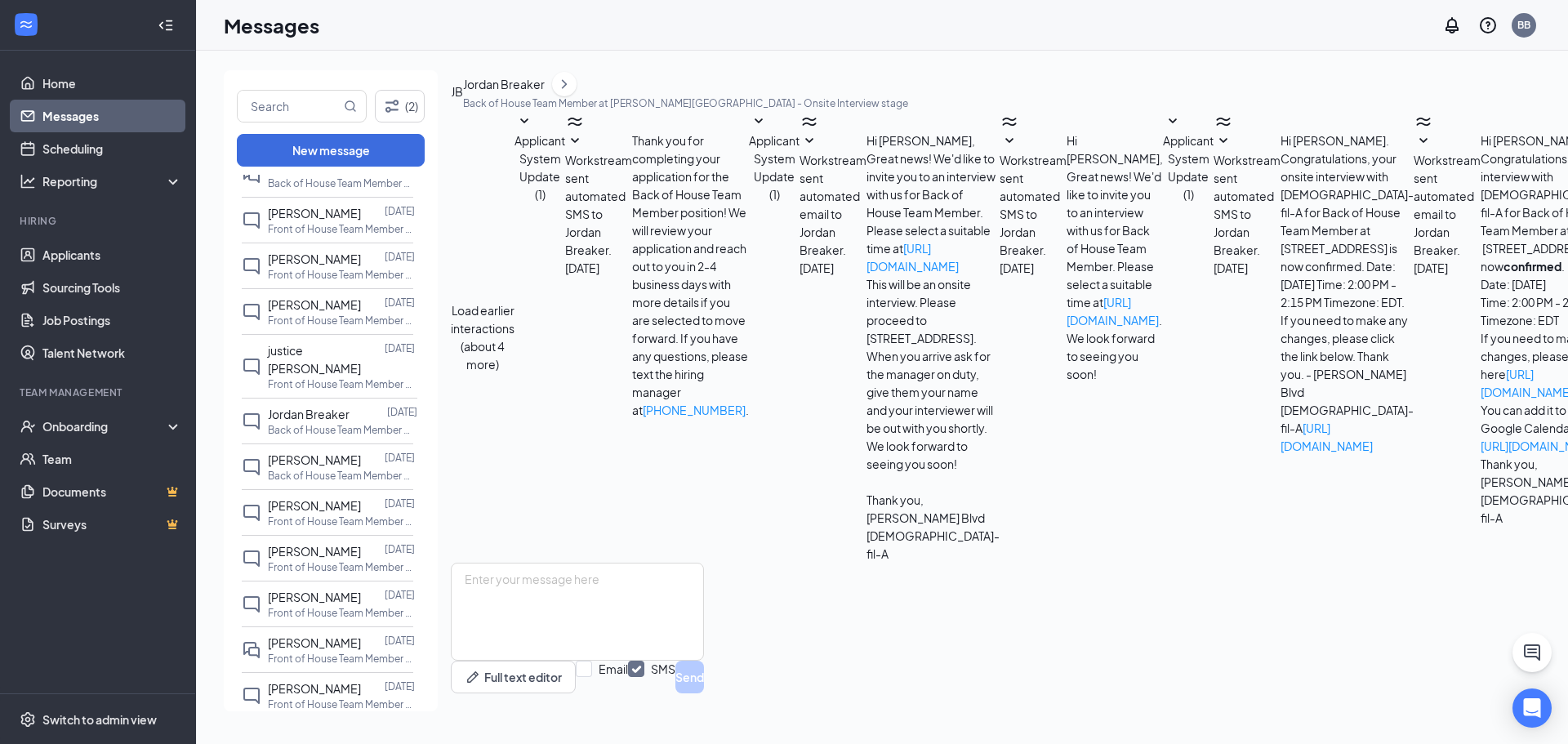
scroll to position [301, 0]
click at [607, 598] on textarea at bounding box center [577, 611] width 253 height 98
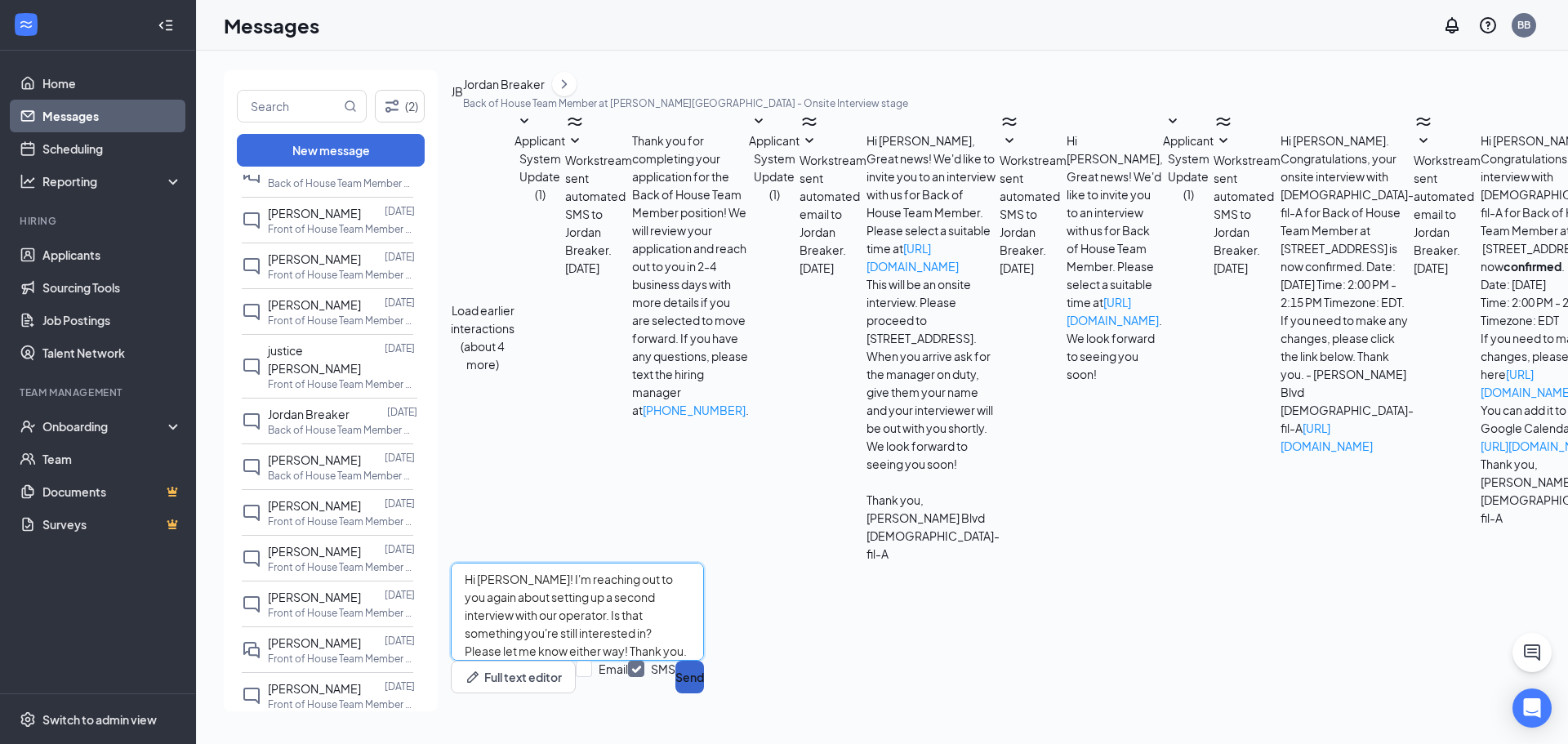
type textarea "Hi [PERSON_NAME]! I'm reaching out to you again about setting up a second inter…"
click at [704, 684] on button "Send" at bounding box center [690, 676] width 28 height 33
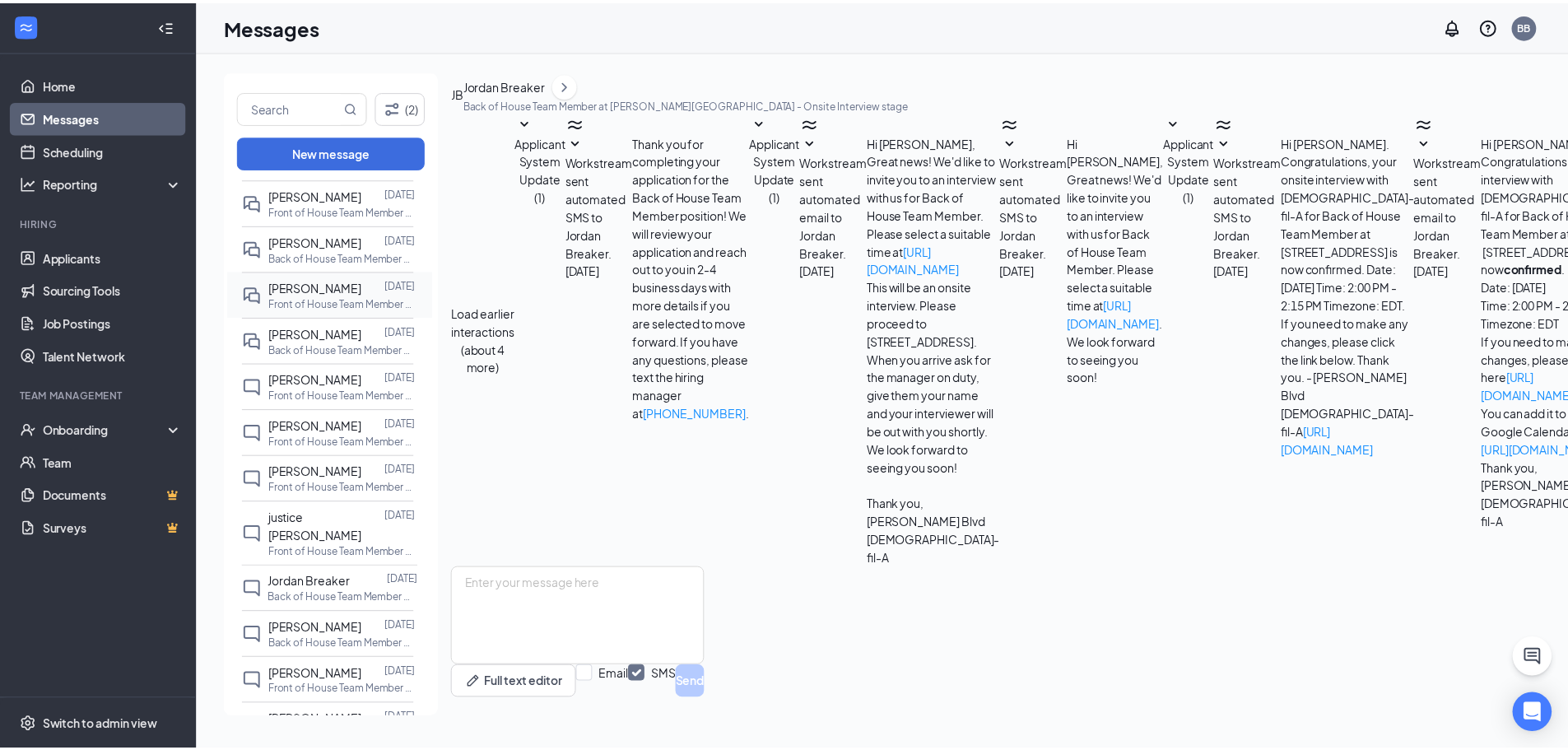
scroll to position [0, 0]
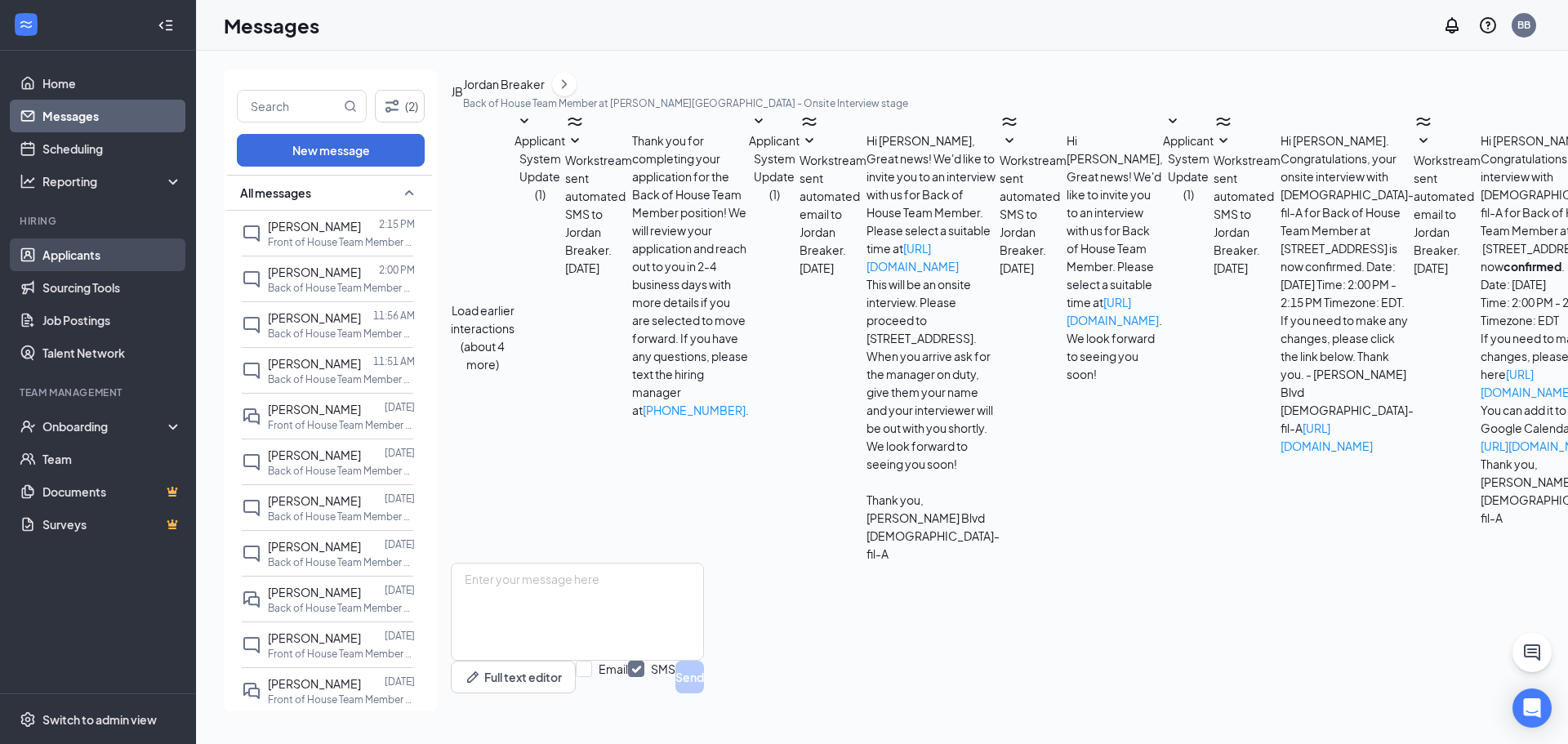
click at [161, 252] on link "Applicants" at bounding box center [112, 255] width 140 height 33
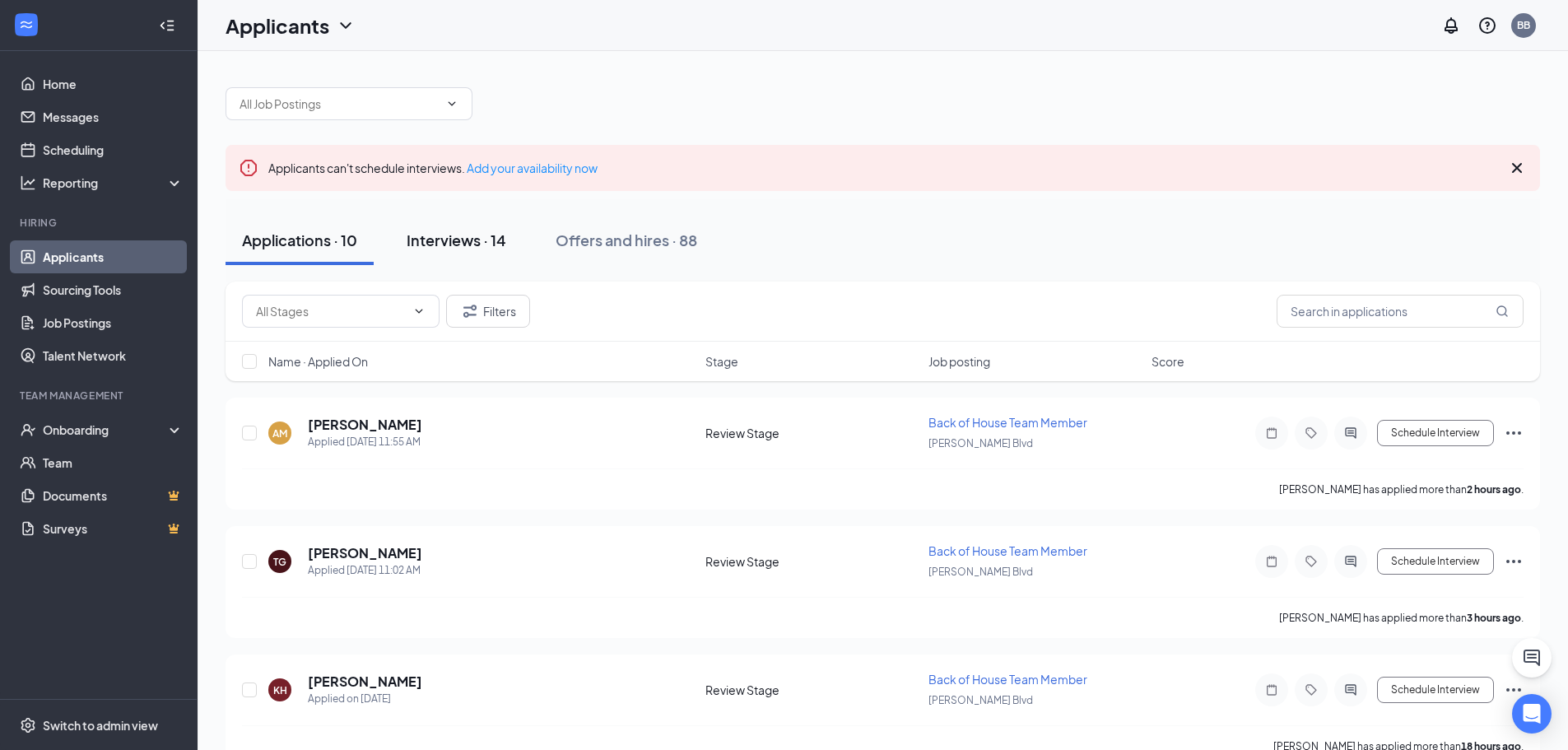
click at [472, 252] on button "Interviews · 14" at bounding box center [455, 240] width 132 height 49
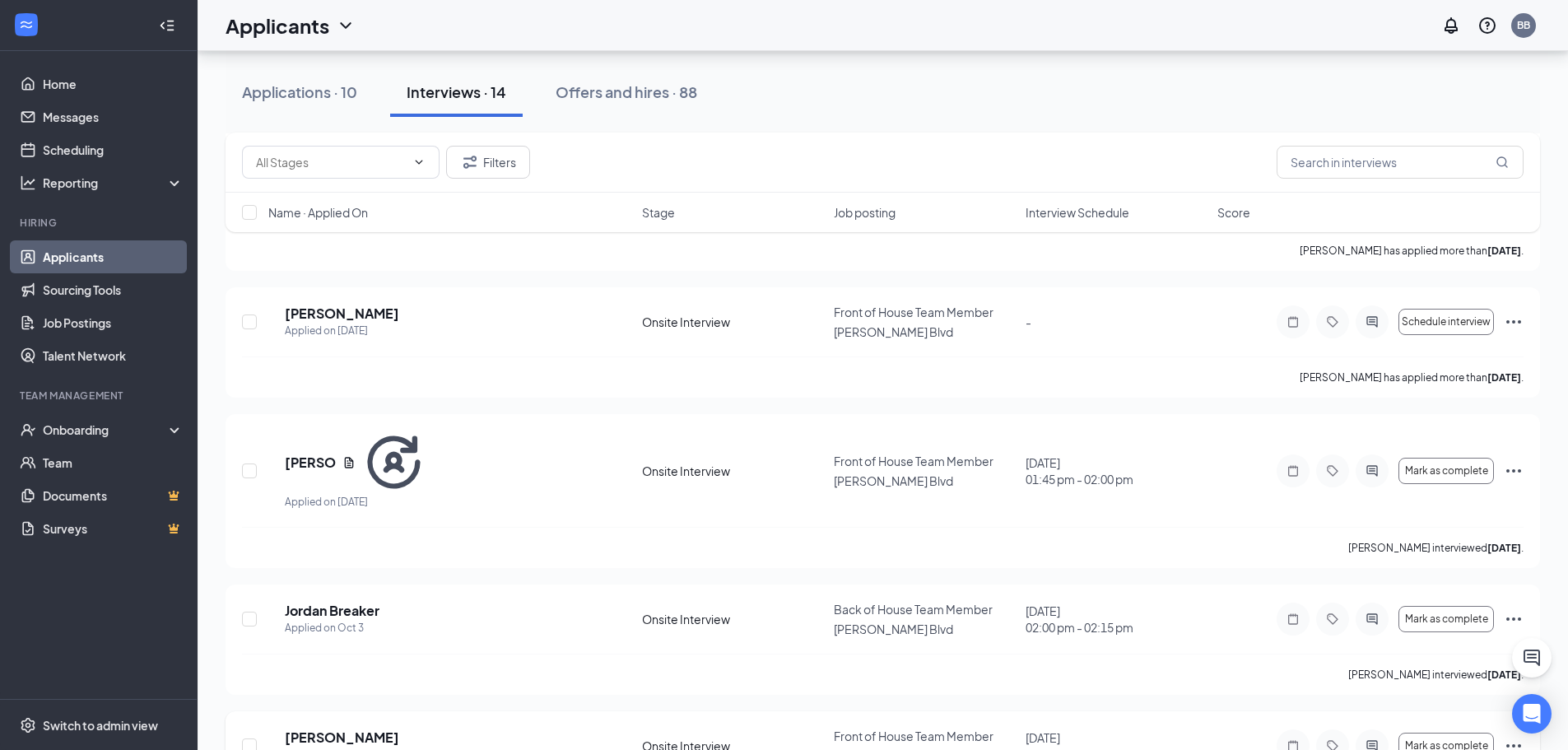
scroll to position [1319, 0]
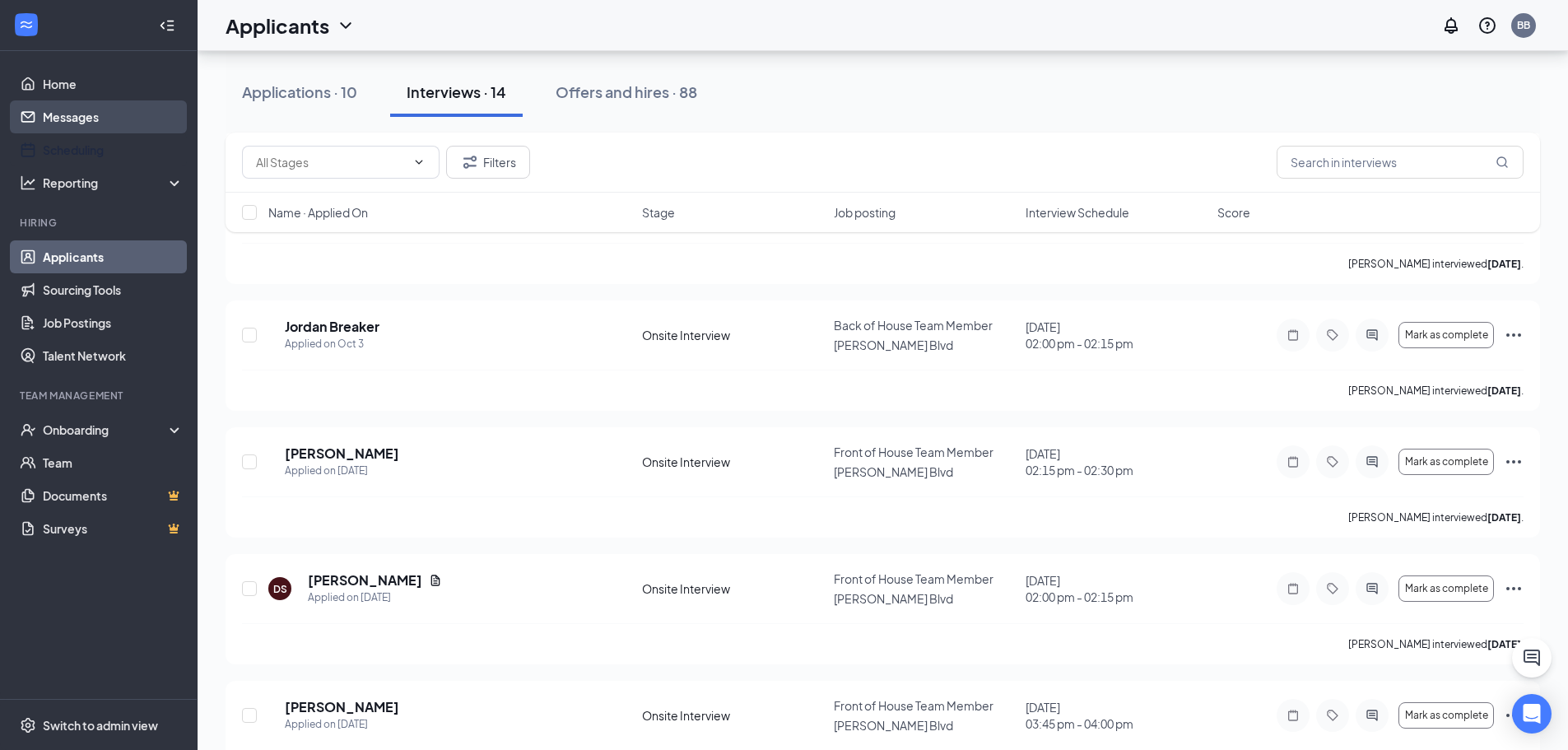
click at [85, 121] on link "Messages" at bounding box center [113, 117] width 141 height 33
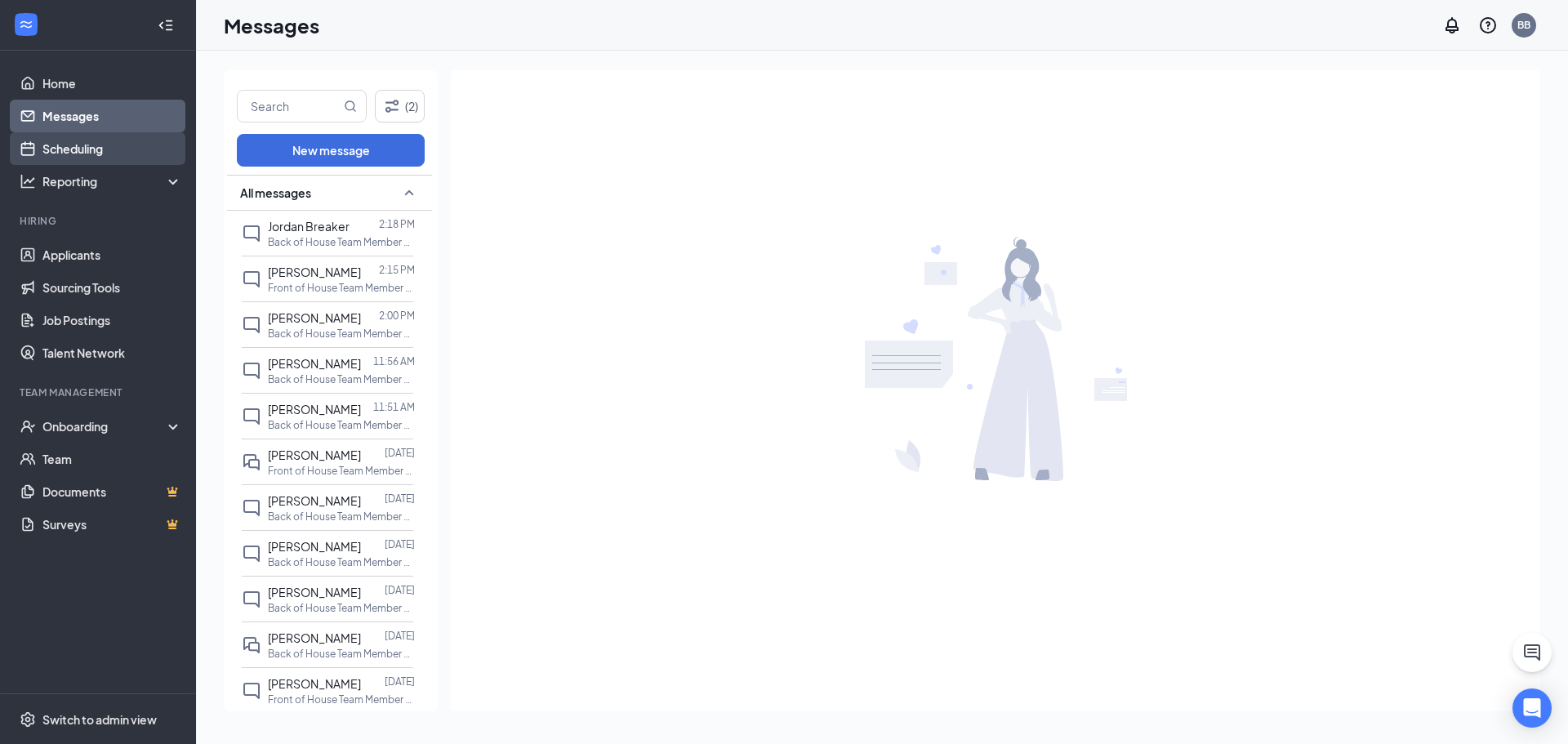
click at [120, 142] on link "Scheduling" at bounding box center [112, 148] width 140 height 33
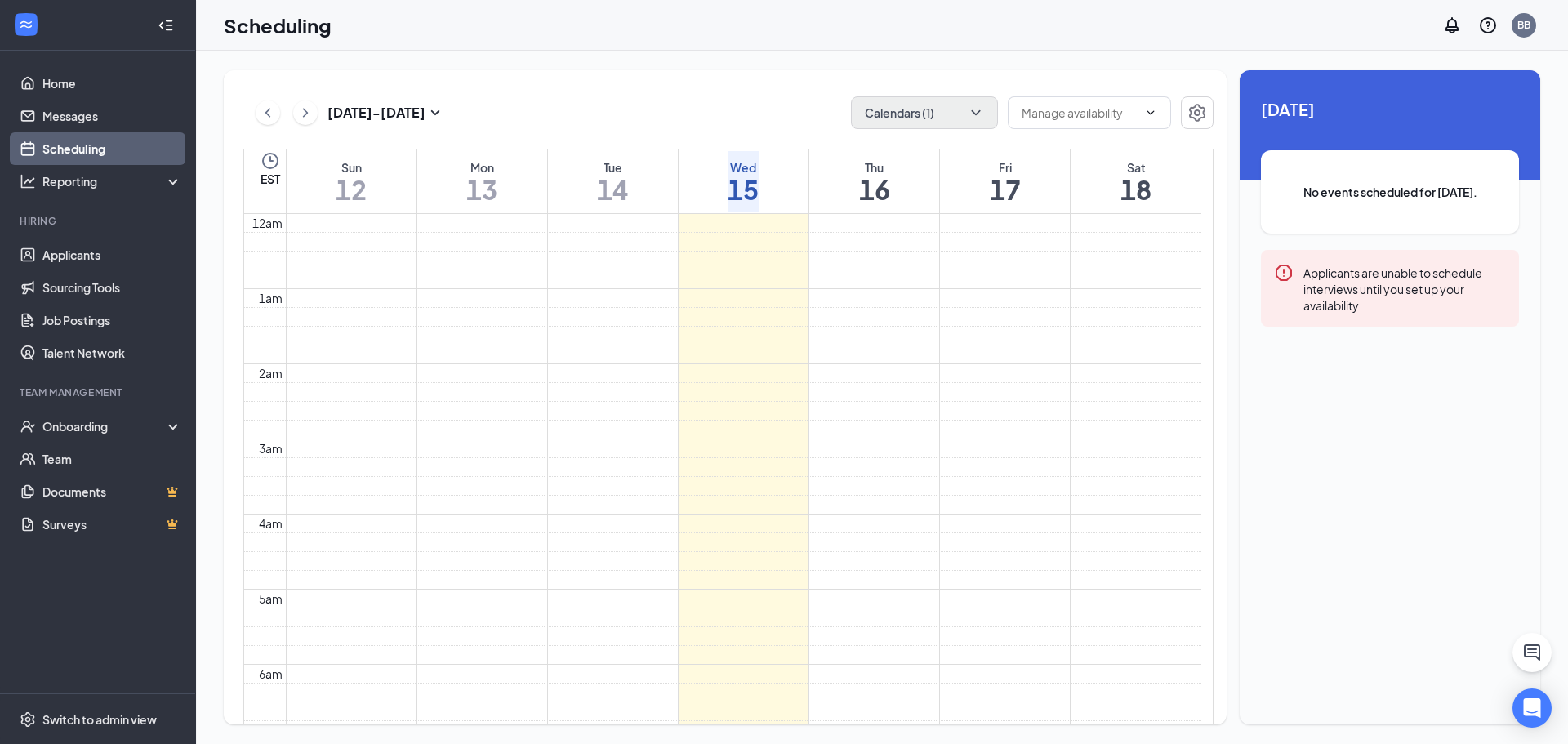
scroll to position [802, 0]
click at [940, 107] on button "Calendars (1)" at bounding box center [925, 112] width 147 height 33
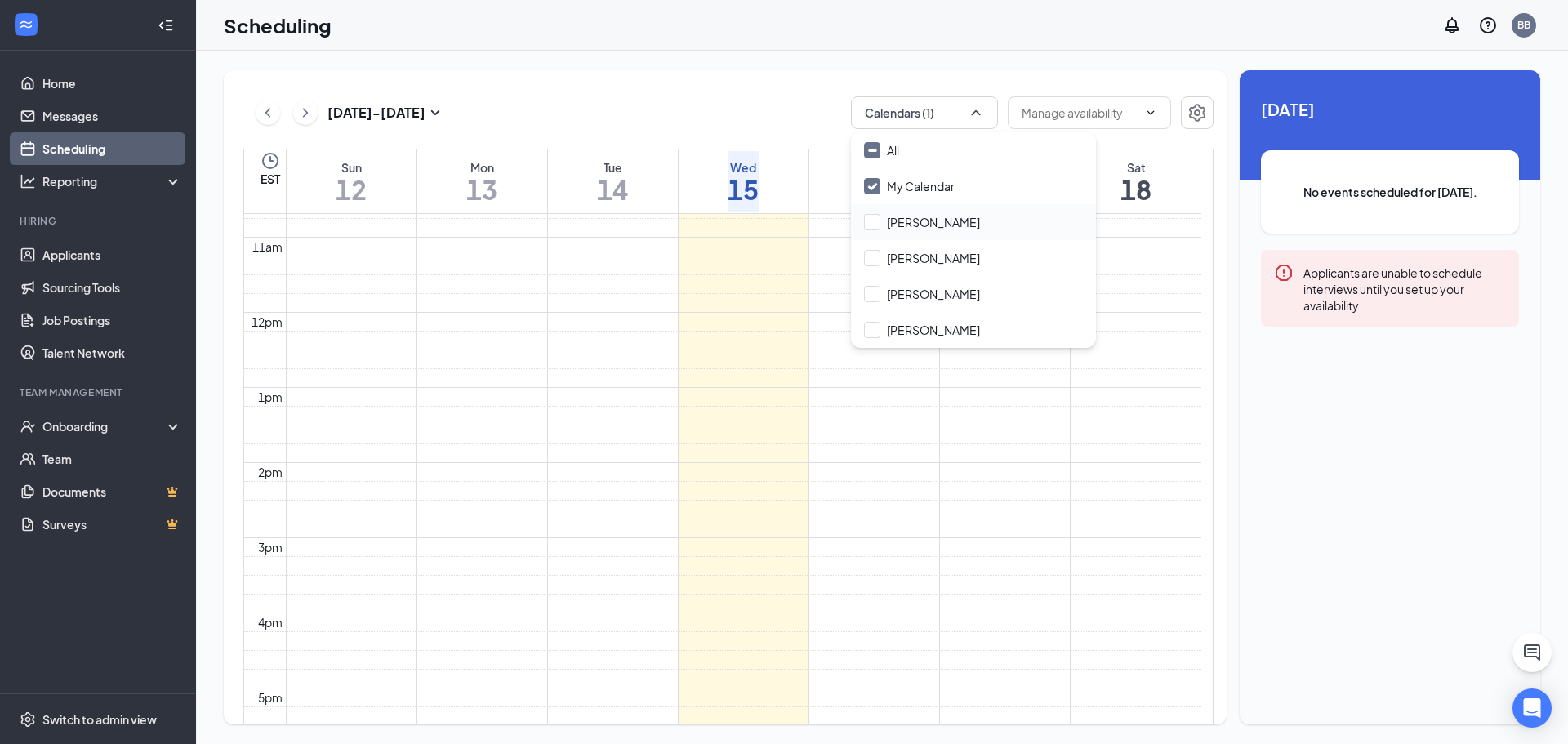
click at [942, 211] on div "[PERSON_NAME]" at bounding box center [974, 222] width 245 height 36
checkbox input "true"
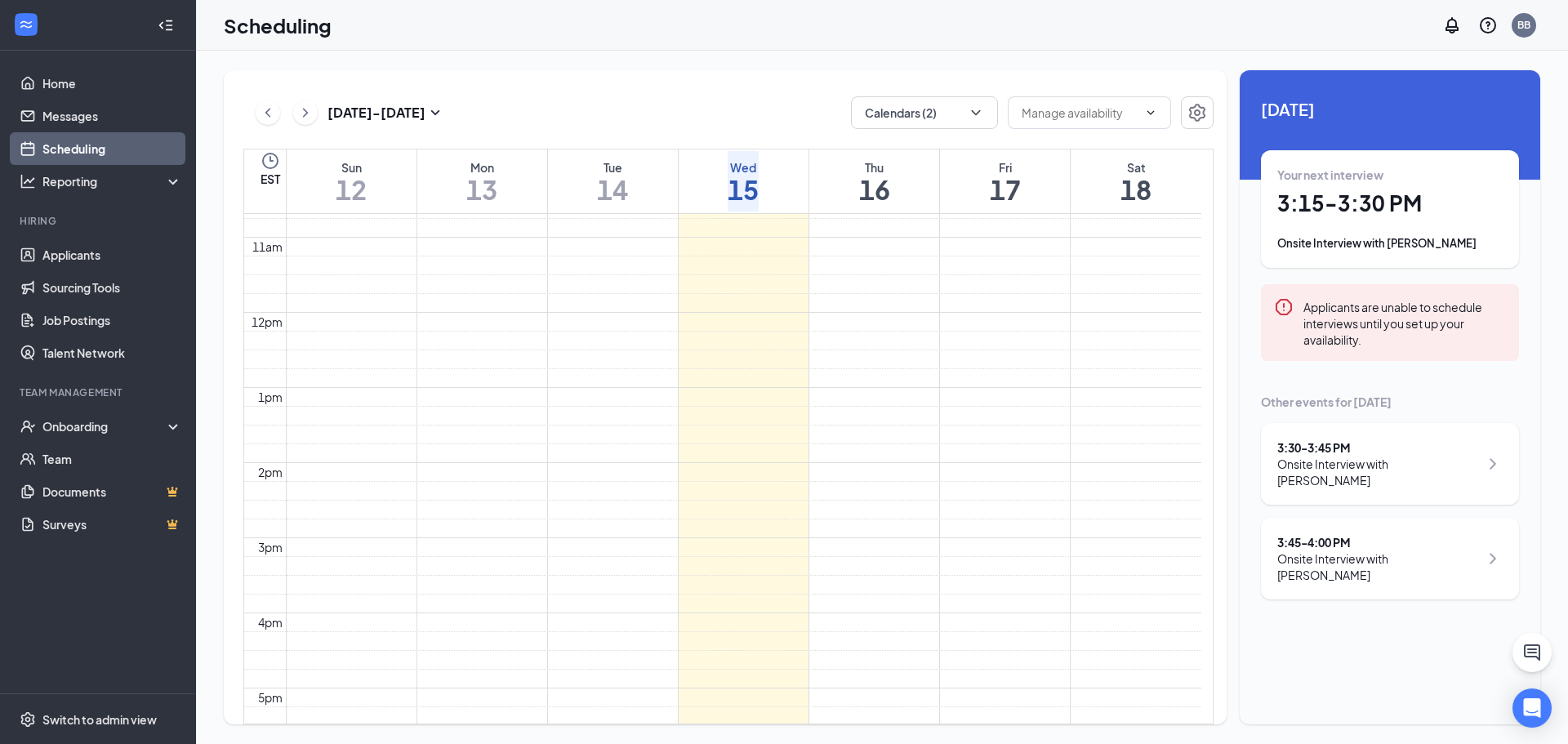
click at [1024, 200] on td at bounding box center [743, 190] width 915 height 19
click at [1361, 217] on h1 "3:15 - 3:30 PM" at bounding box center [1390, 203] width 225 height 27
click at [1346, 641] on h3 "[PERSON_NAME]" at bounding box center [1432, 652] width 172 height 22
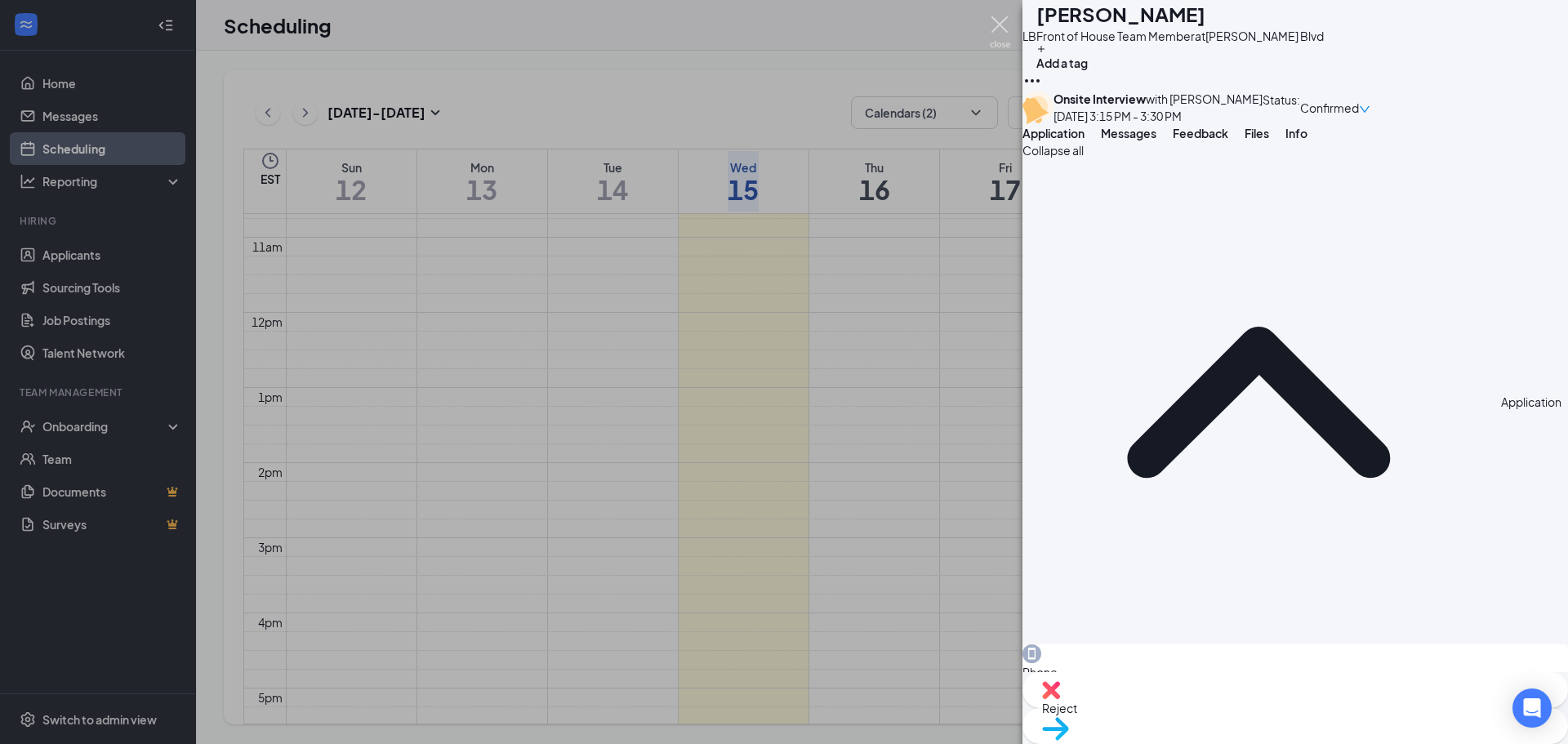
click at [1005, 32] on img at bounding box center [1000, 32] width 21 height 32
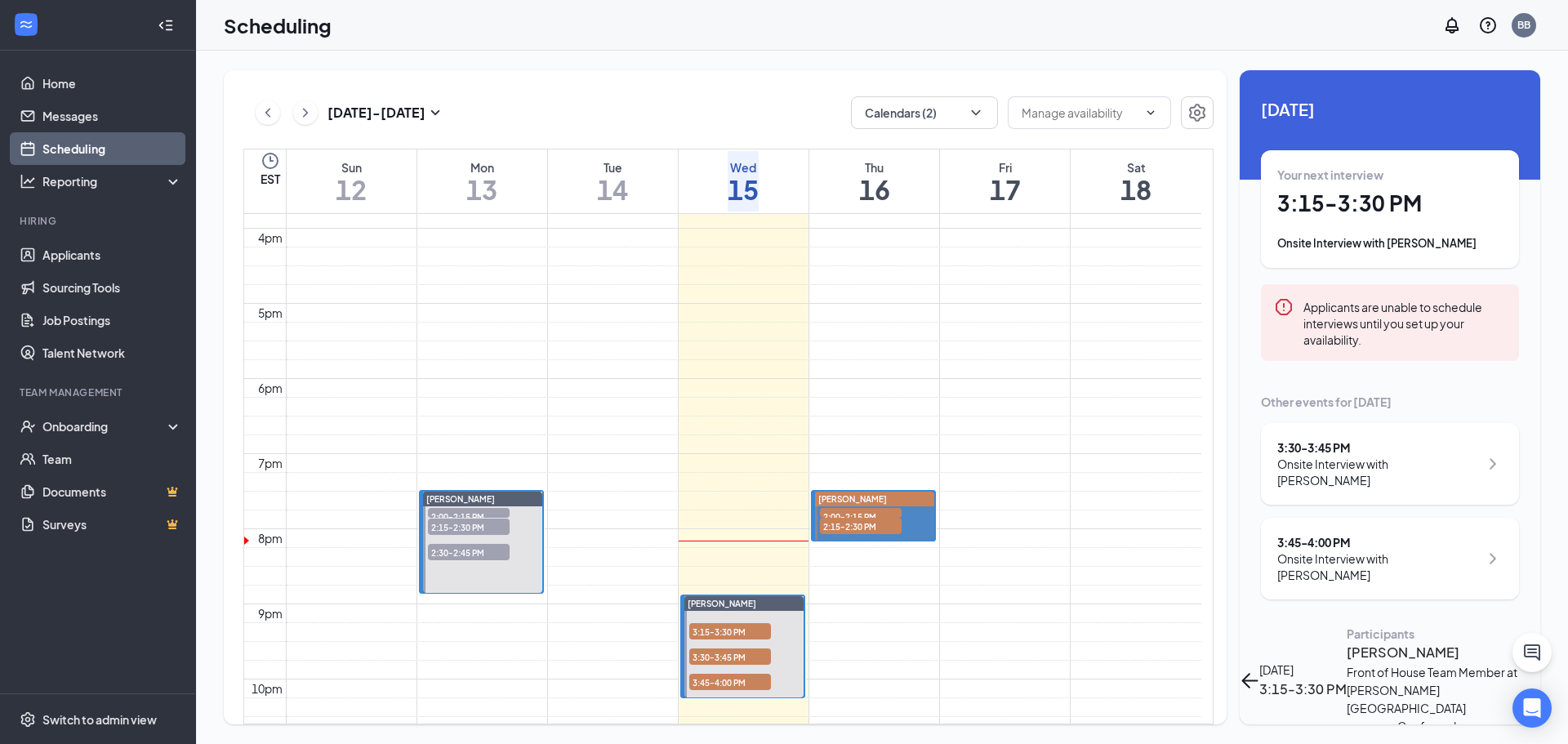
scroll to position [1374, 0]
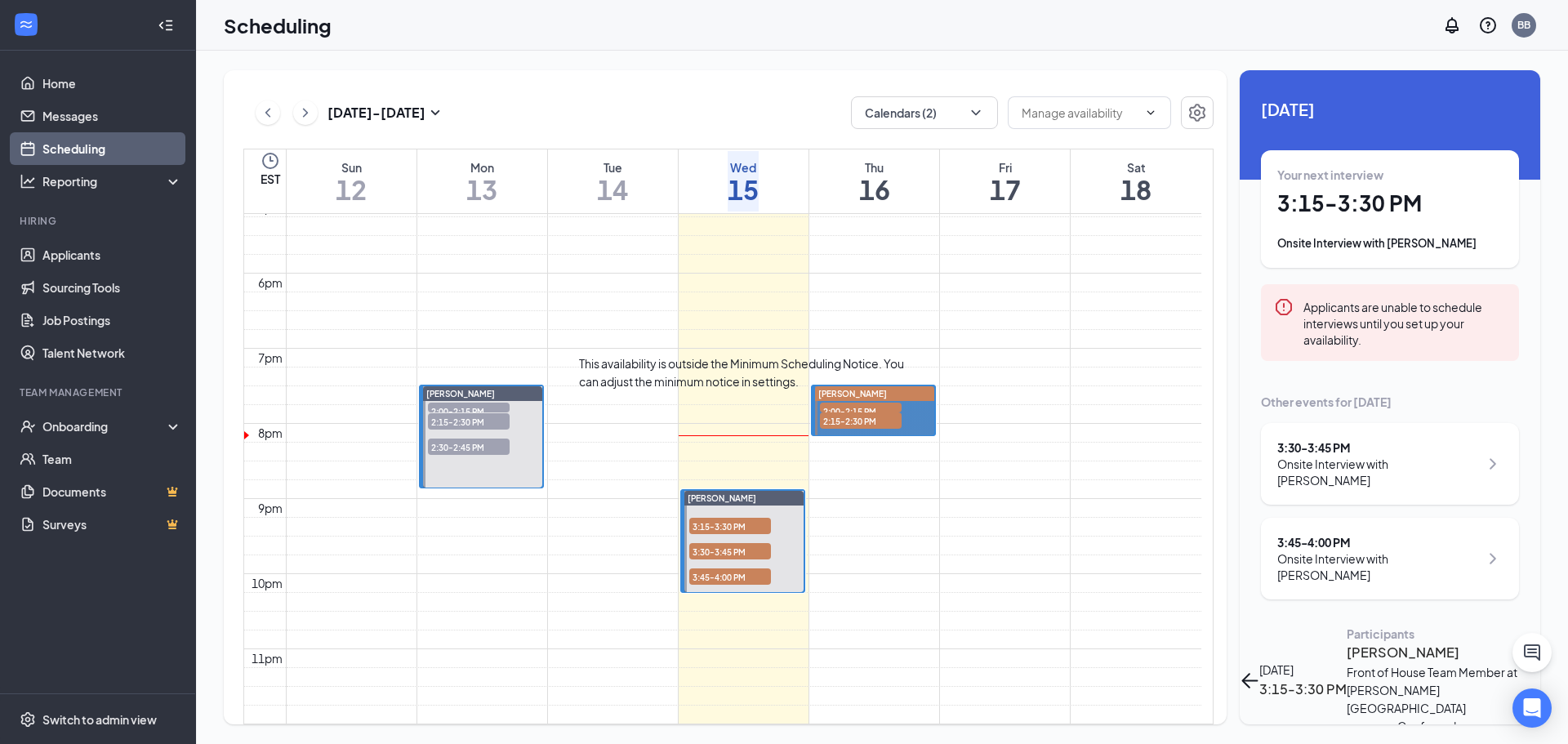
click at [748, 543] on span "3:30-3:45 PM" at bounding box center [730, 551] width 82 height 16
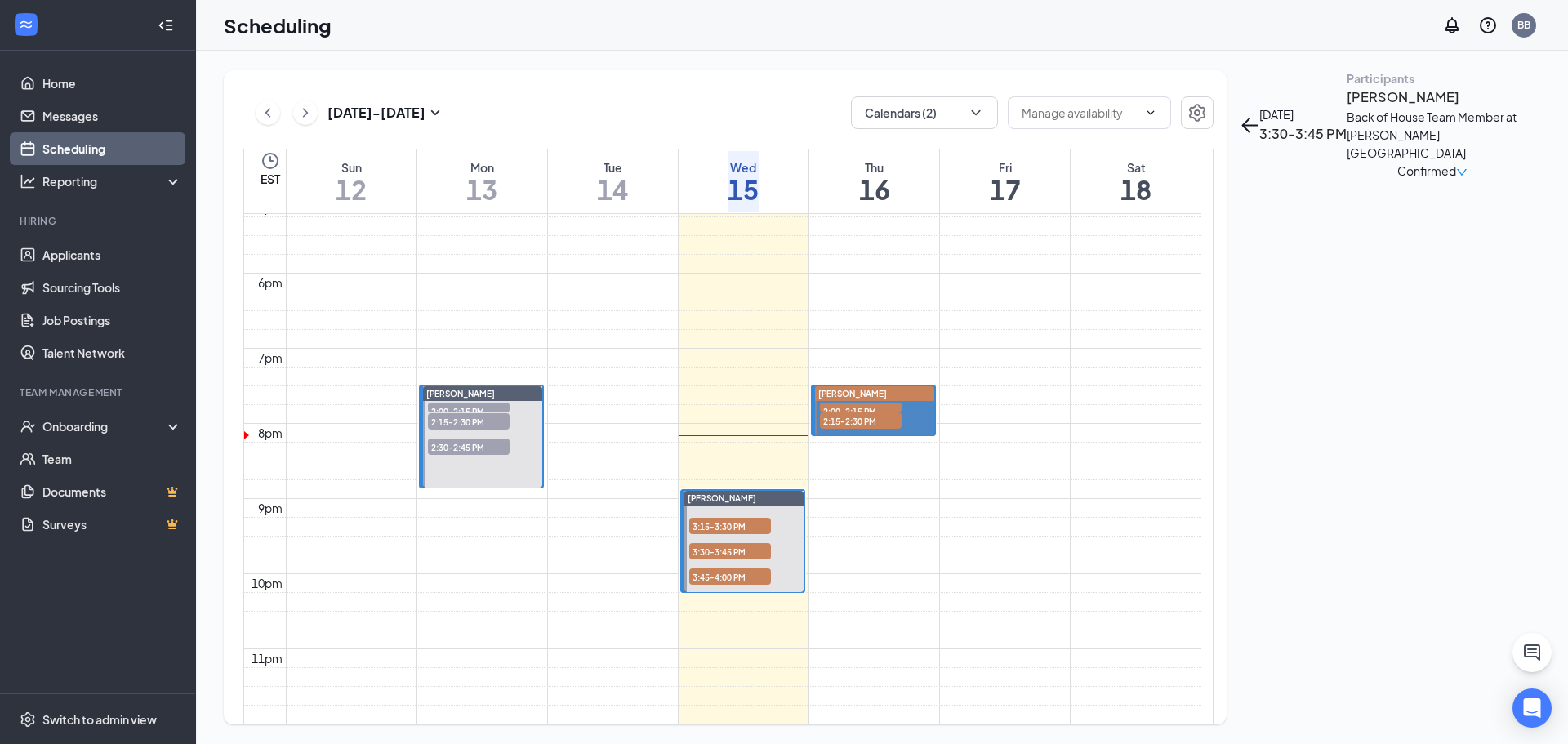
click at [1346, 107] on h3 "[PERSON_NAME]" at bounding box center [1432, 97] width 172 height 22
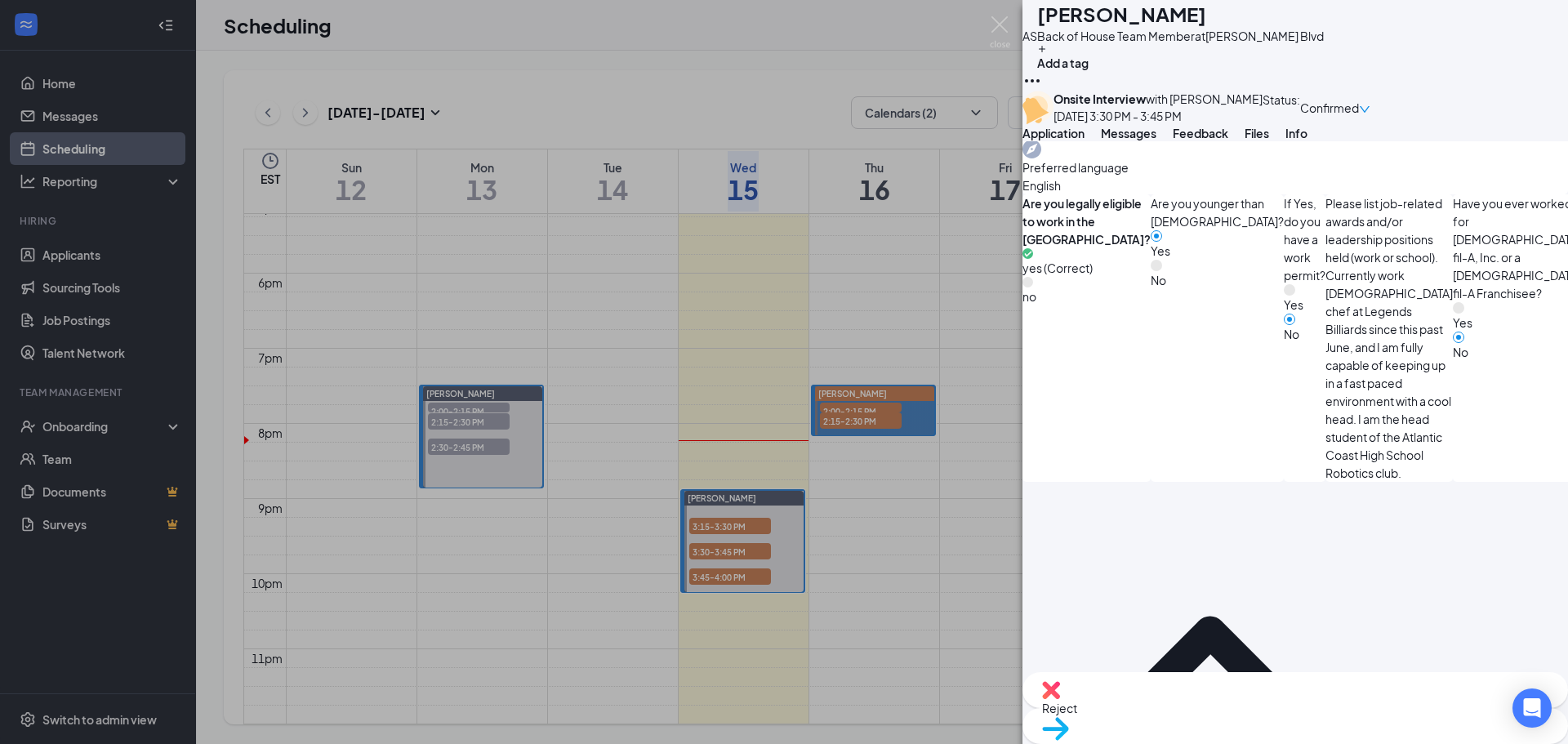
scroll to position [1314, 0]
click at [1010, 12] on div "AS [PERSON_NAME] Back of House Team Member at [PERSON_NAME][GEOGRAPHIC_DATA] Ad…" at bounding box center [784, 372] width 1568 height 744
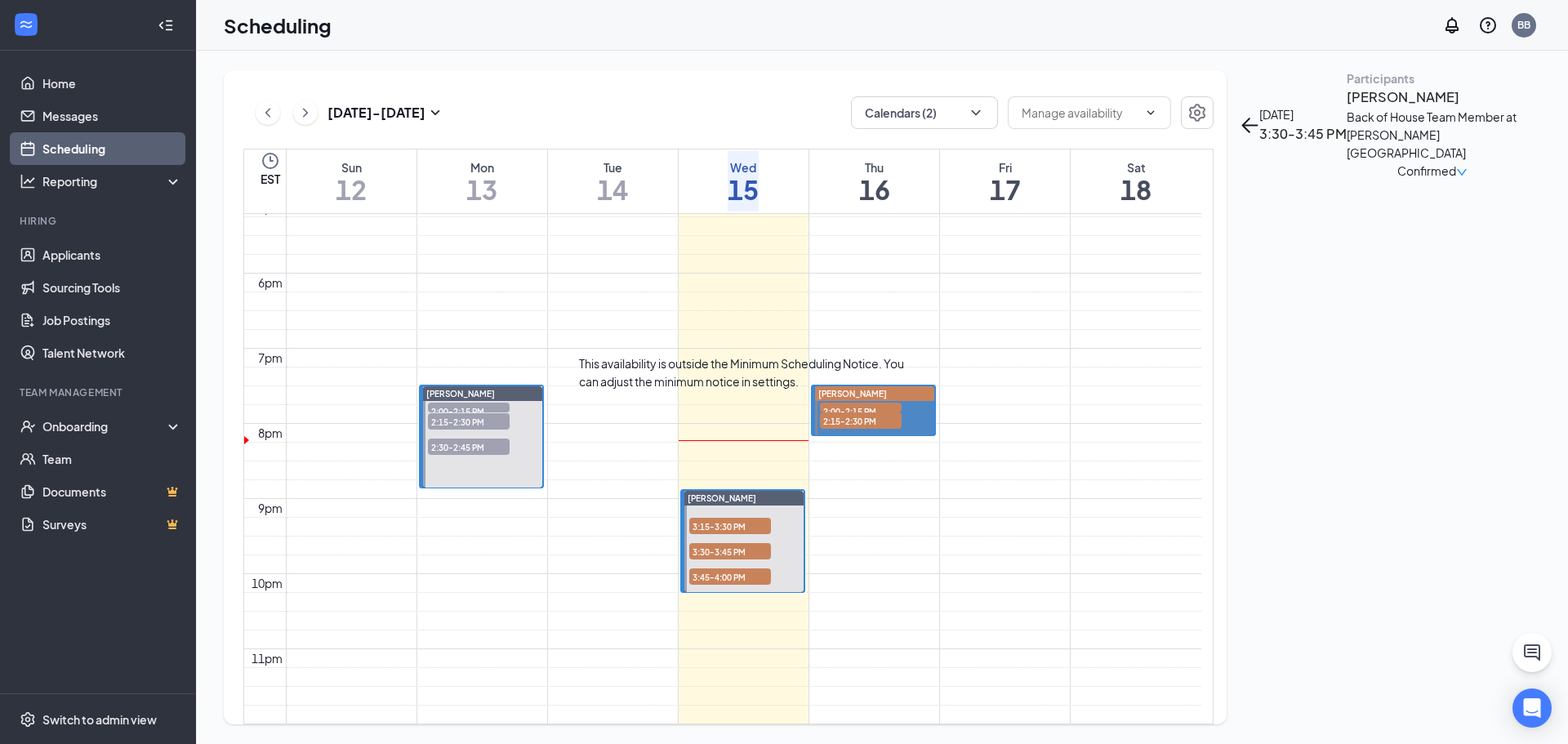
click at [751, 568] on span "3:45-4:00 PM" at bounding box center [730, 575] width 82 height 16
click at [1346, 107] on h3 "[PERSON_NAME]" at bounding box center [1432, 97] width 172 height 22
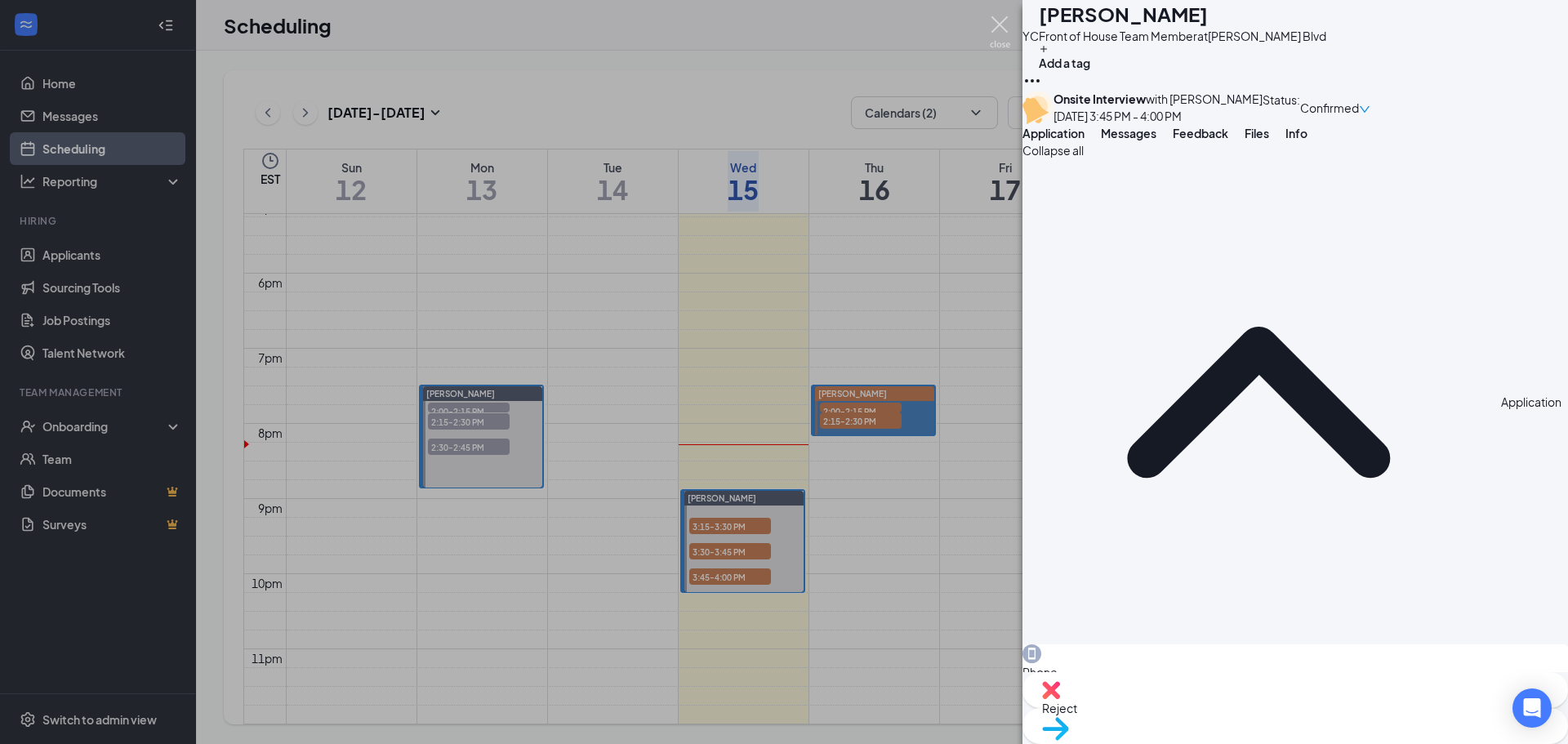
click at [994, 21] on img at bounding box center [1000, 32] width 21 height 32
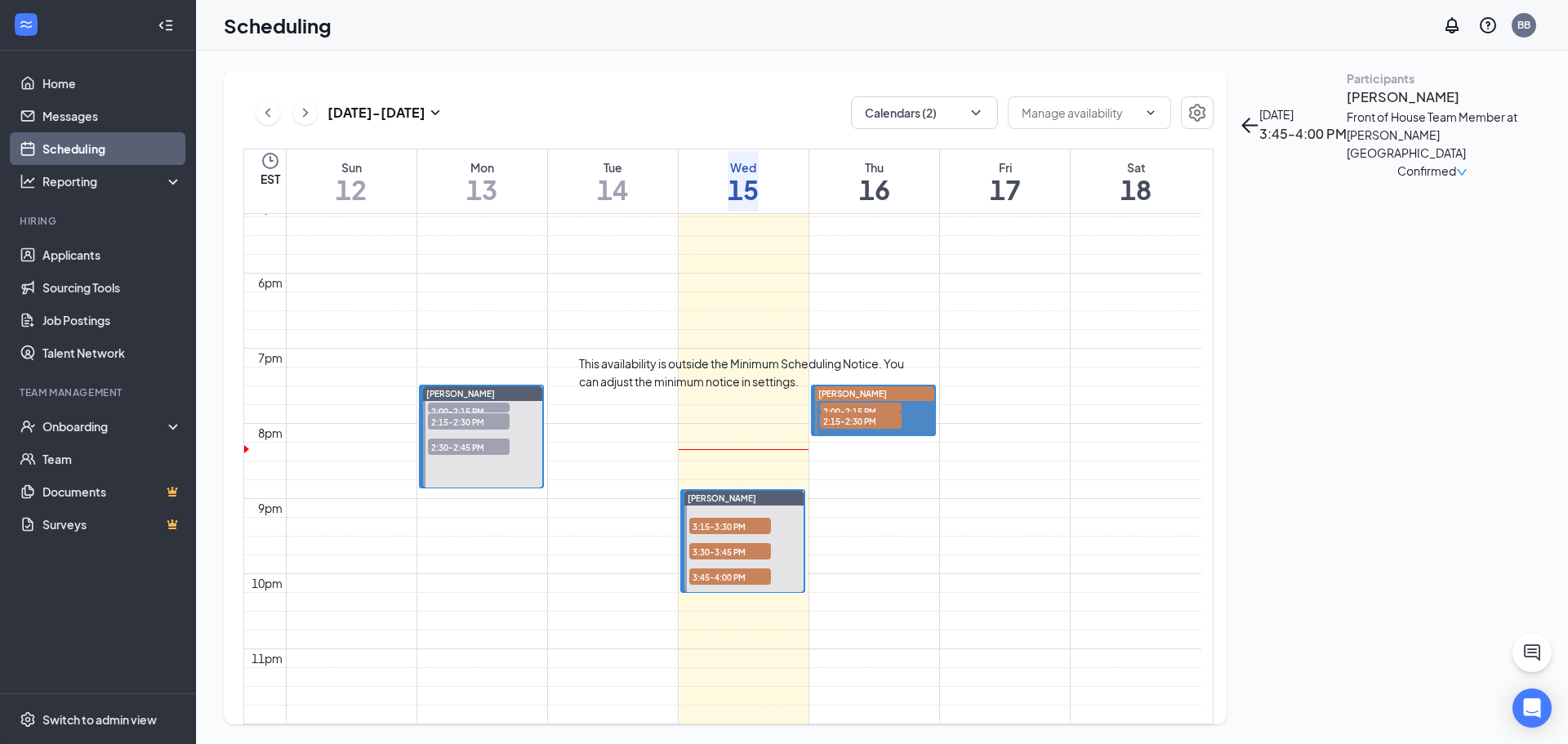
click at [731, 516] on div "3:15-3:30 PM 1" at bounding box center [730, 525] width 85 height 20
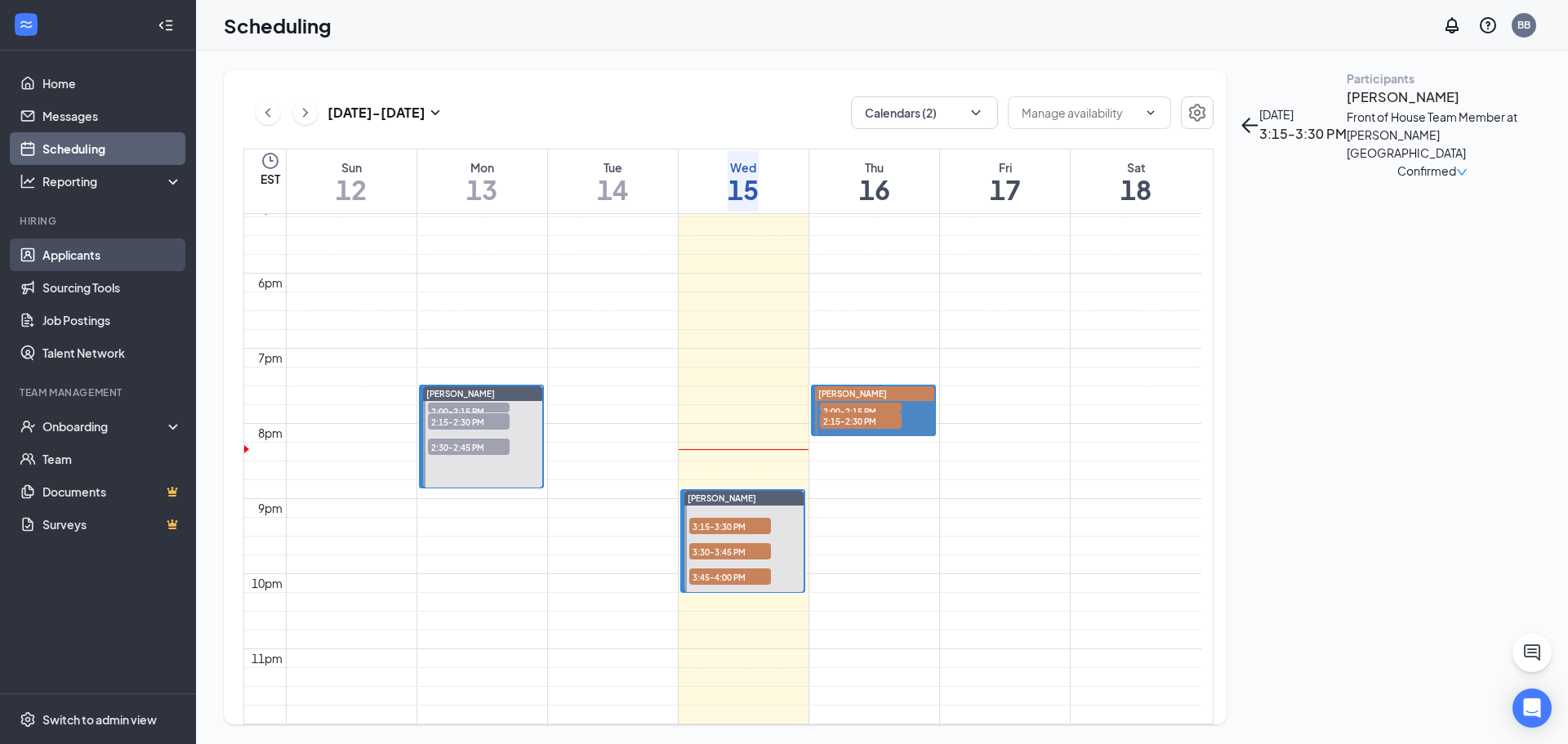
click at [125, 244] on link "Applicants" at bounding box center [112, 255] width 140 height 33
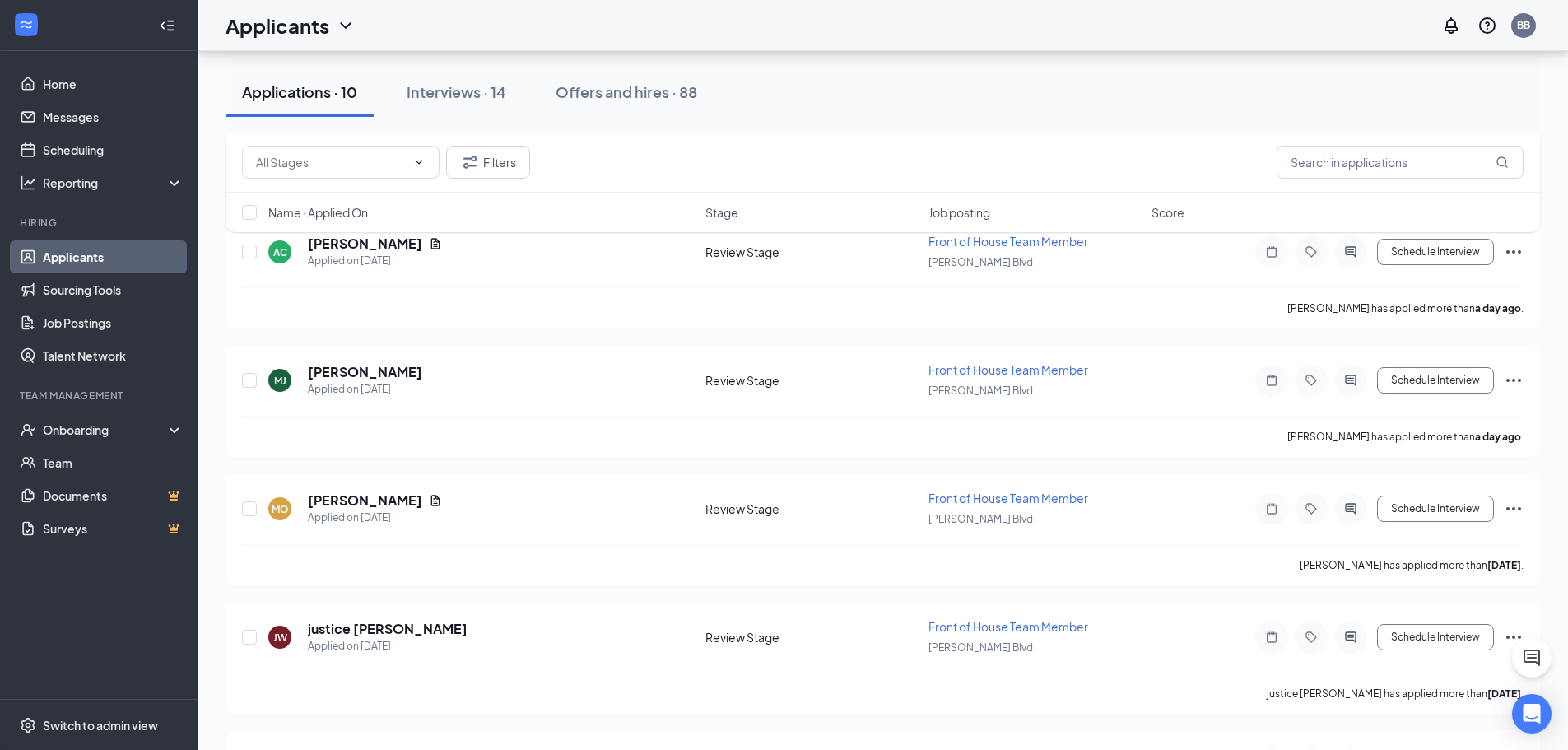
scroll to position [937, 0]
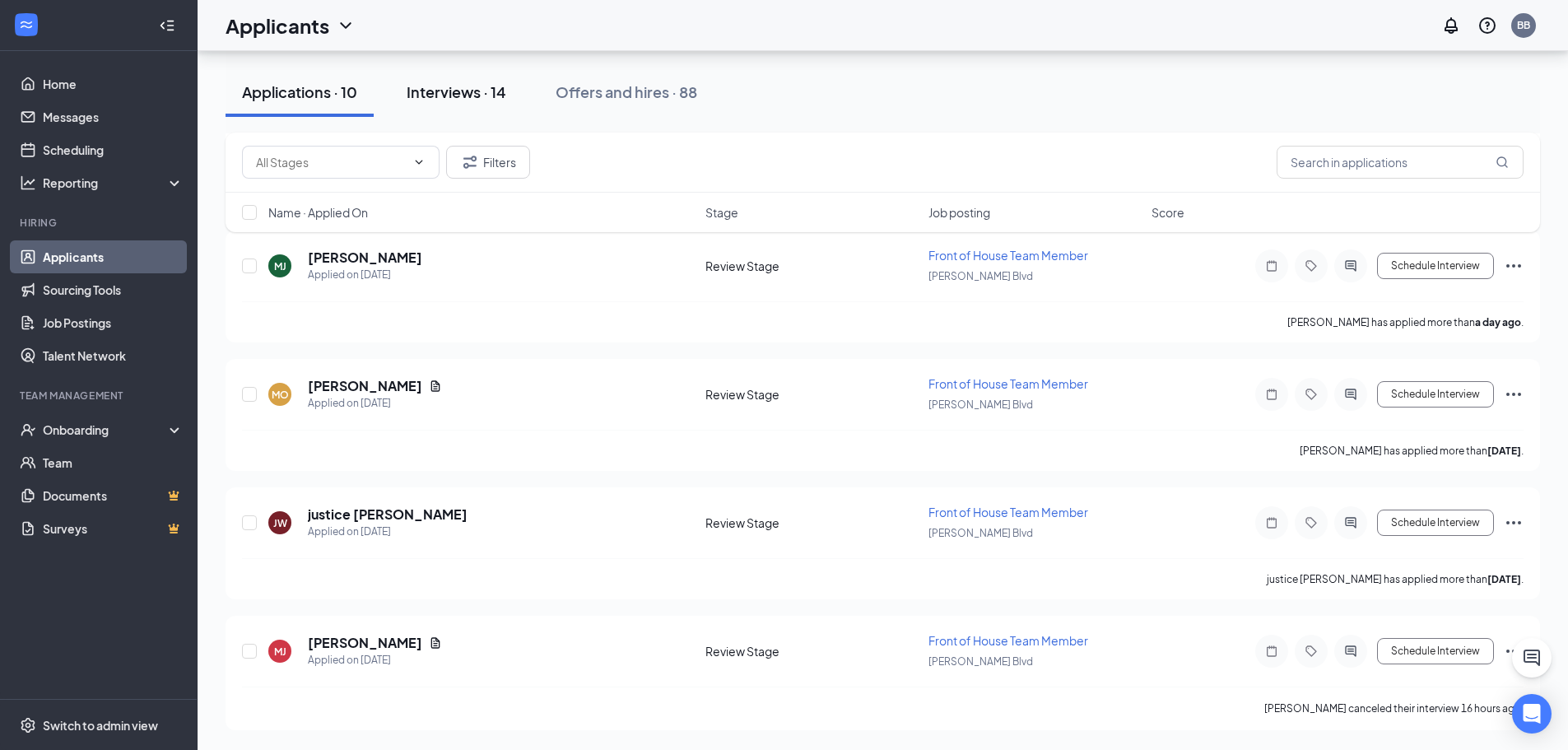
click at [488, 86] on div "Interviews · 14" at bounding box center [456, 92] width 100 height 21
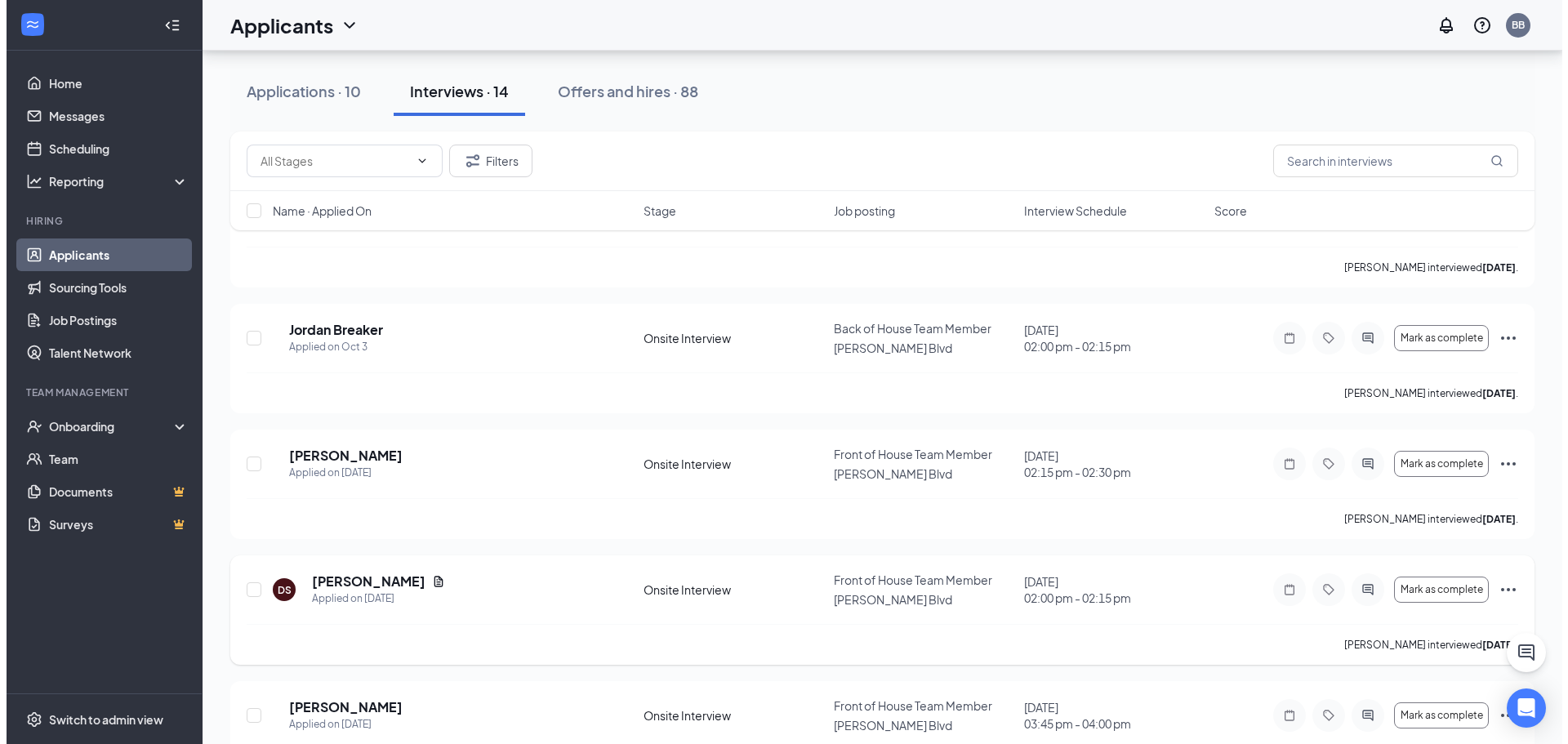
scroll to position [1306, 0]
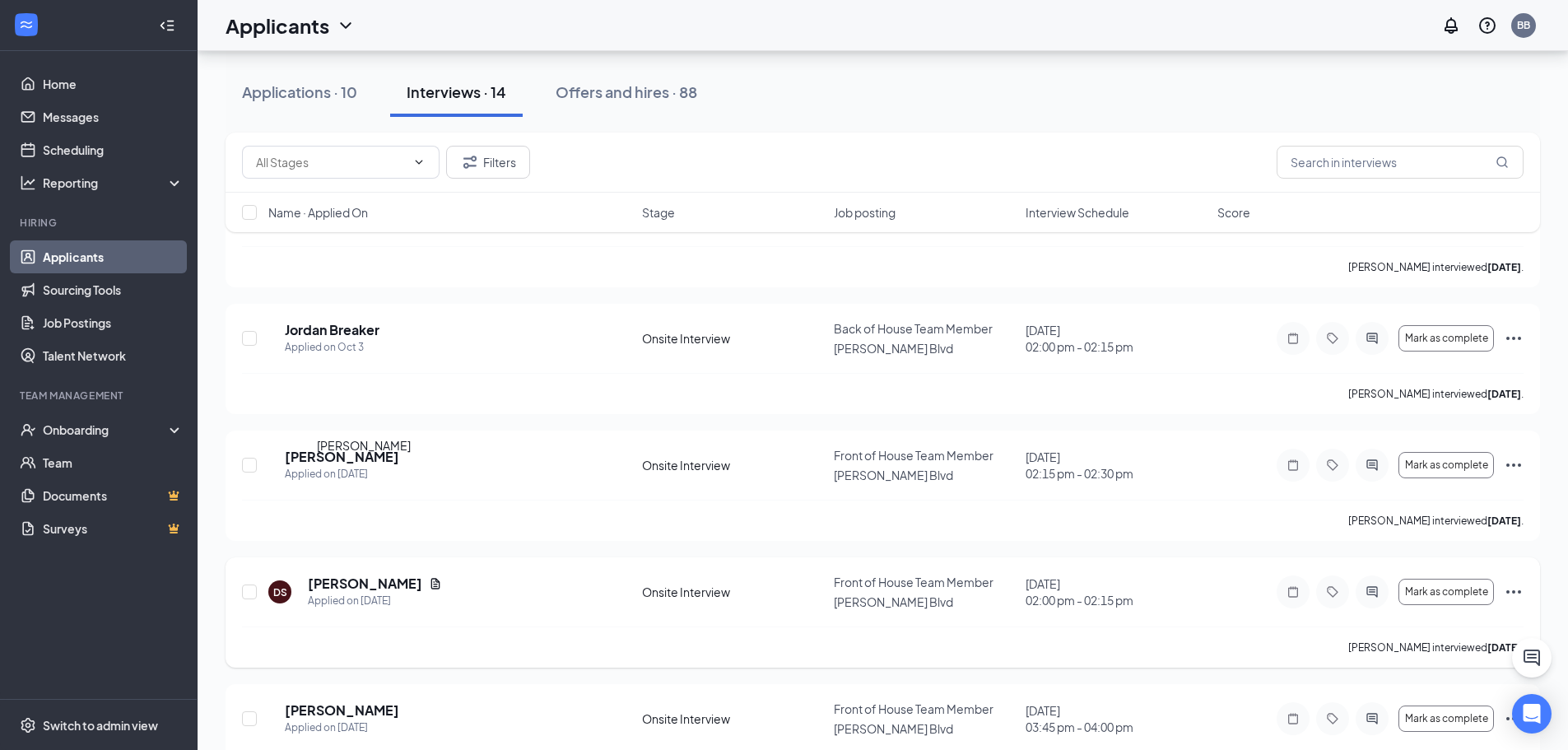
click at [410, 574] on h5 "[PERSON_NAME]" at bounding box center [365, 583] width 114 height 18
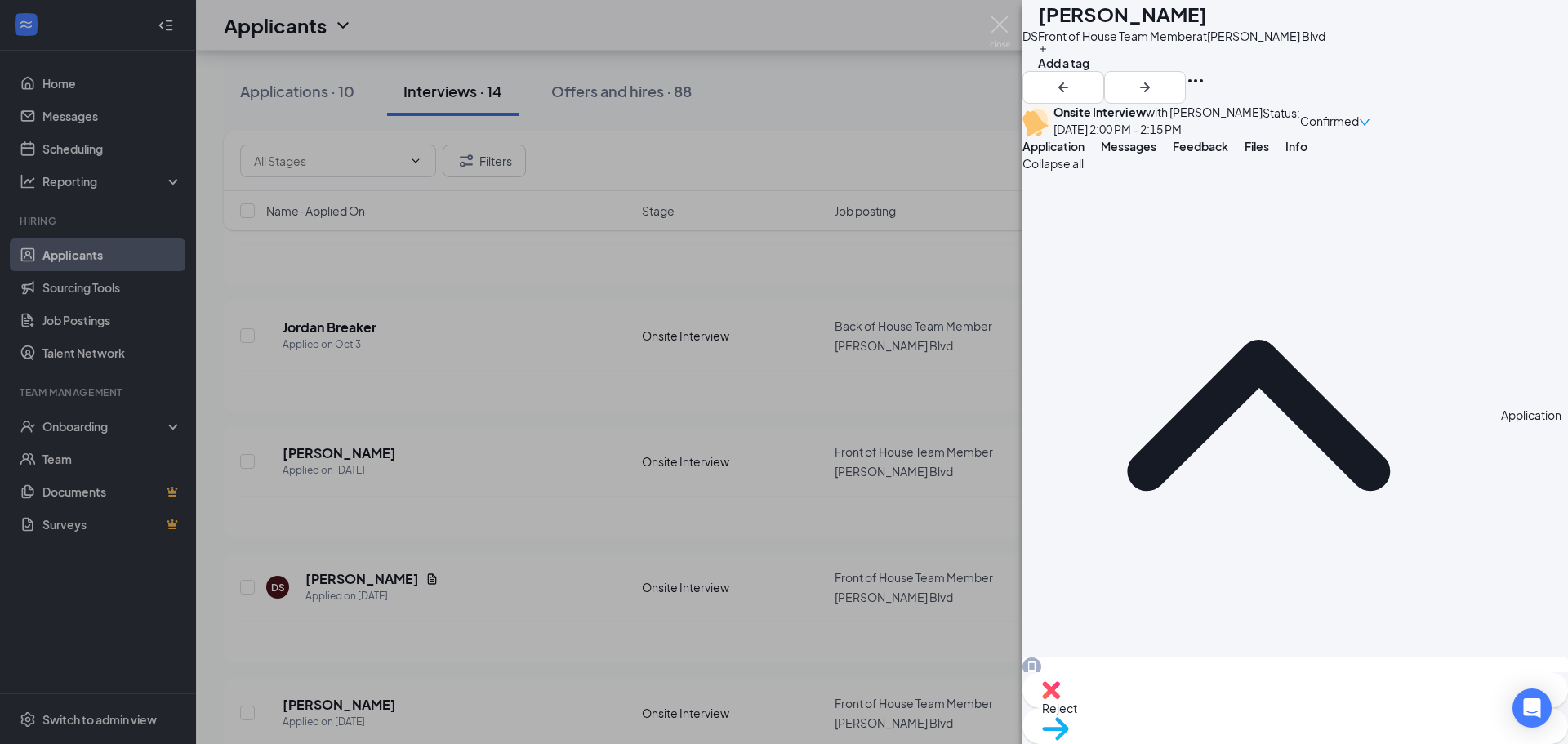
click at [1157, 154] on span "Messages" at bounding box center [1128, 146] width 56 height 15
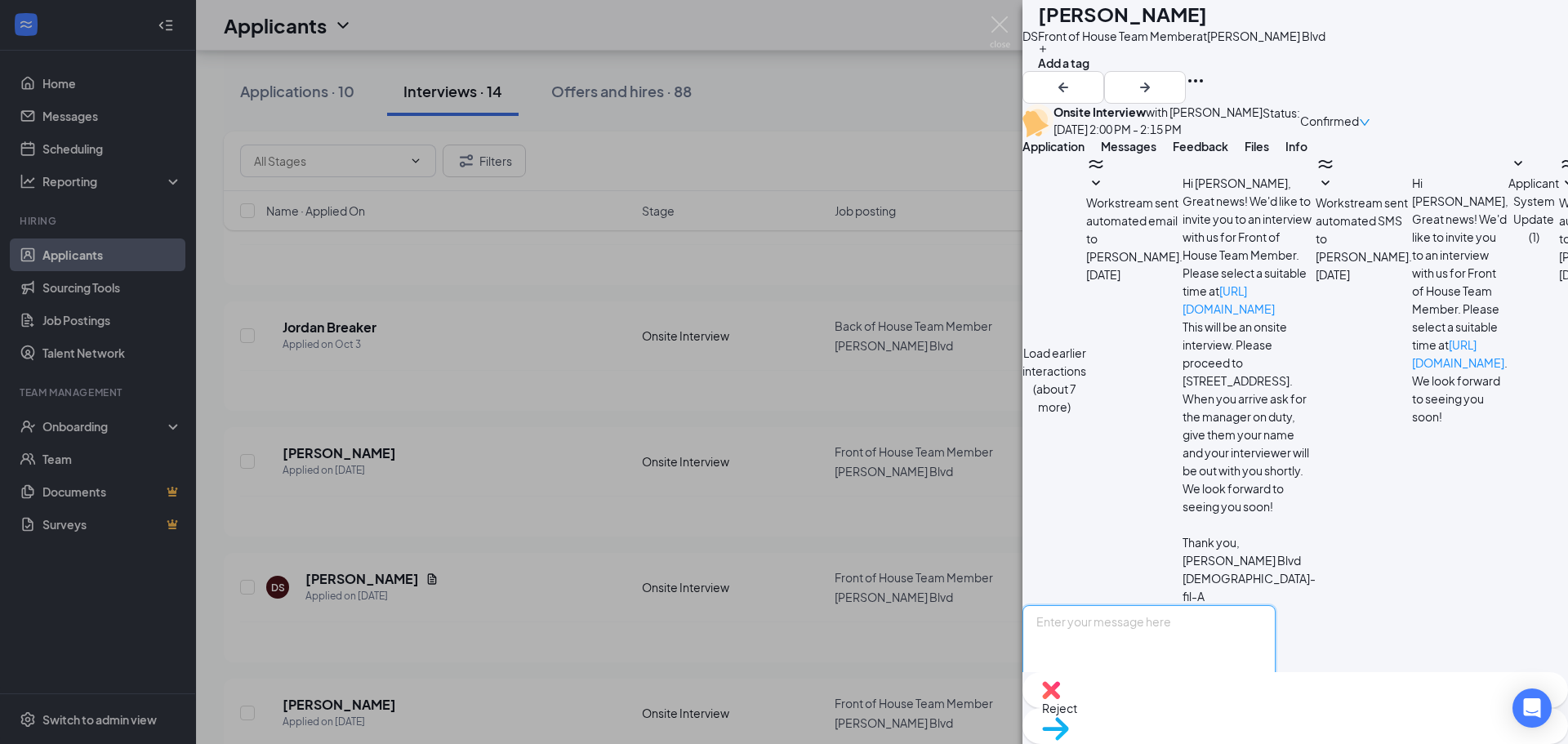
click at [1138, 604] on textarea at bounding box center [1149, 653] width 253 height 98
click at [1194, 604] on textarea "Good afternoon [PERSON_NAME]! Thank you for coming in and meeting with me for a…" at bounding box center [1149, 653] width 253 height 98
click at [1276, 619] on textarea "Good afternoon [PERSON_NAME]! Thank you for coming in and meeting with me for a…" at bounding box center [1149, 653] width 253 height 98
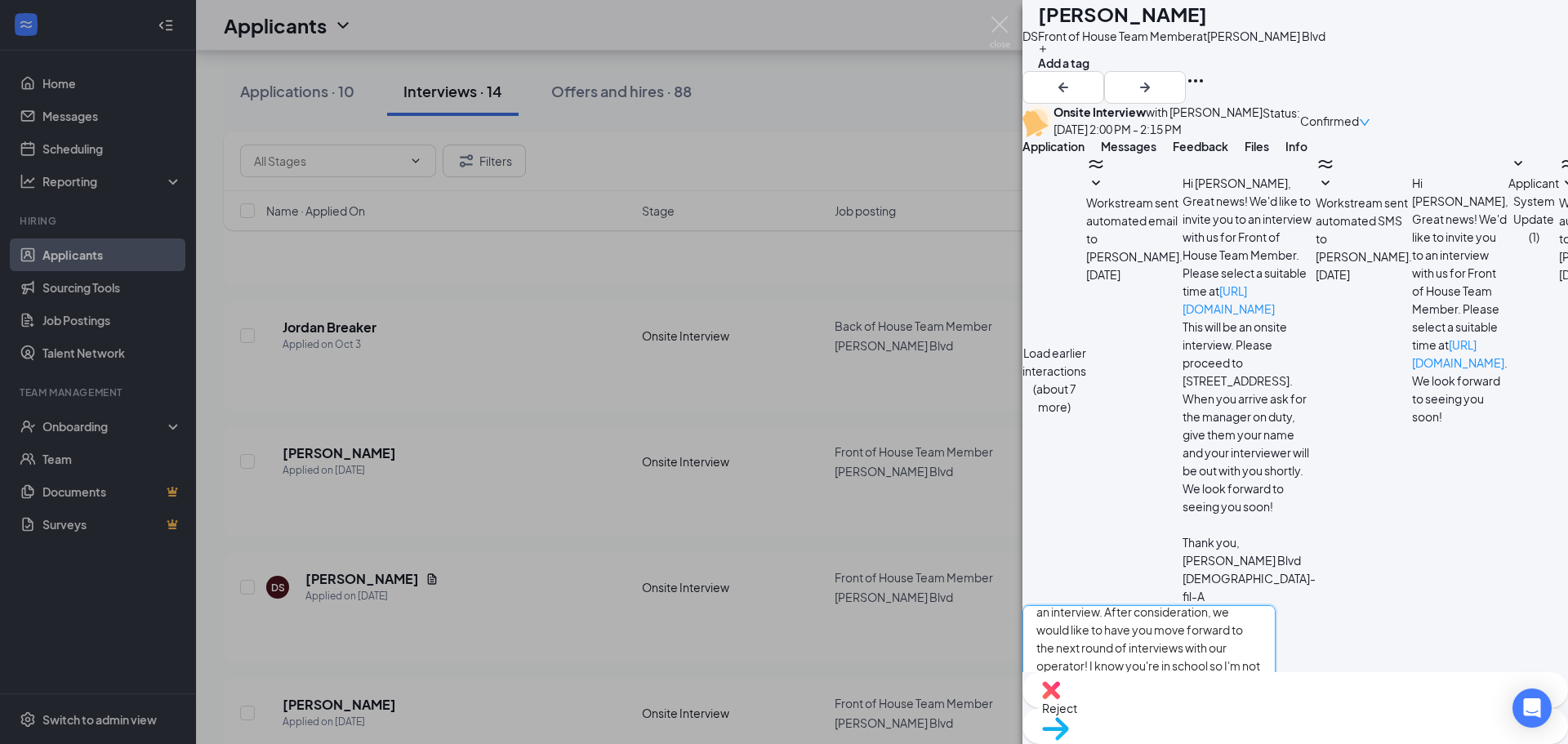
type textarea "Good afternoon [PERSON_NAME]! Thank you for coming in and meeting with me for a…"
click at [1276, 703] on button "Send" at bounding box center [1261, 719] width 28 height 33
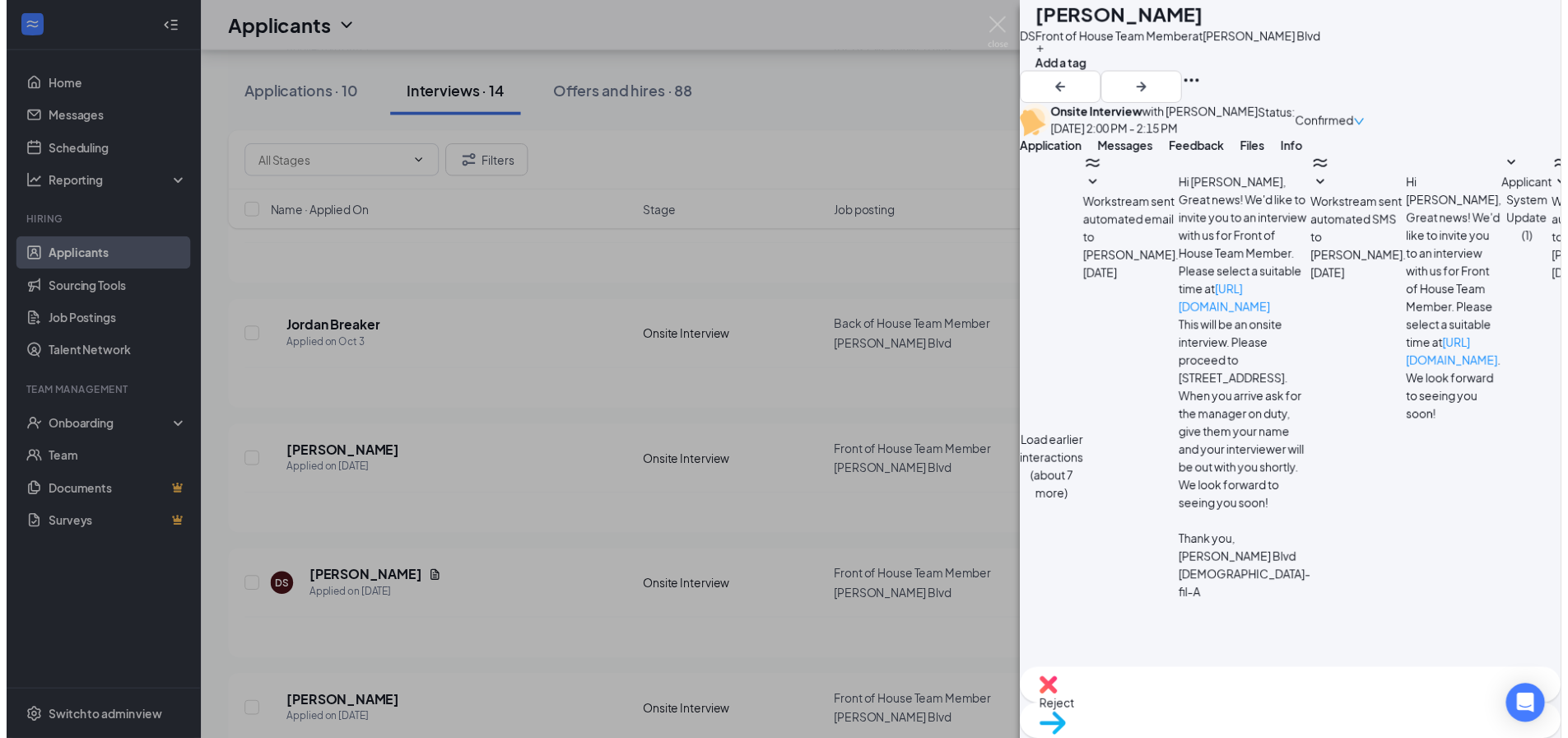
scroll to position [753, 0]
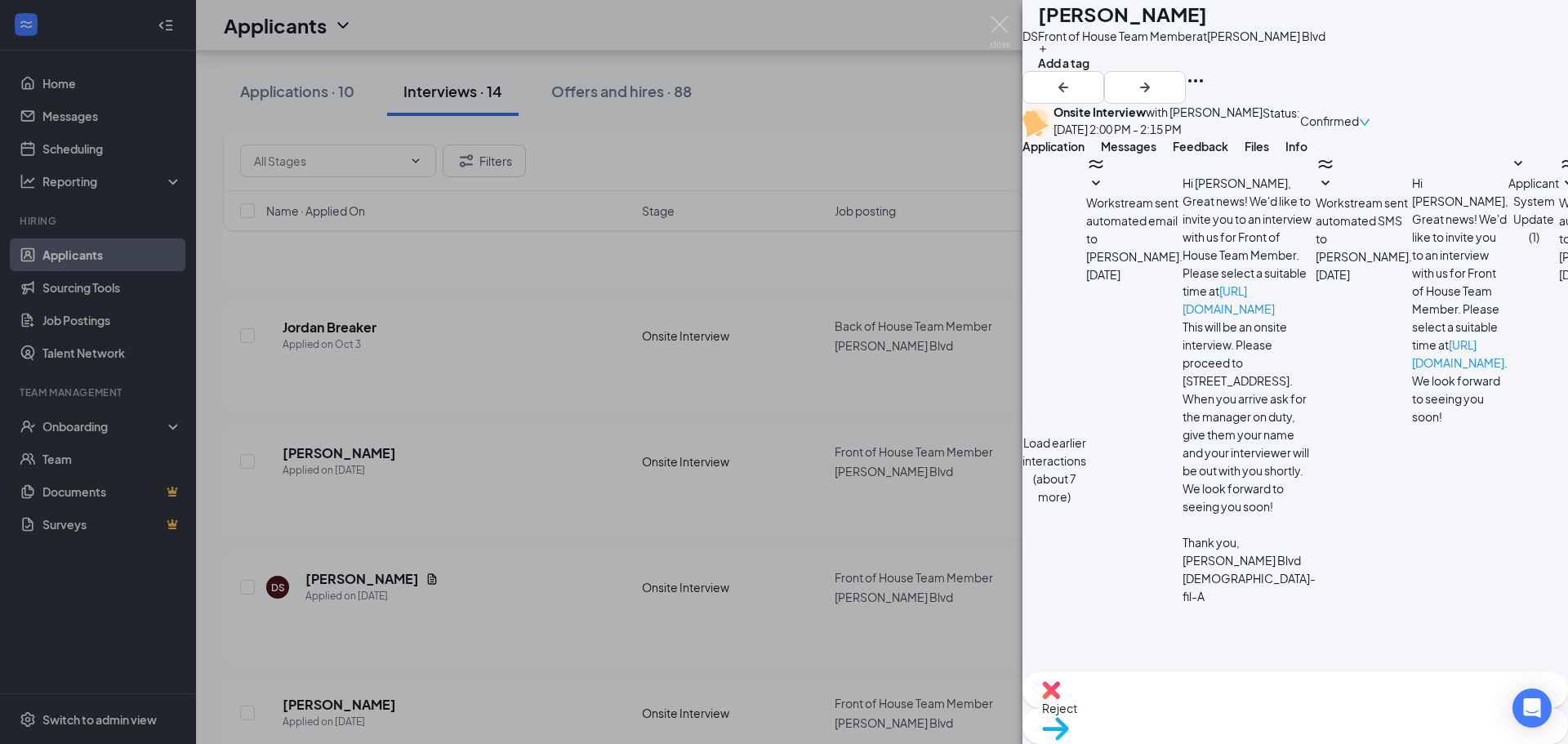
drag, startPoint x: 1274, startPoint y: 322, endPoint x: 1293, endPoint y: 475, distance: 154.2
copy span "Thank you for coming in and meeting with me for an interview. After considerati…"
click at [1007, 27] on img at bounding box center [1000, 32] width 21 height 32
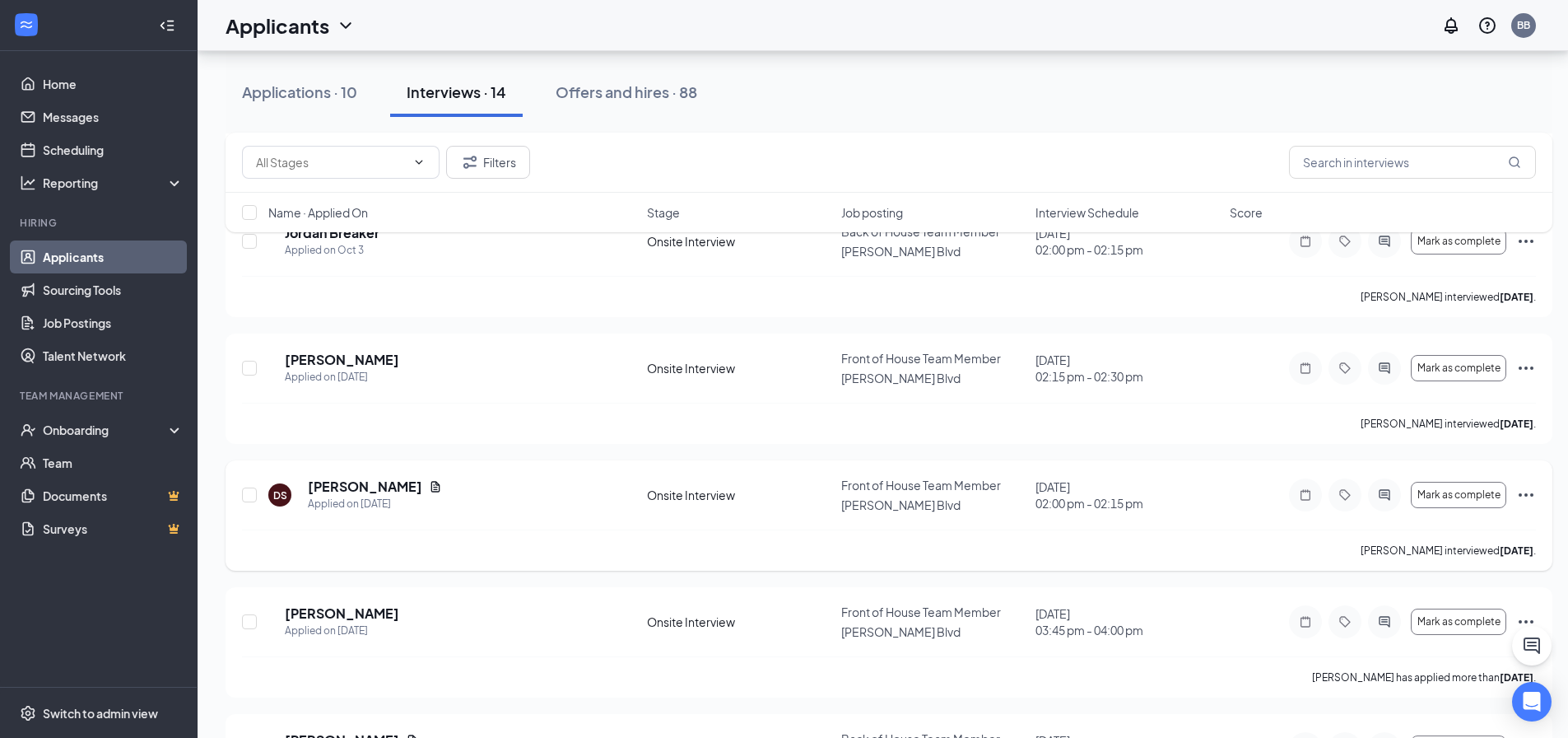
scroll to position [1415, 0]
click at [329, 730] on h5 "[PERSON_NAME]" at bounding box center [341, 739] width 114 height 18
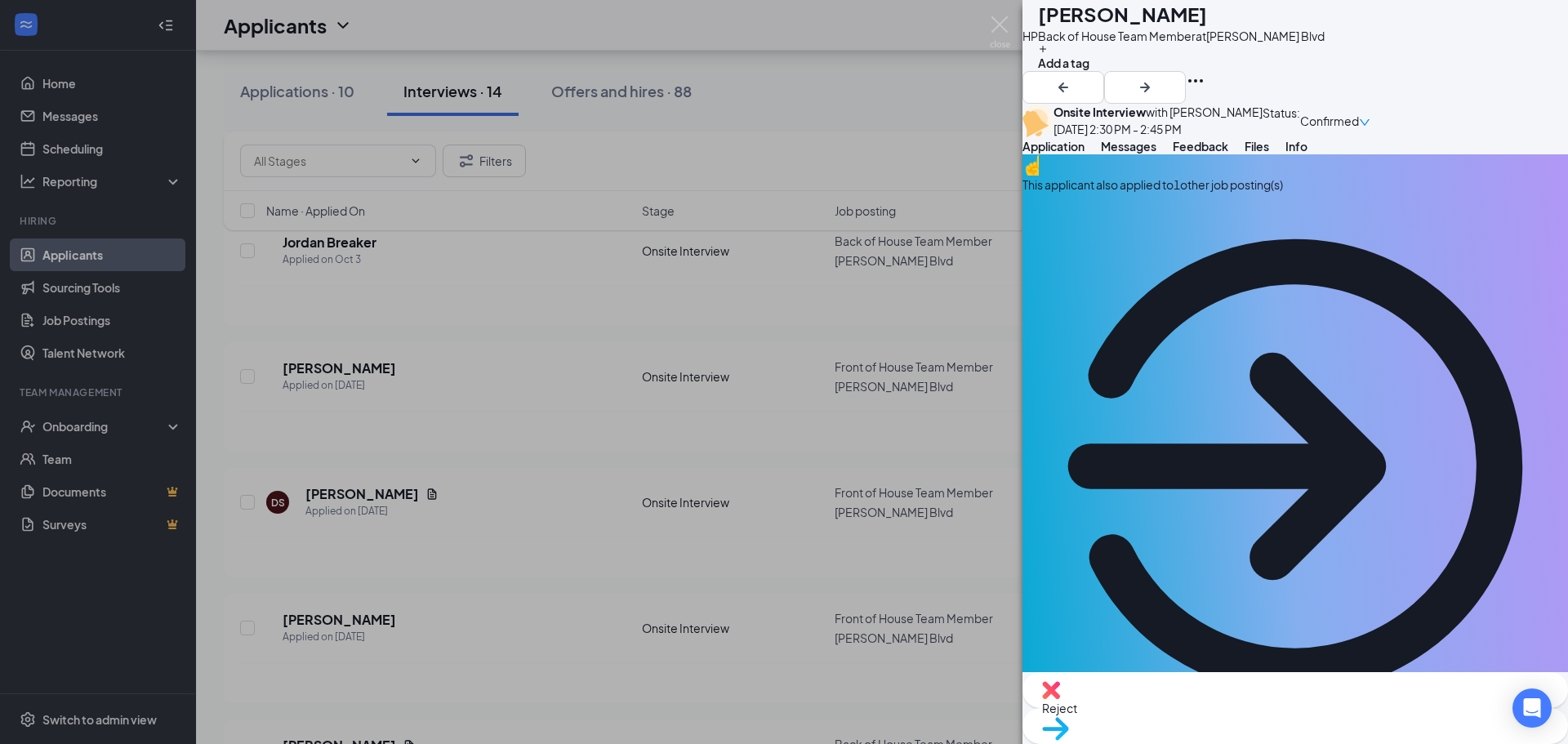
click at [1157, 154] on span "Messages" at bounding box center [1128, 146] width 56 height 15
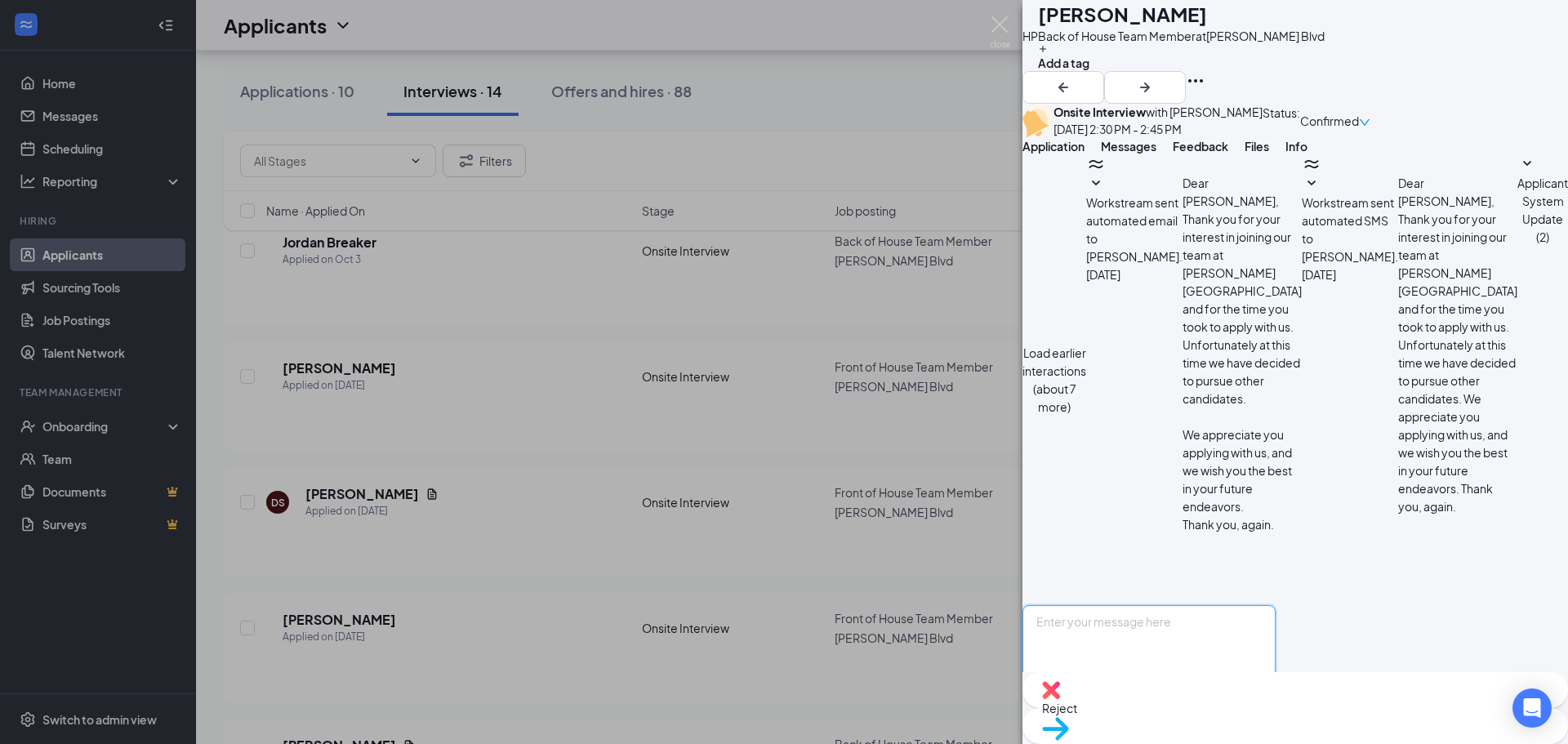
click at [1193, 604] on textarea at bounding box center [1149, 653] width 253 height 98
paste textarea "Thank you for coming in and meeting with me for an interview. After considerati…"
click at [1077, 604] on textarea "Thank you for coming in and meeting with me for an interview. After considerati…" at bounding box center [1149, 653] width 253 height 98
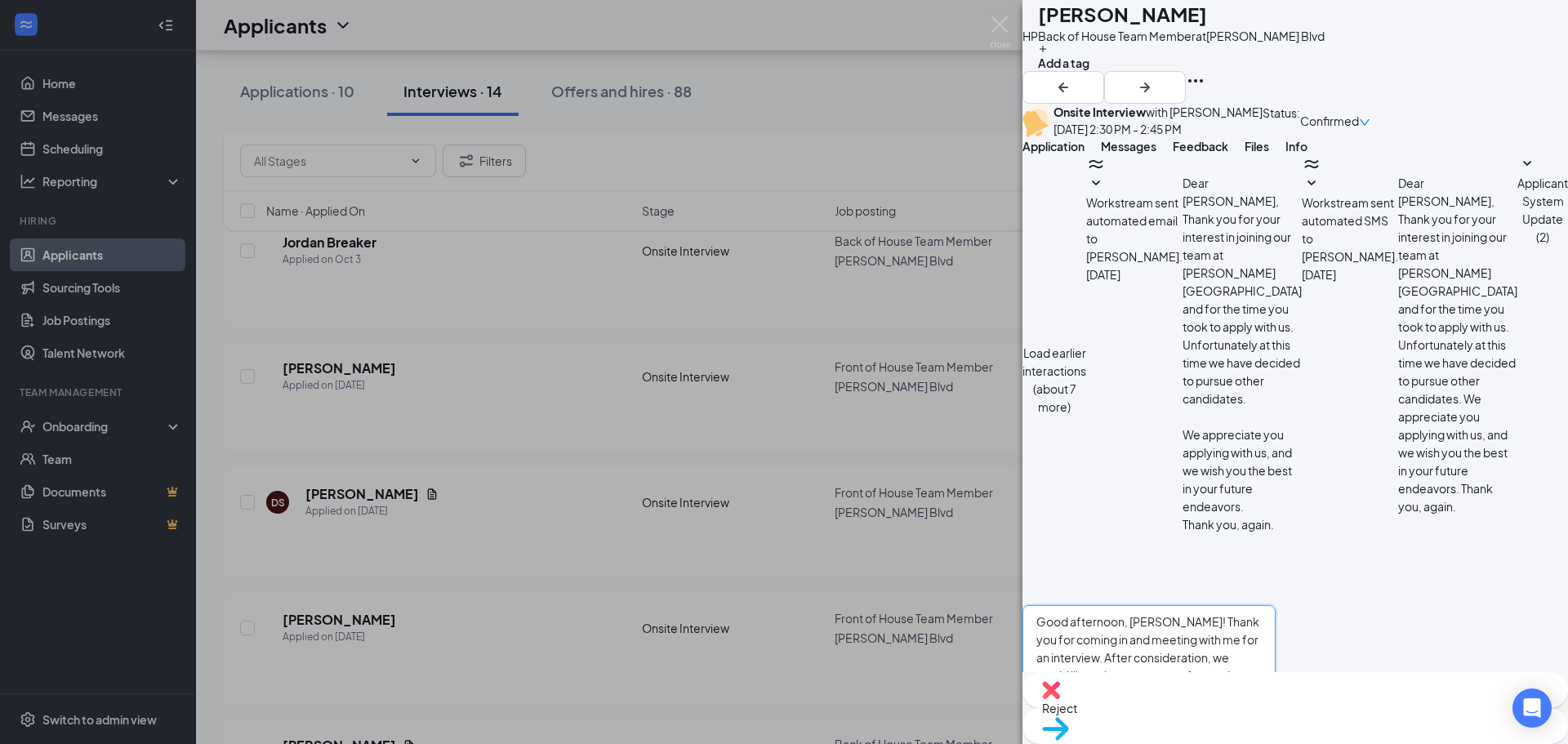
click at [1276, 604] on textarea "Good afternoon, [PERSON_NAME]! Thank you for coming in and meeting with me for …" at bounding box center [1149, 653] width 253 height 98
drag, startPoint x: 1302, startPoint y: 583, endPoint x: 1284, endPoint y: 587, distance: 18.4
click at [1276, 604] on textarea "Good afternoon, [PERSON_NAME]! Thank you for coming in and meeting with me for …" at bounding box center [1149, 653] width 253 height 98
click at [1276, 606] on textarea "Good afternoon, [PERSON_NAME]! Thank you for coming in and meeting with me for …" at bounding box center [1149, 653] width 253 height 98
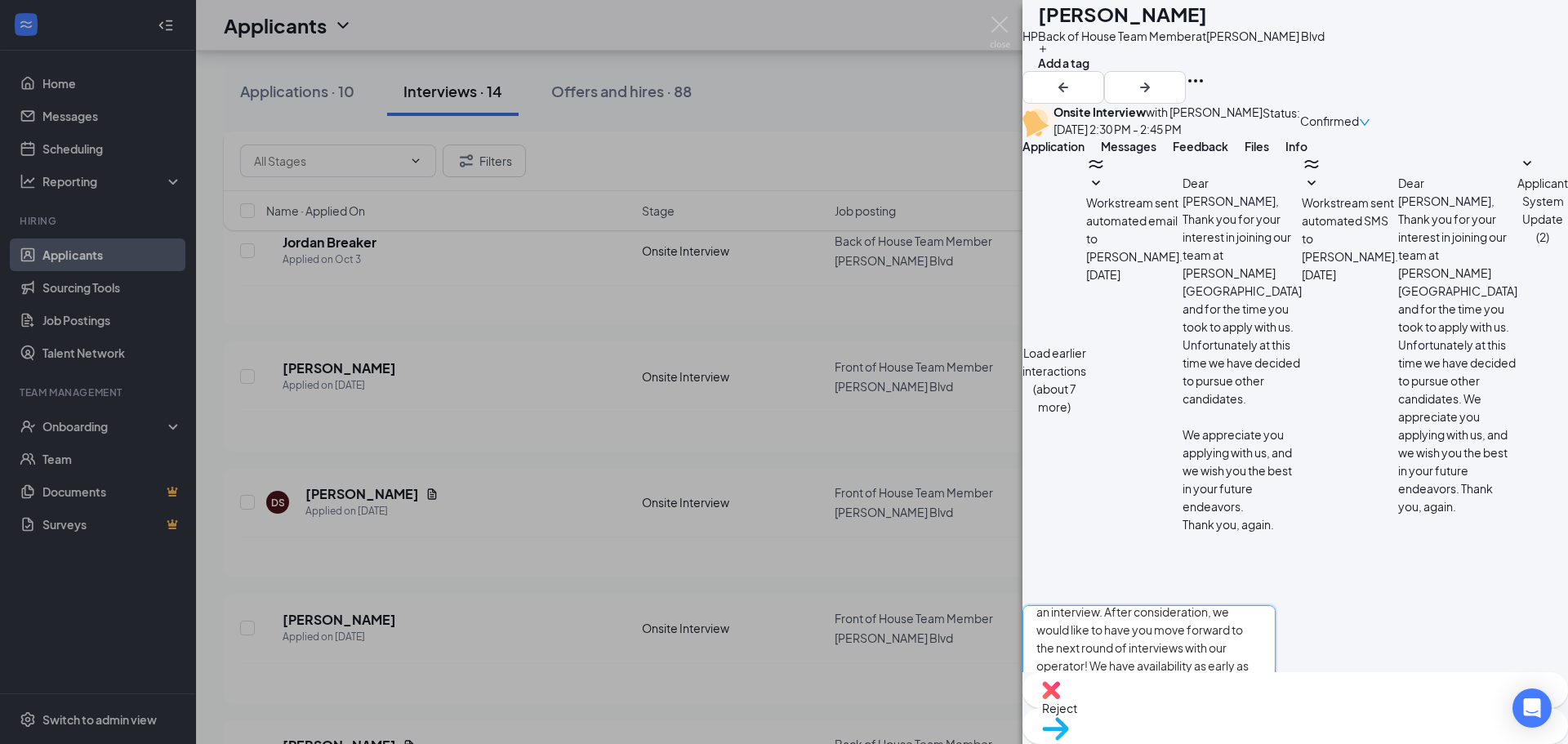
type textarea "Good afternoon, [PERSON_NAME]! Thank you for coming in and meeting with me for …"
click at [1276, 703] on button "Send" at bounding box center [1261, 719] width 28 height 33
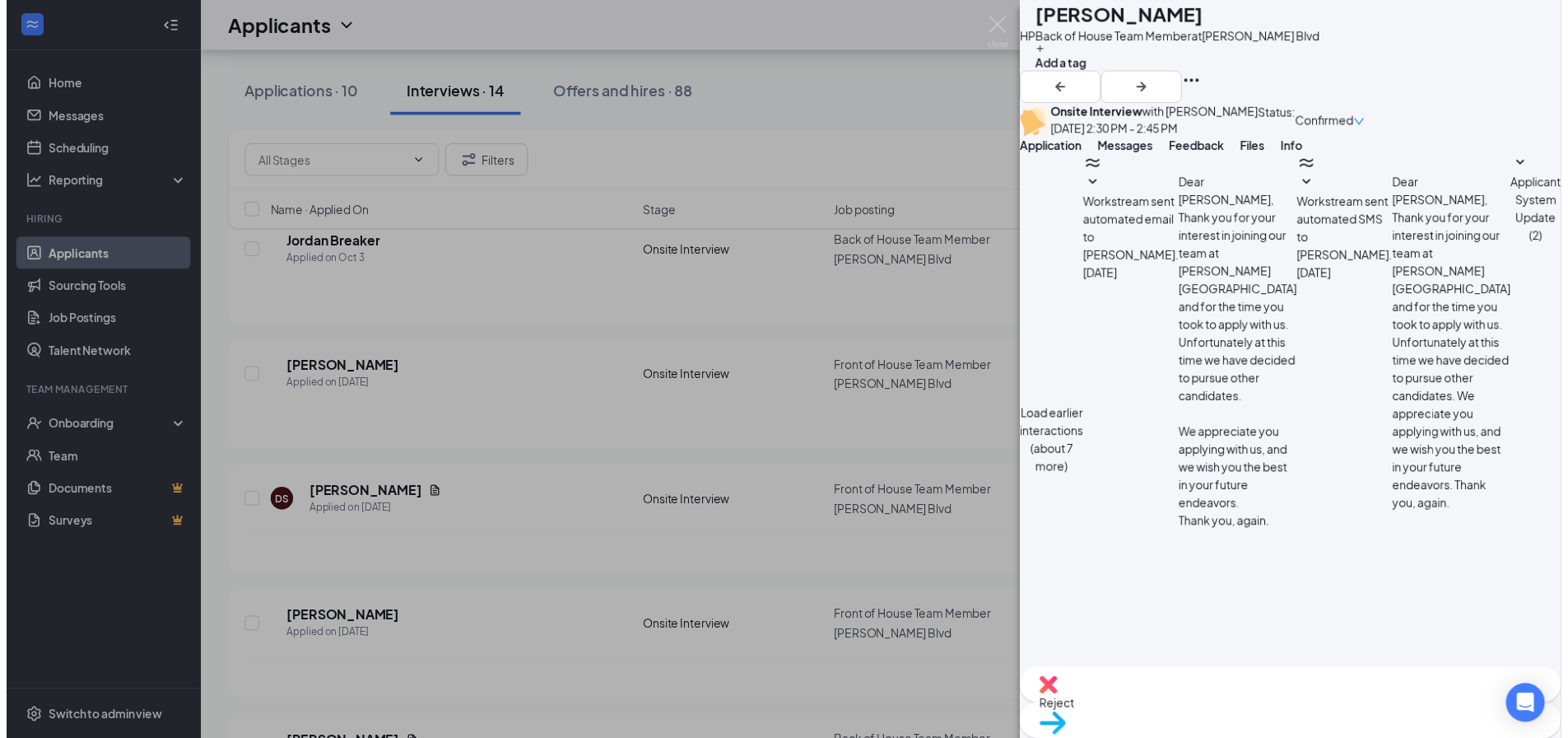
scroll to position [641, 0]
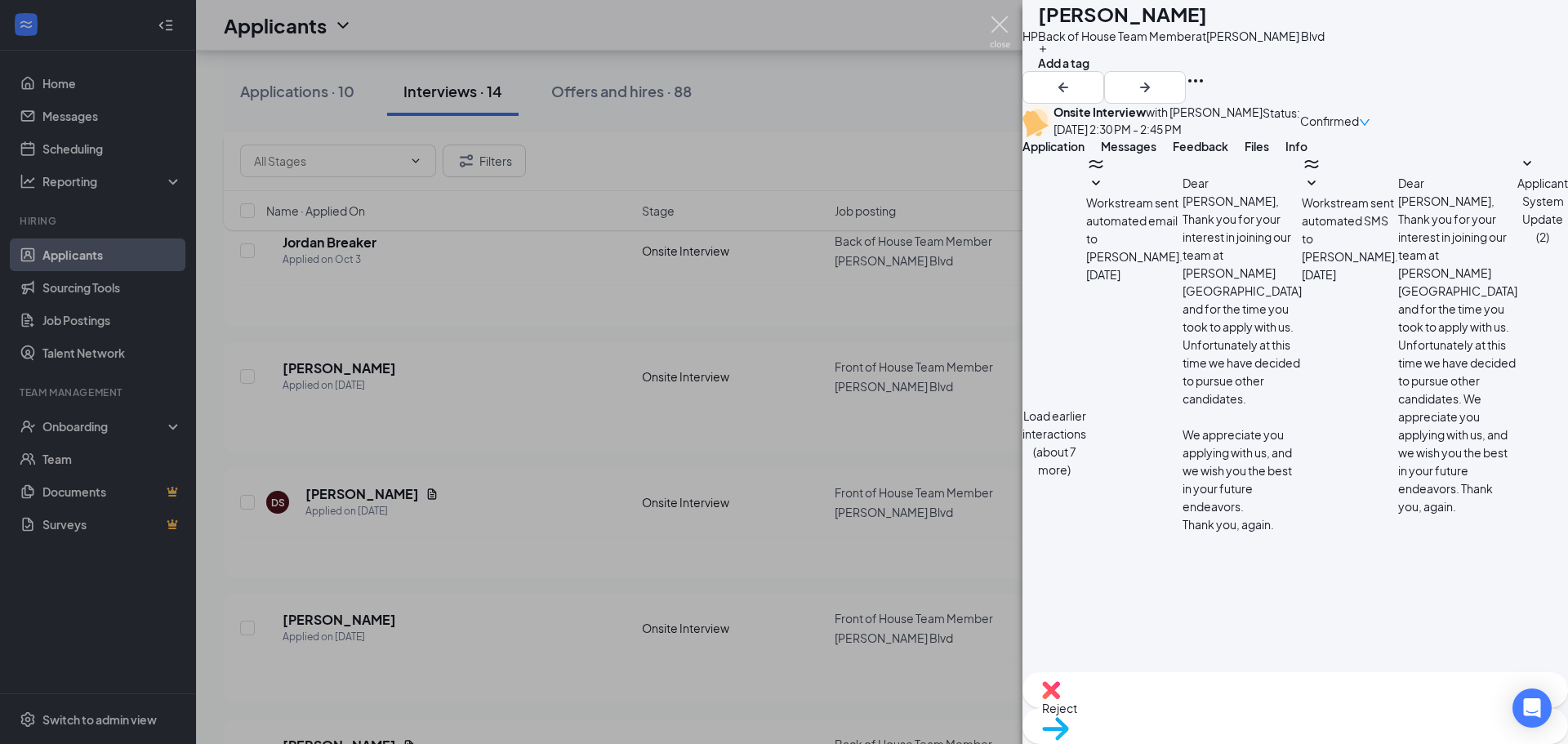
drag, startPoint x: 998, startPoint y: 14, endPoint x: 1018, endPoint y: 68, distance: 57.6
click at [999, 14] on div "HP [PERSON_NAME] Back of House Team Member at [PERSON_NAME][GEOGRAPHIC_DATA] Ad…" at bounding box center [784, 372] width 1568 height 744
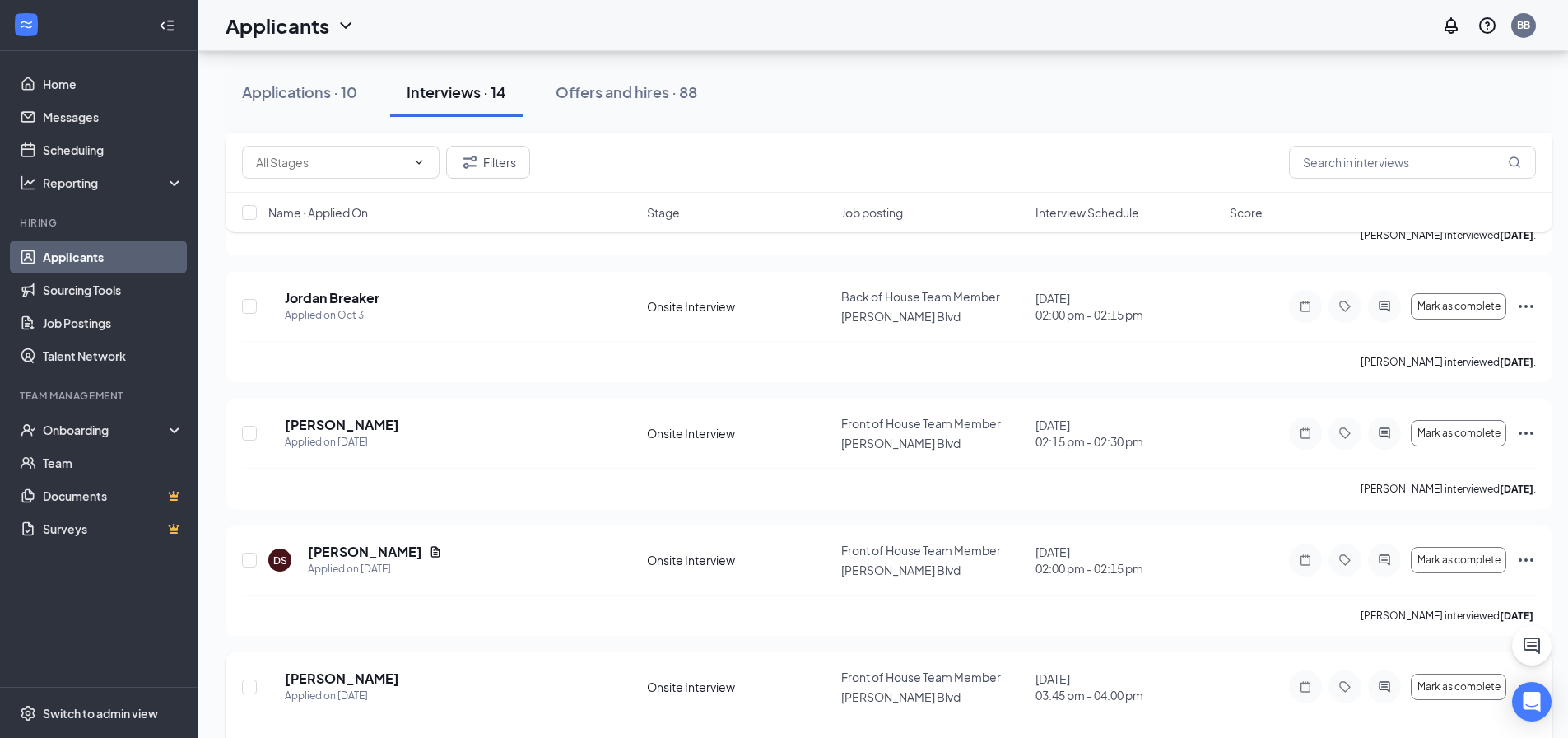
scroll to position [1320, 0]
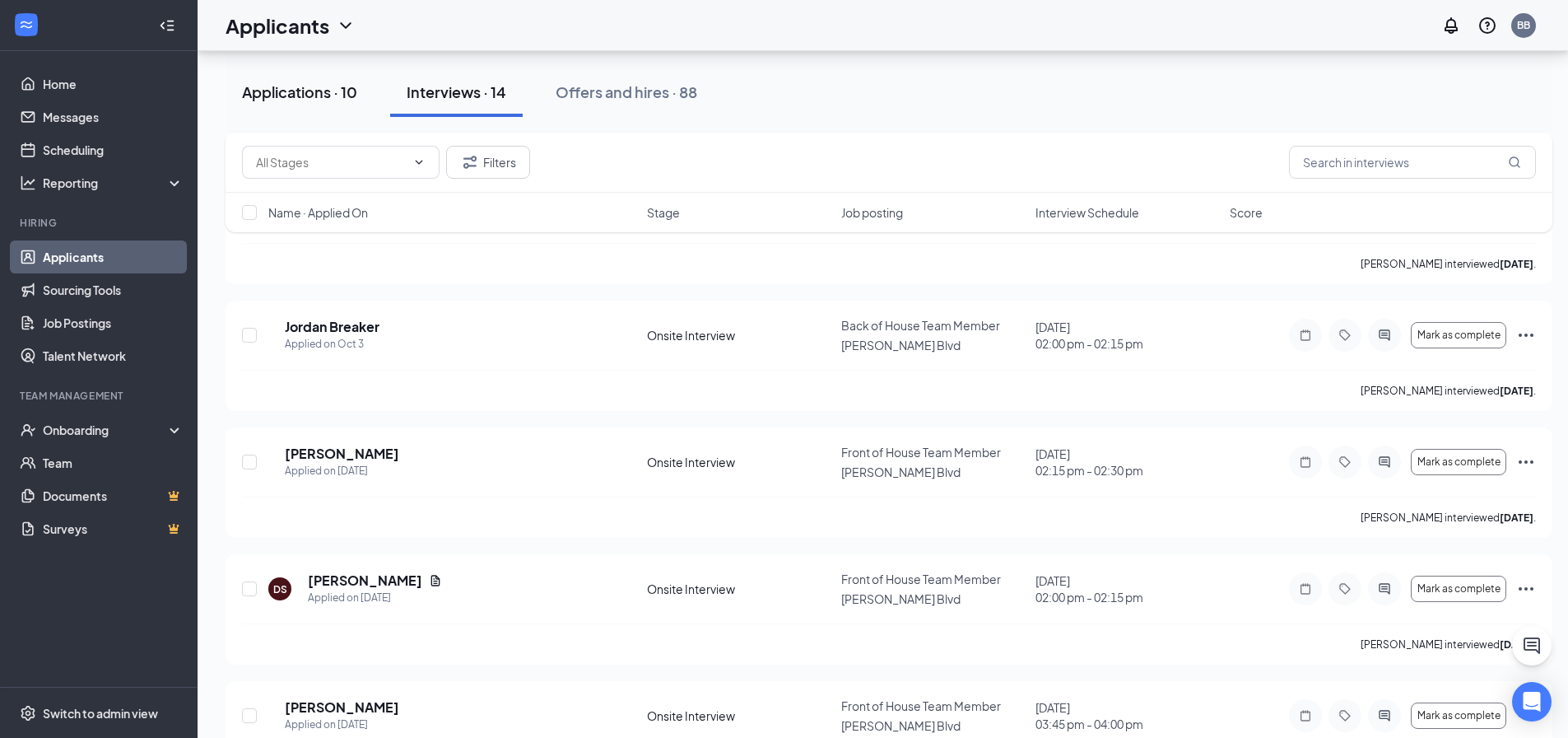
click at [324, 81] on button "Applications · 10" at bounding box center [300, 92] width 148 height 49
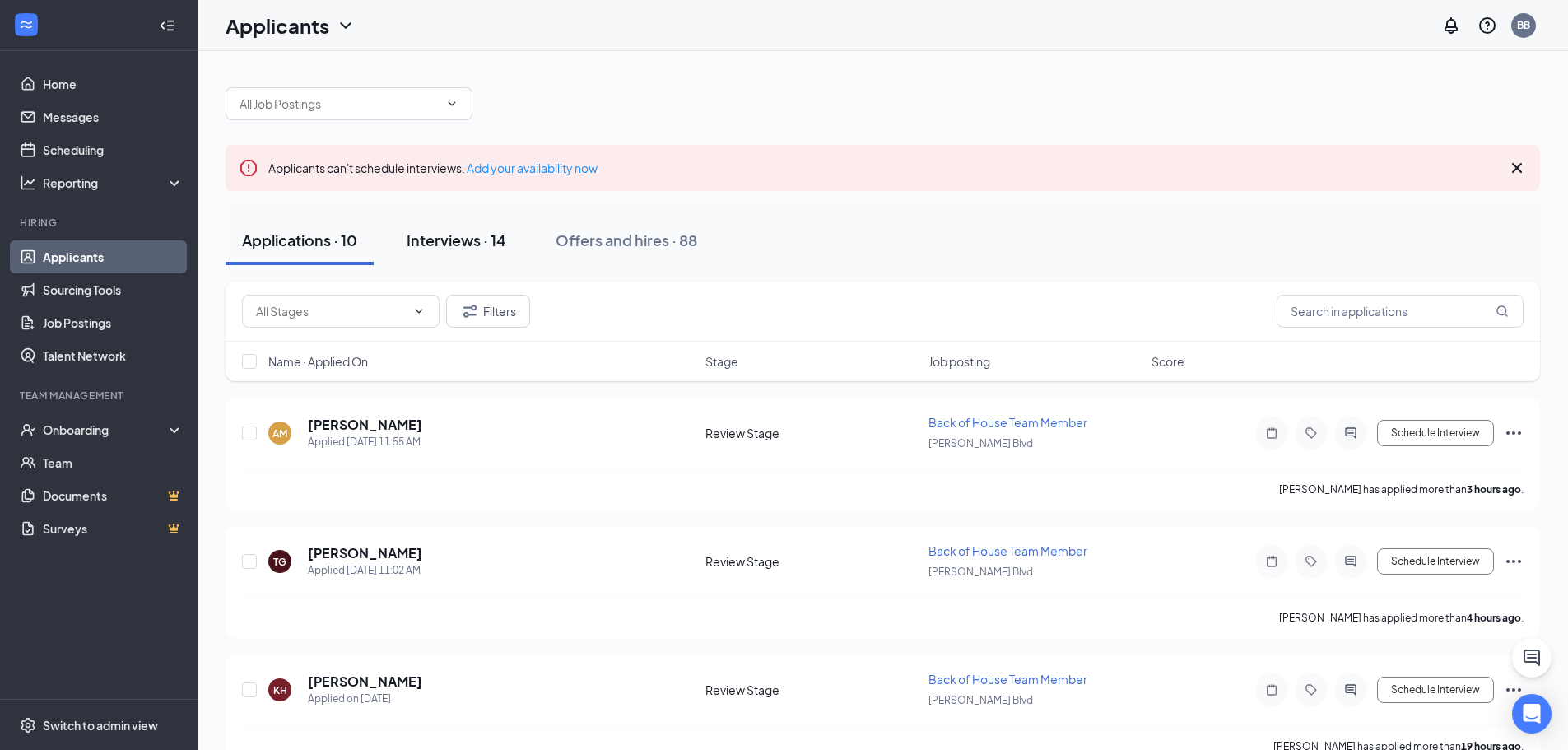
click at [444, 252] on button "Interviews · 14" at bounding box center [455, 240] width 132 height 49
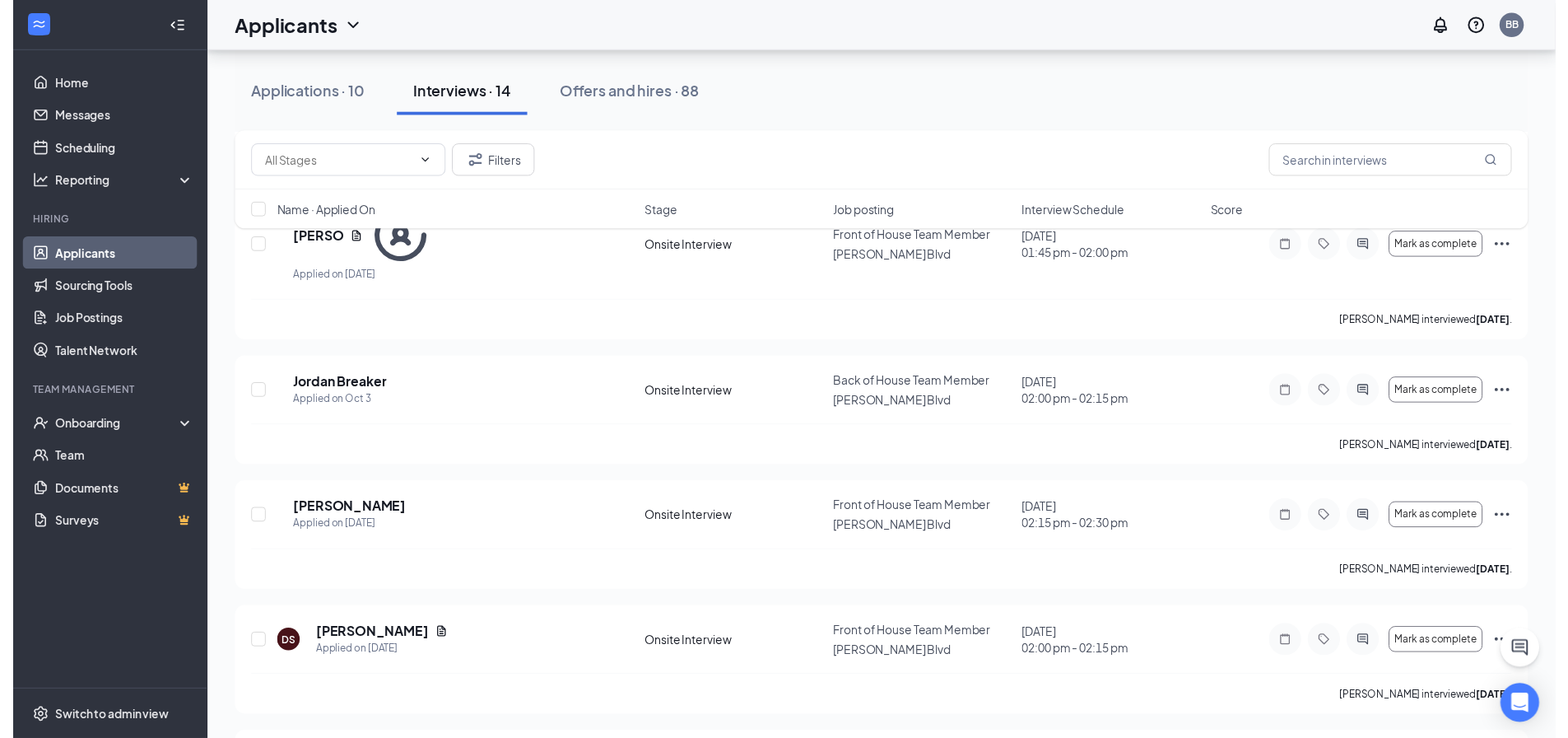
scroll to position [1403, 0]
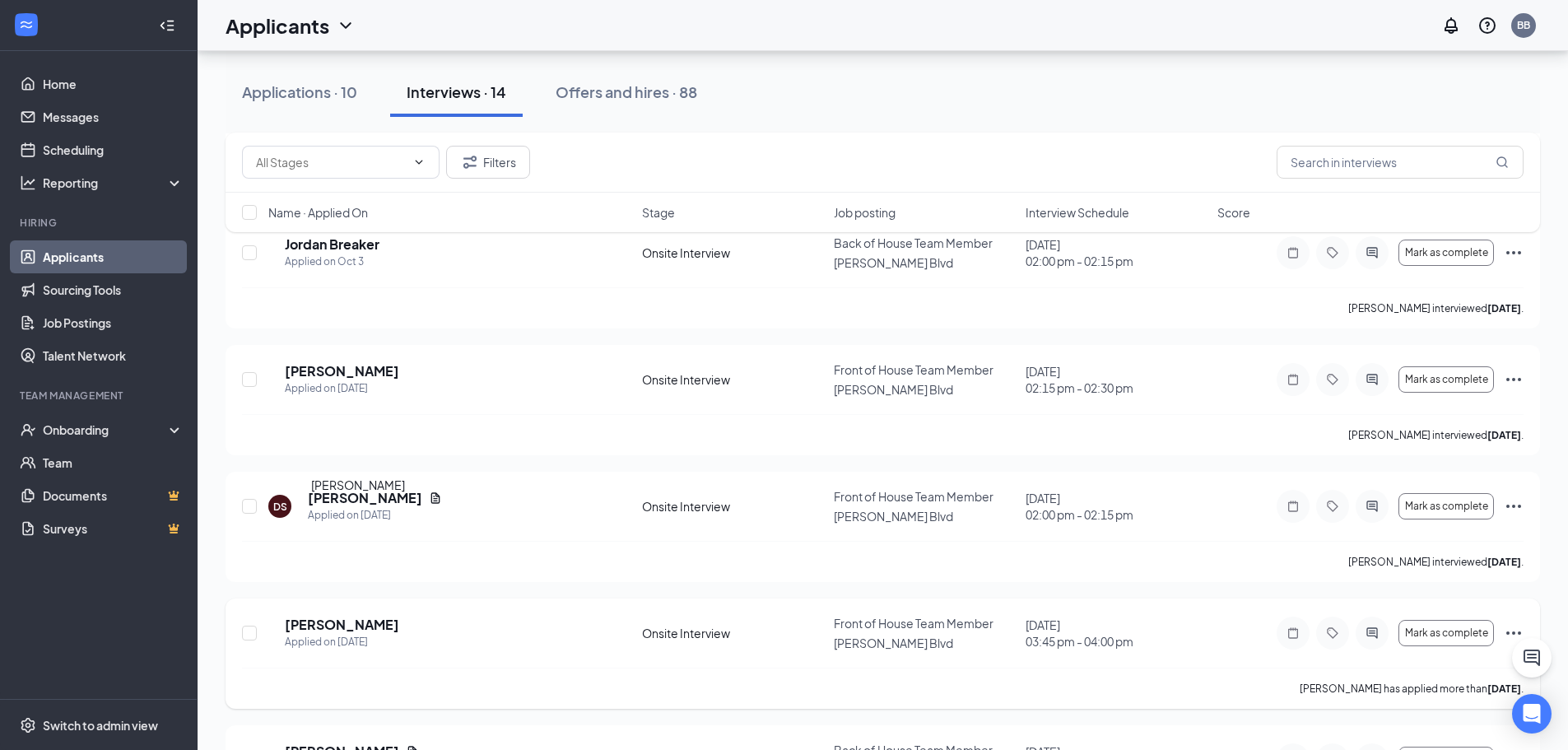
click at [364, 615] on h5 "[PERSON_NAME]" at bounding box center [341, 624] width 114 height 18
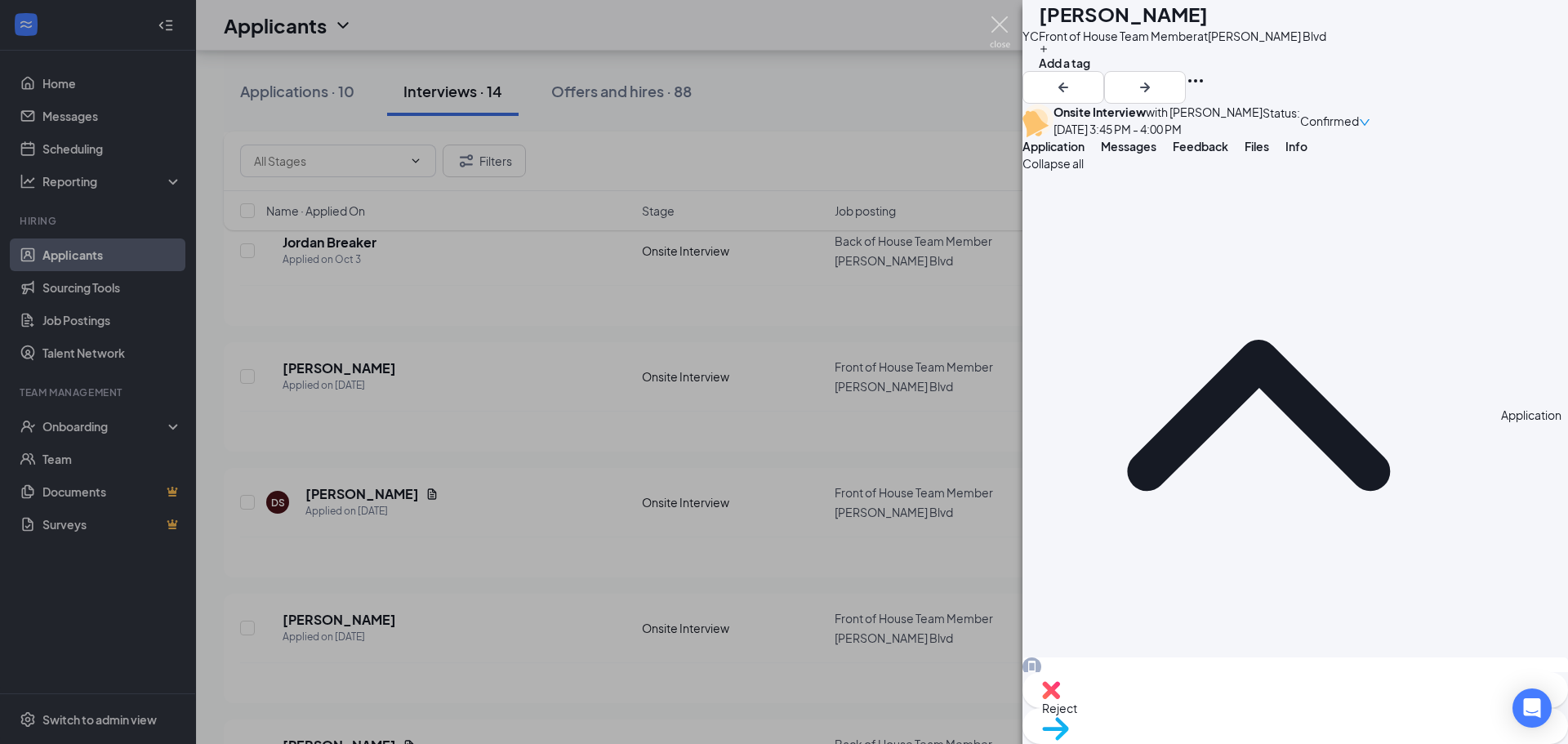
click at [997, 23] on img at bounding box center [1000, 32] width 21 height 32
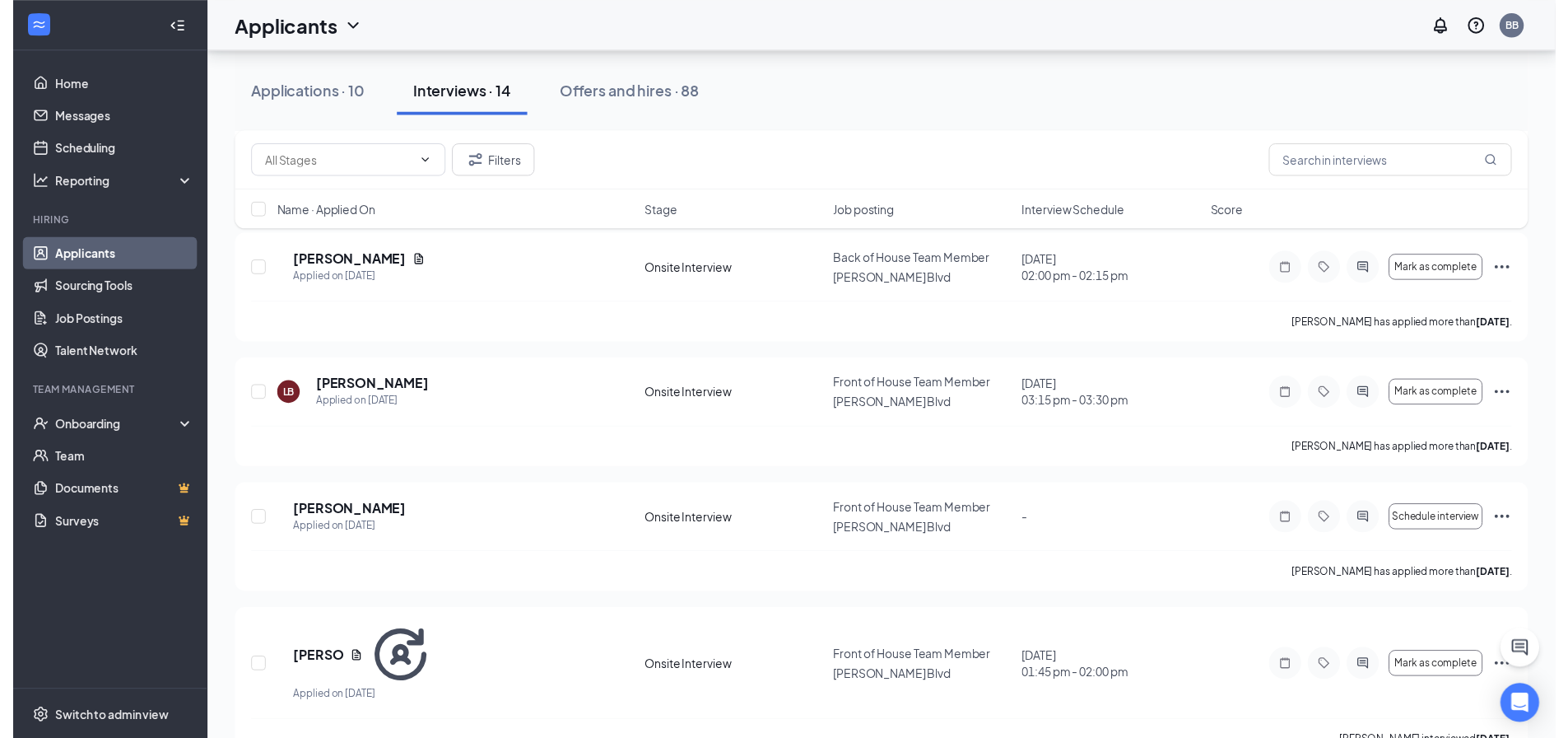
scroll to position [826, 0]
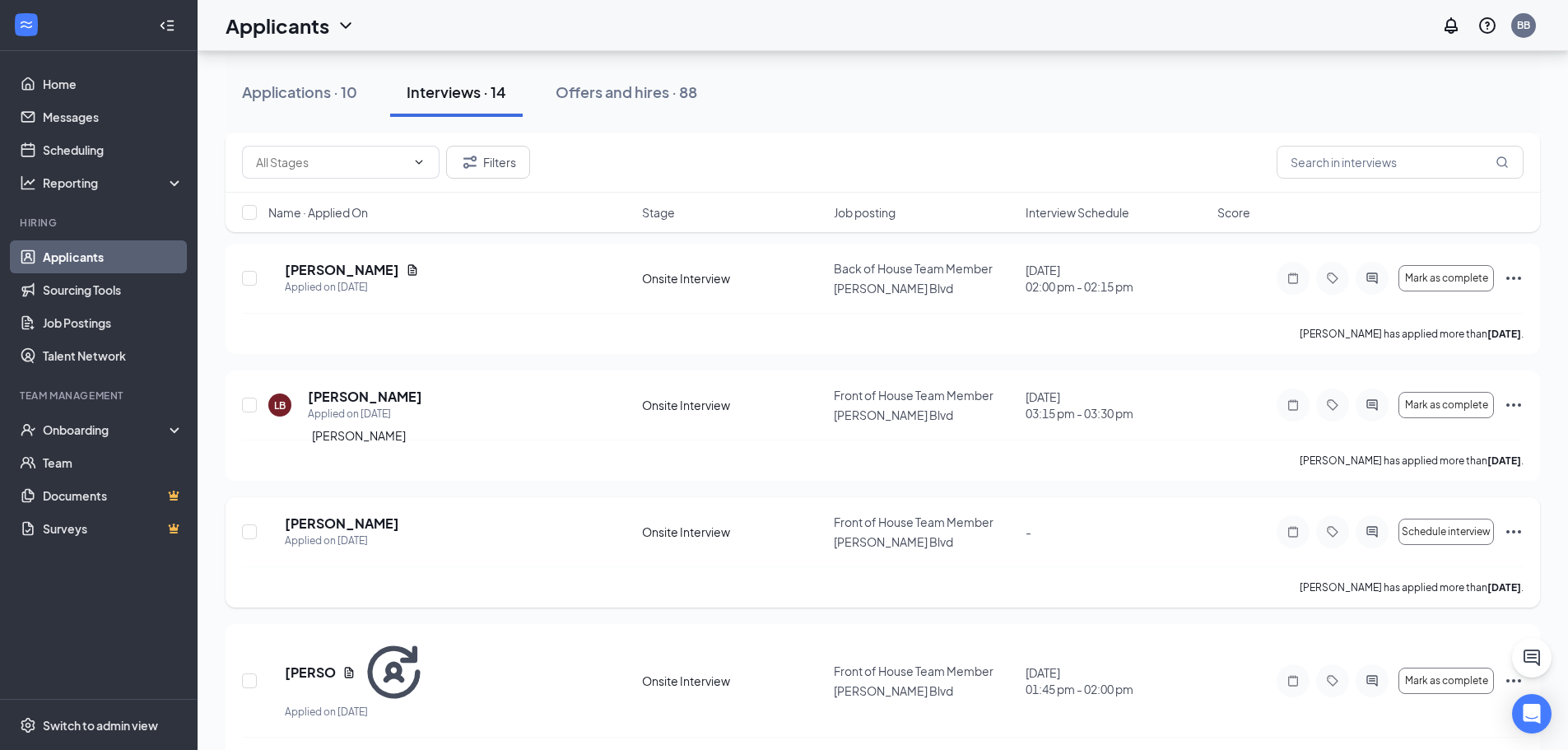
click at [315, 514] on h5 "[PERSON_NAME]" at bounding box center [341, 523] width 114 height 18
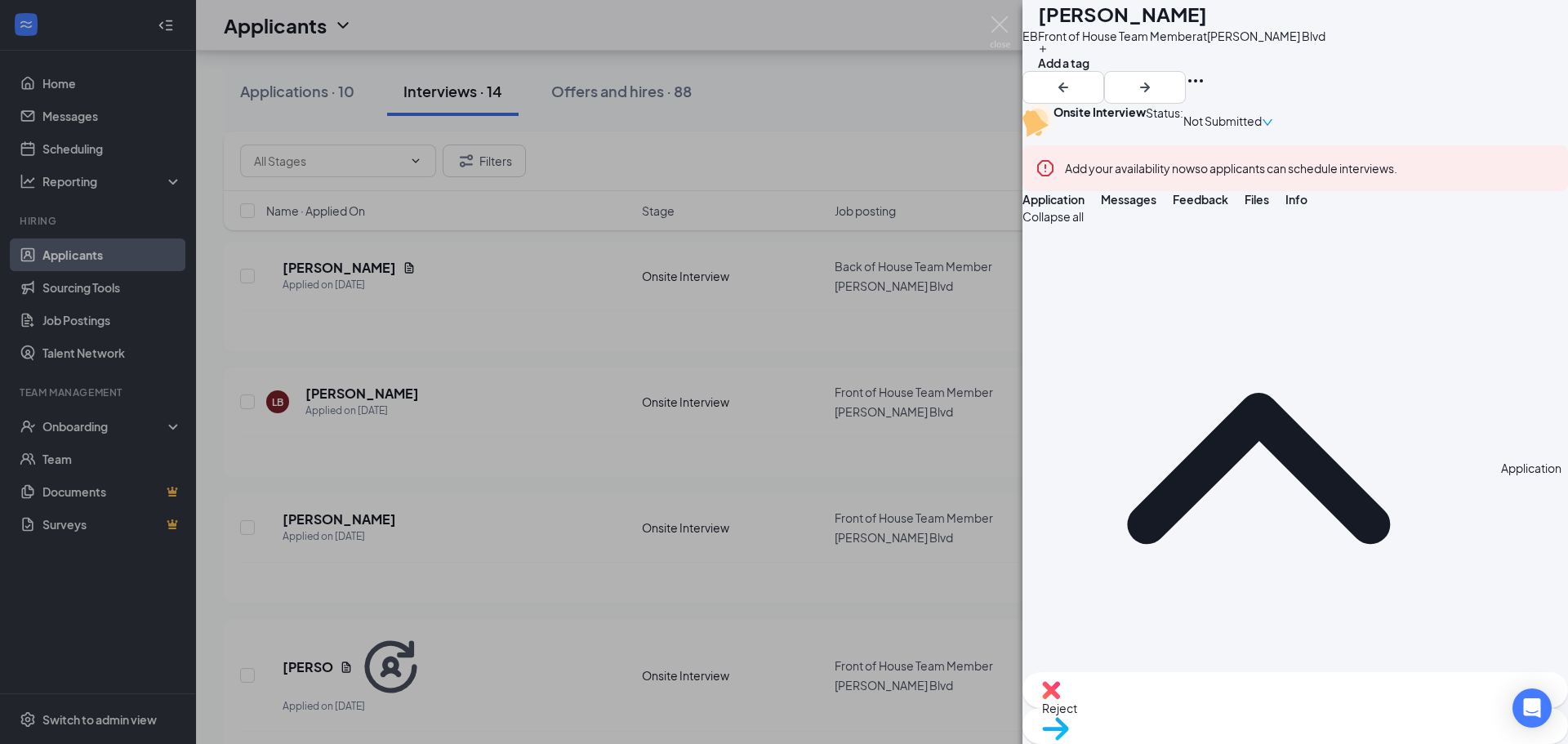
click at [1224, 713] on span "Reject" at bounding box center [1294, 707] width 507 height 18
checkbox input "true"
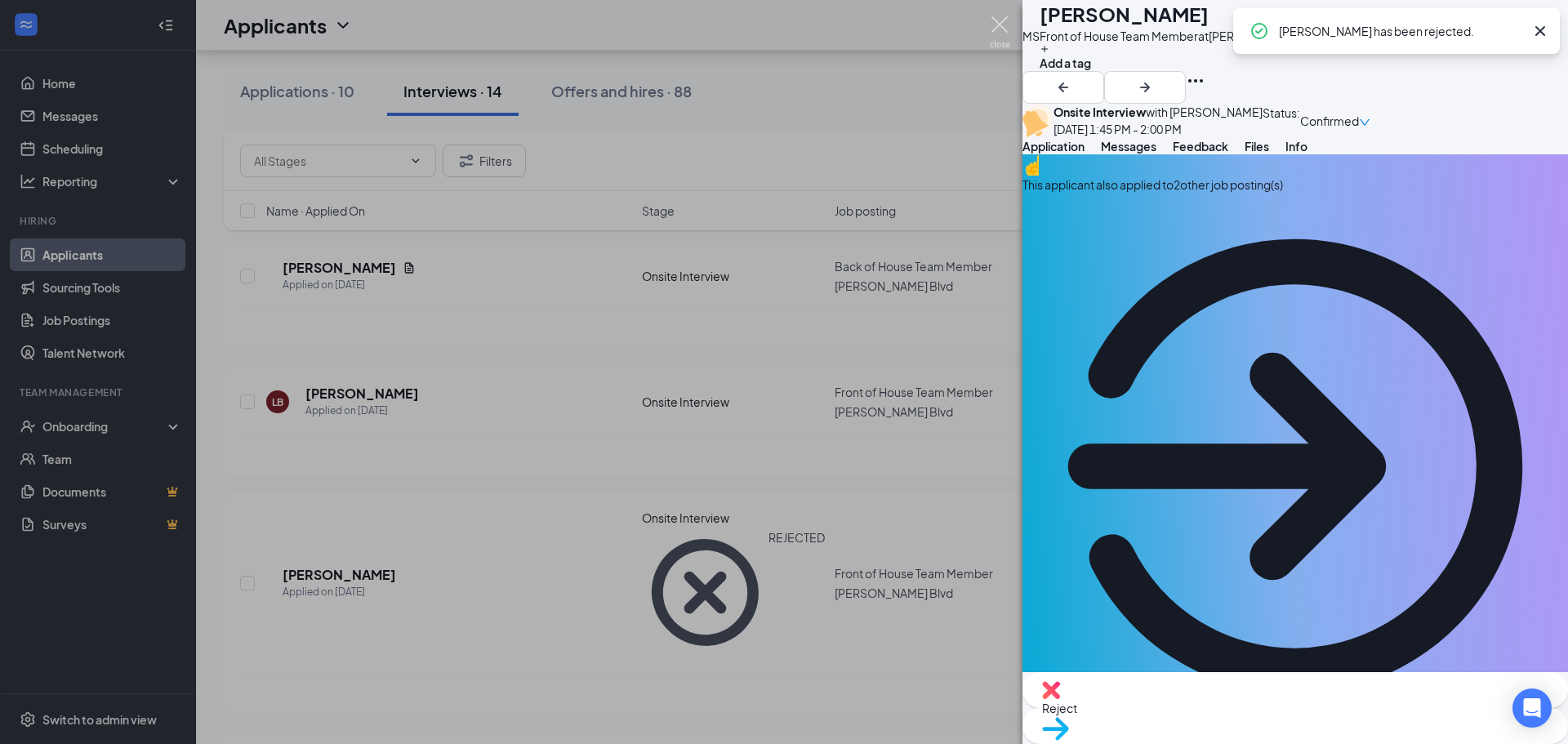
click at [996, 25] on img at bounding box center [1000, 32] width 21 height 32
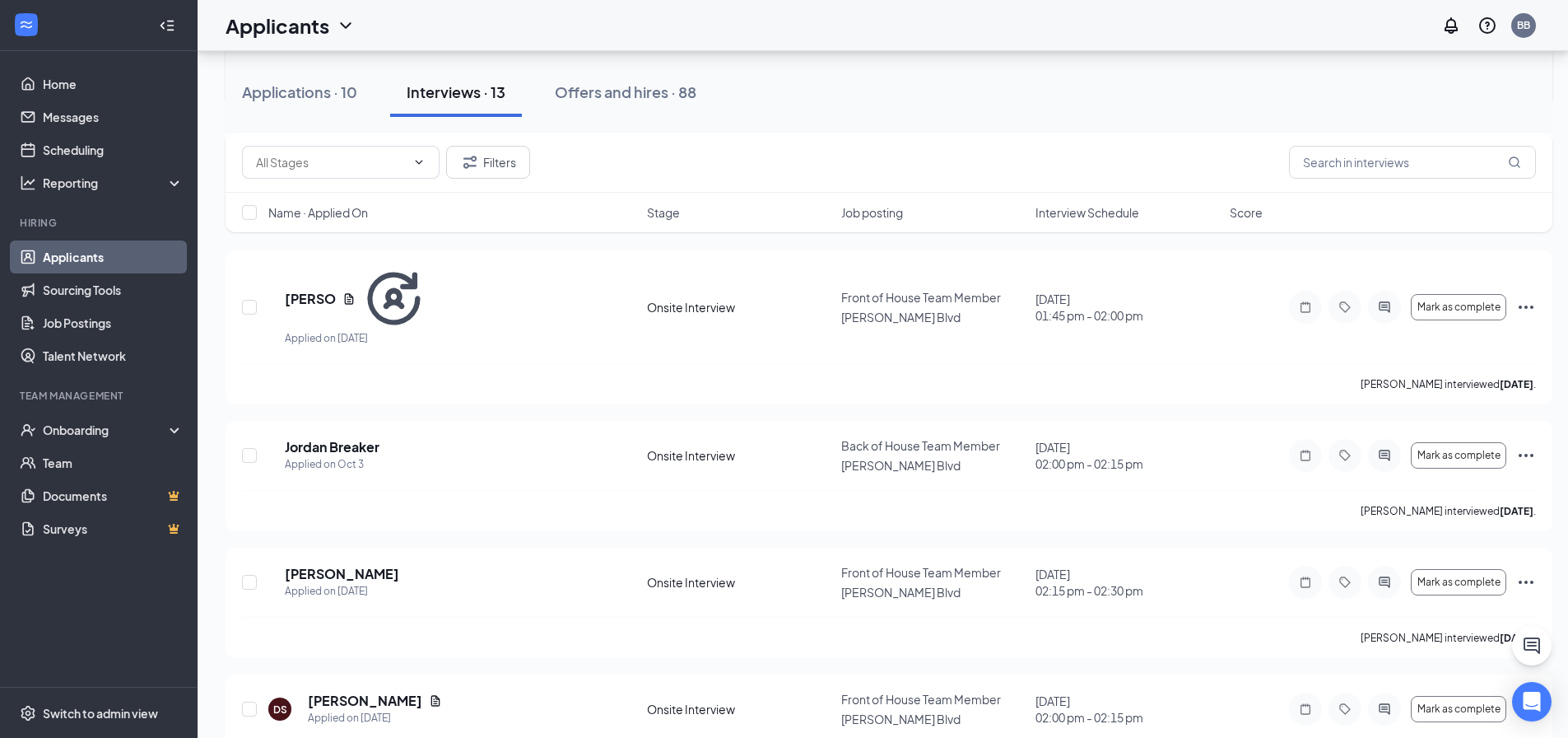
scroll to position [1290, 0]
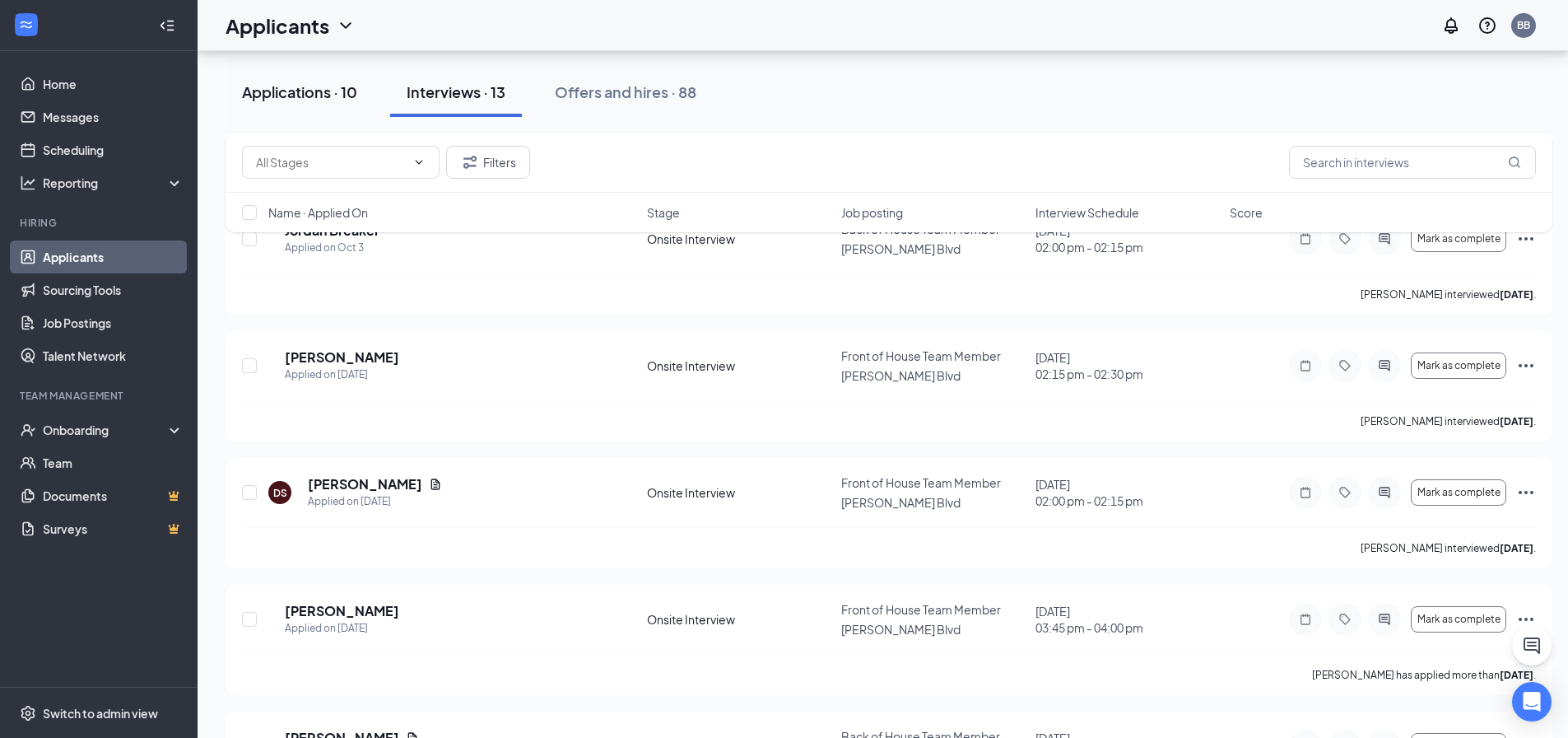
click at [308, 77] on button "Applications · 10" at bounding box center [300, 92] width 148 height 49
